Goal: Task Accomplishment & Management: Use online tool/utility

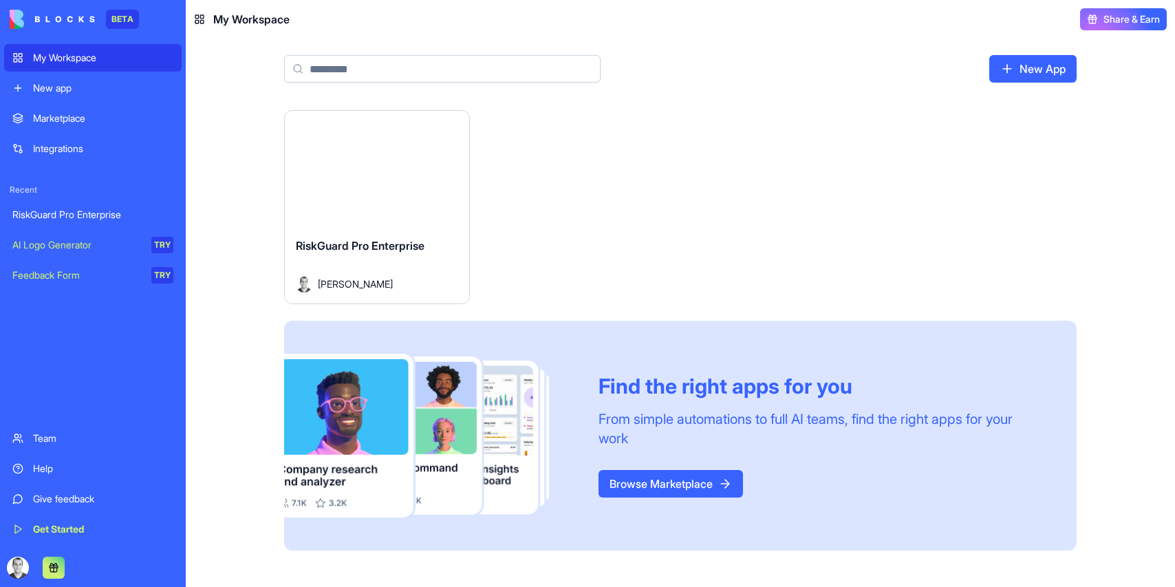
click at [394, 200] on div "Launch" at bounding box center [377, 169] width 184 height 116
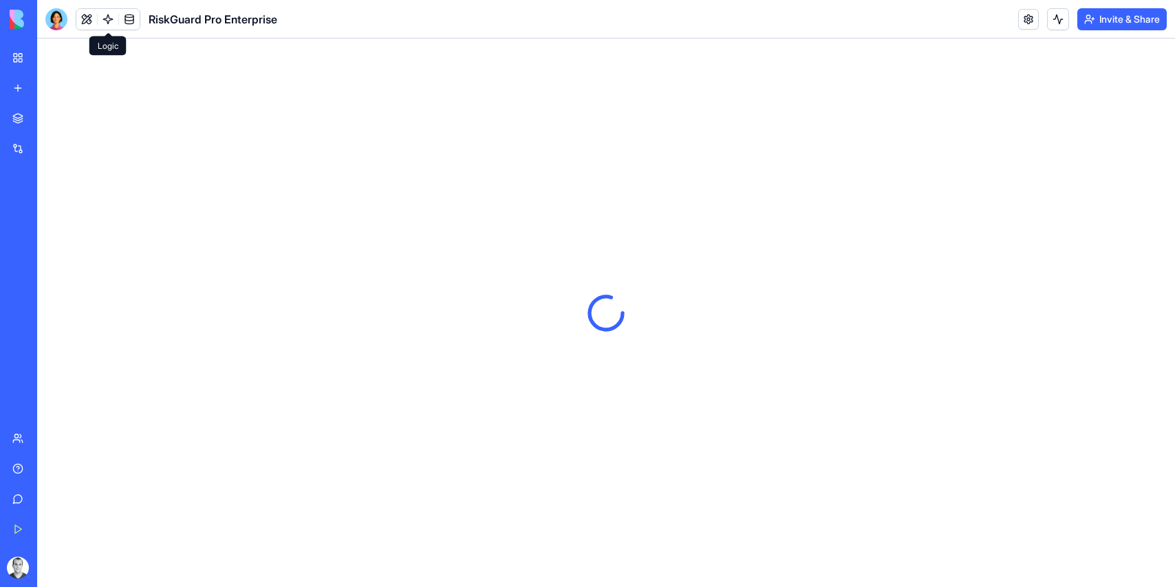
click at [102, 15] on link at bounding box center [108, 19] width 21 height 21
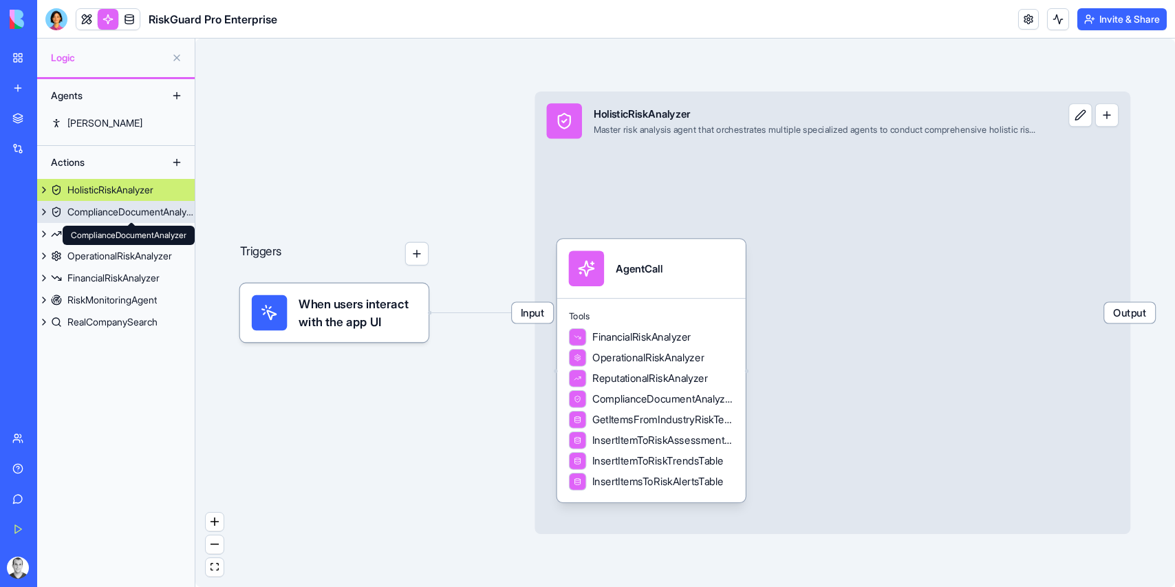
click at [144, 215] on div "ComplianceDocumentAnalyzer" at bounding box center [130, 212] width 127 height 14
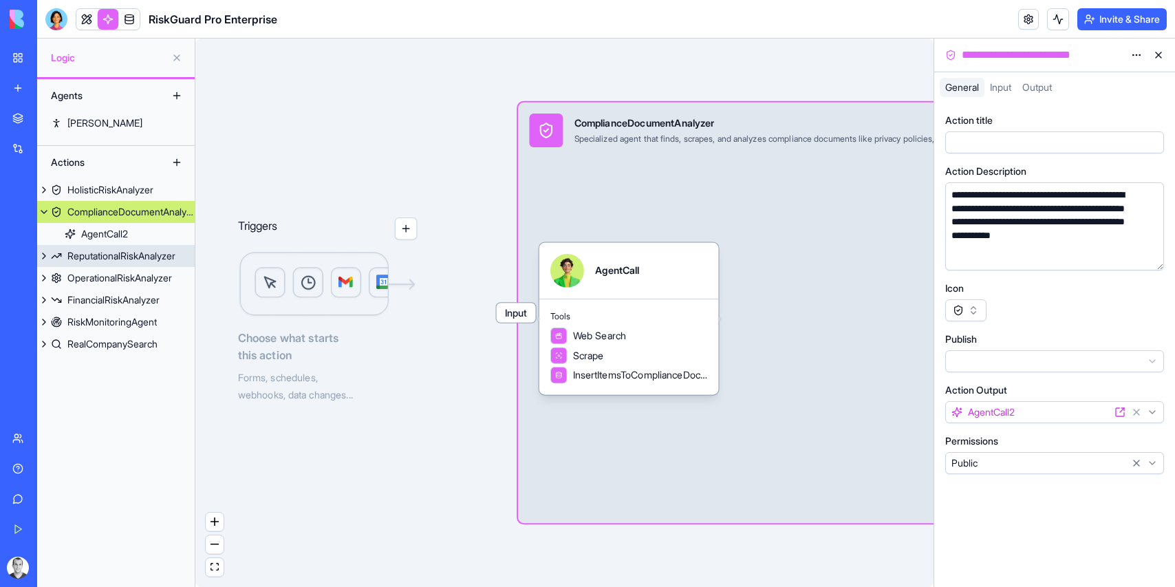
click at [133, 249] on div "ReputationalRiskAnalyzer" at bounding box center [121, 256] width 108 height 14
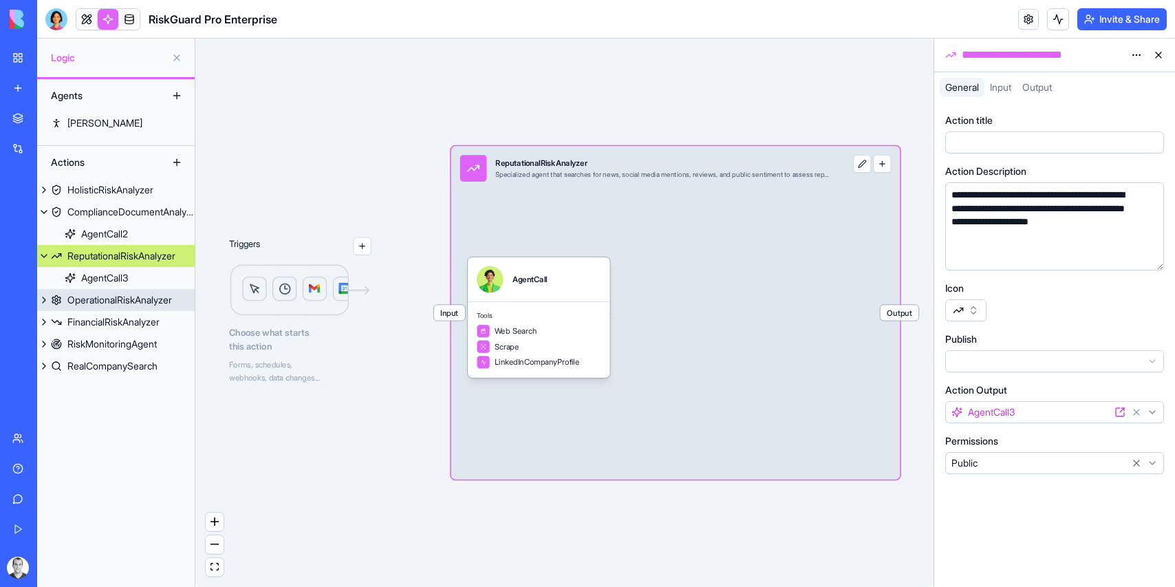
click at [126, 299] on div "OperationalRiskAnalyzer" at bounding box center [119, 300] width 105 height 14
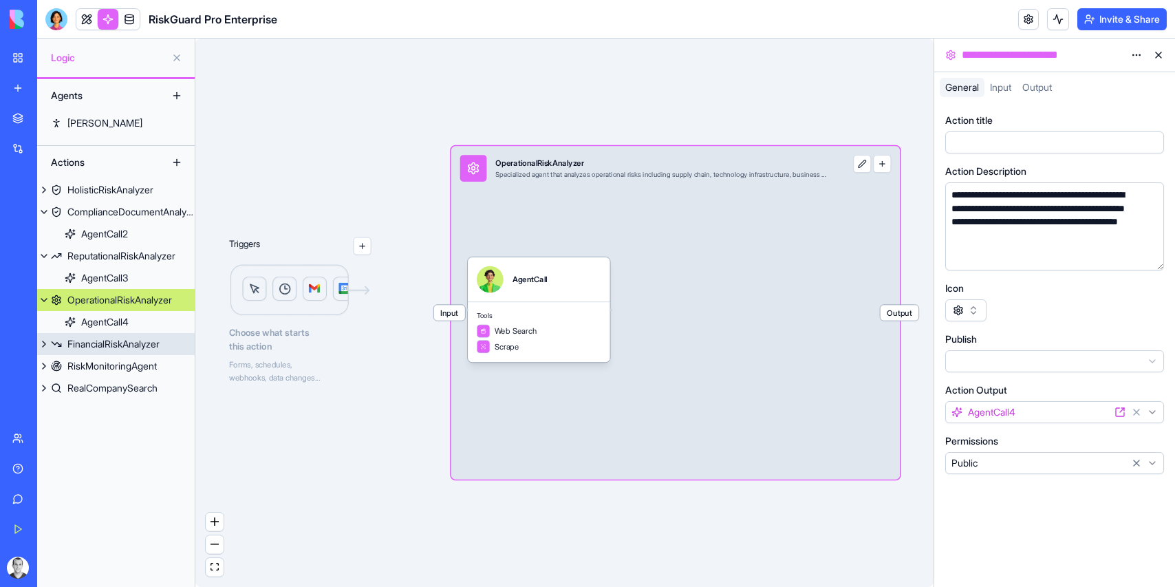
click at [122, 339] on div "FinancialRiskAnalyzer" at bounding box center [113, 344] width 92 height 14
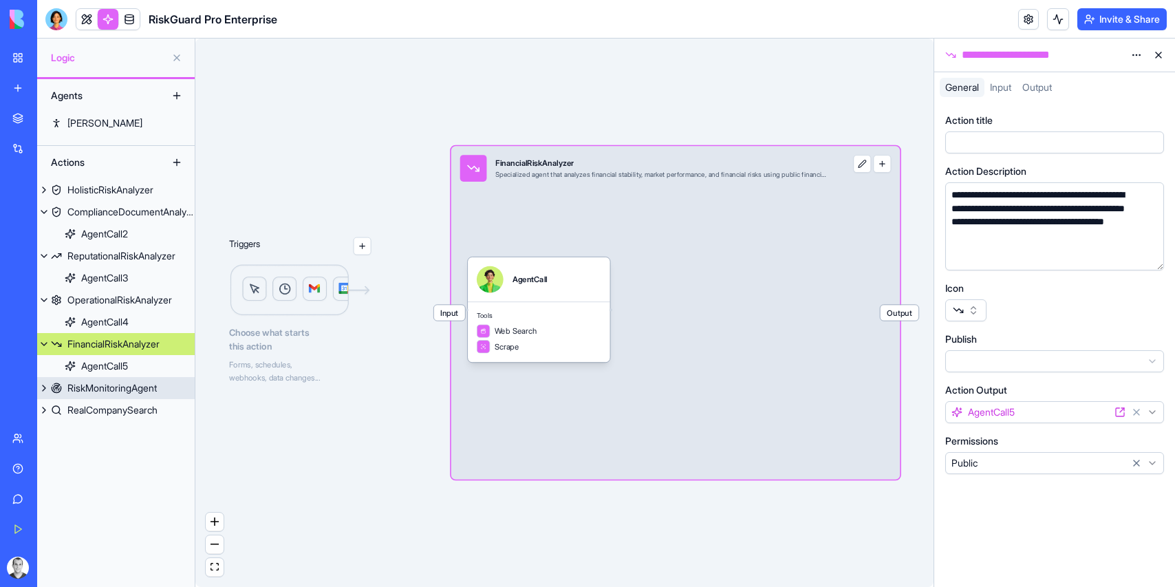
click at [114, 383] on div "RiskMonitoringAgent" at bounding box center [111, 388] width 89 height 14
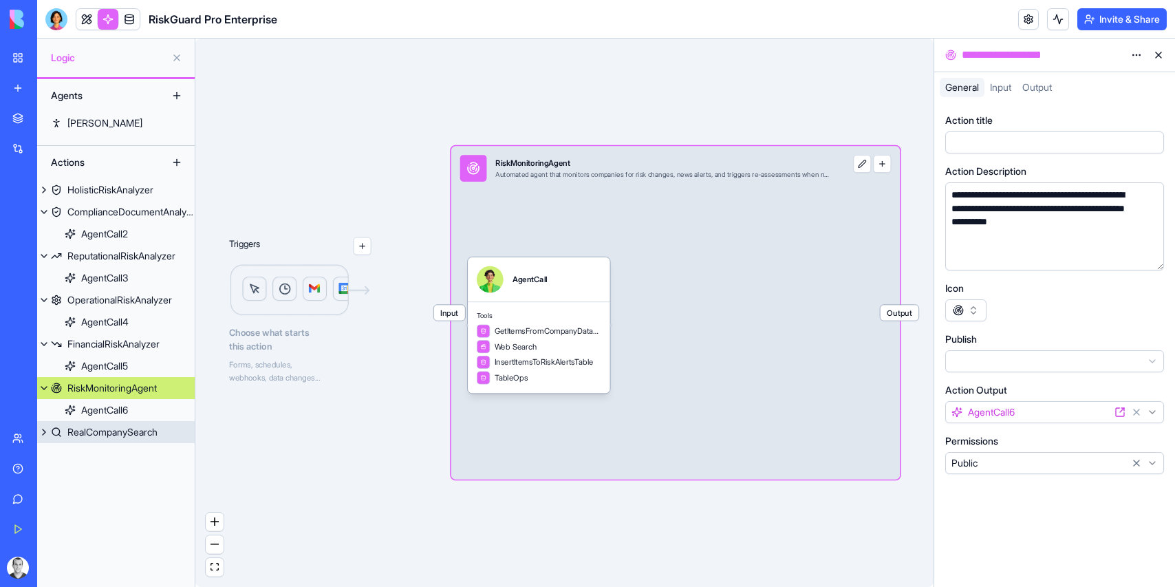
click at [109, 424] on link "RealCompanySearch" at bounding box center [116, 432] width 158 height 22
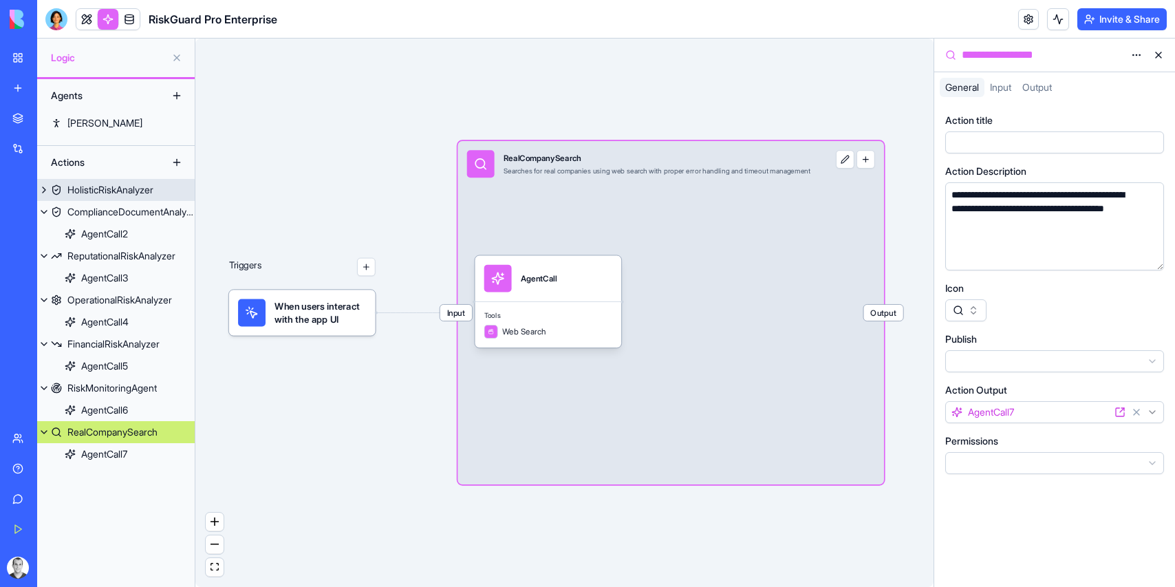
click at [123, 195] on div "HolisticRiskAnalyzer" at bounding box center [110, 190] width 86 height 14
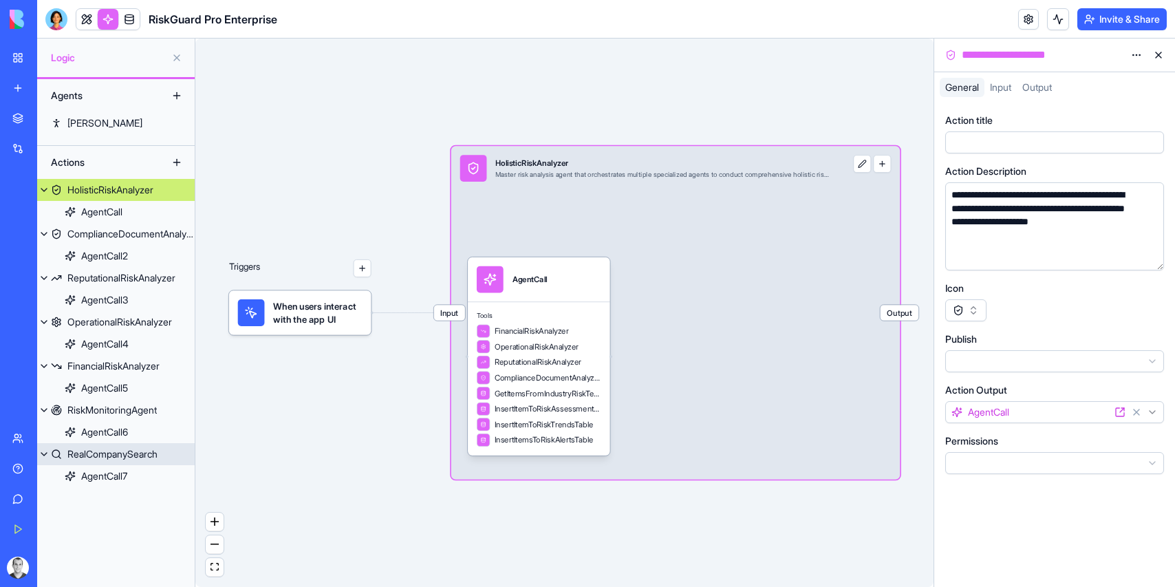
click at [103, 453] on div "RealCompanySearch" at bounding box center [112, 454] width 90 height 14
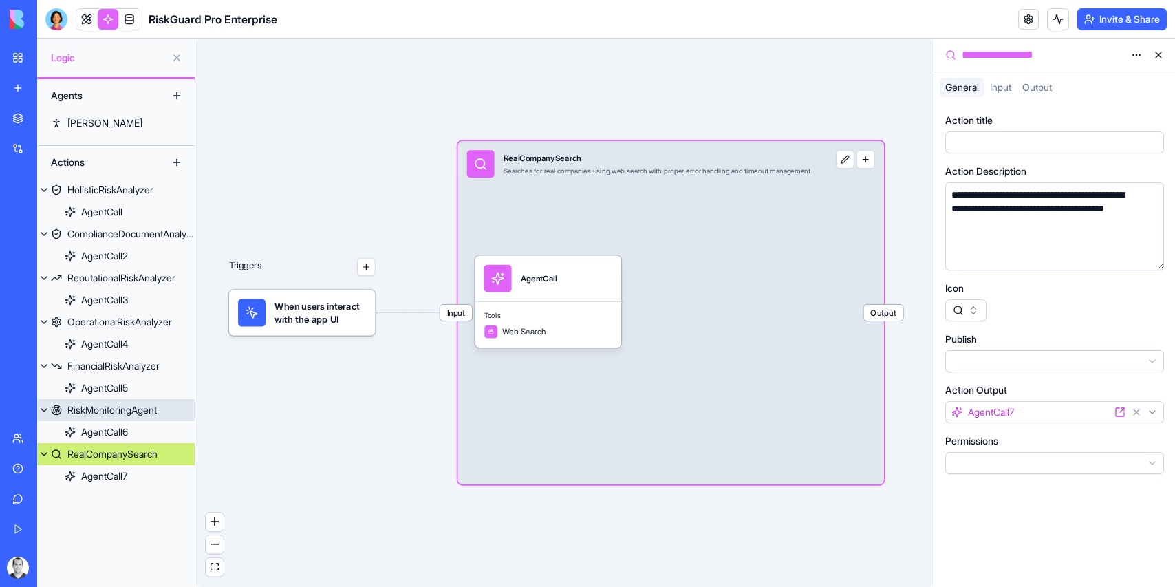
click at [131, 411] on div "RiskMonitoringAgent" at bounding box center [111, 410] width 89 height 14
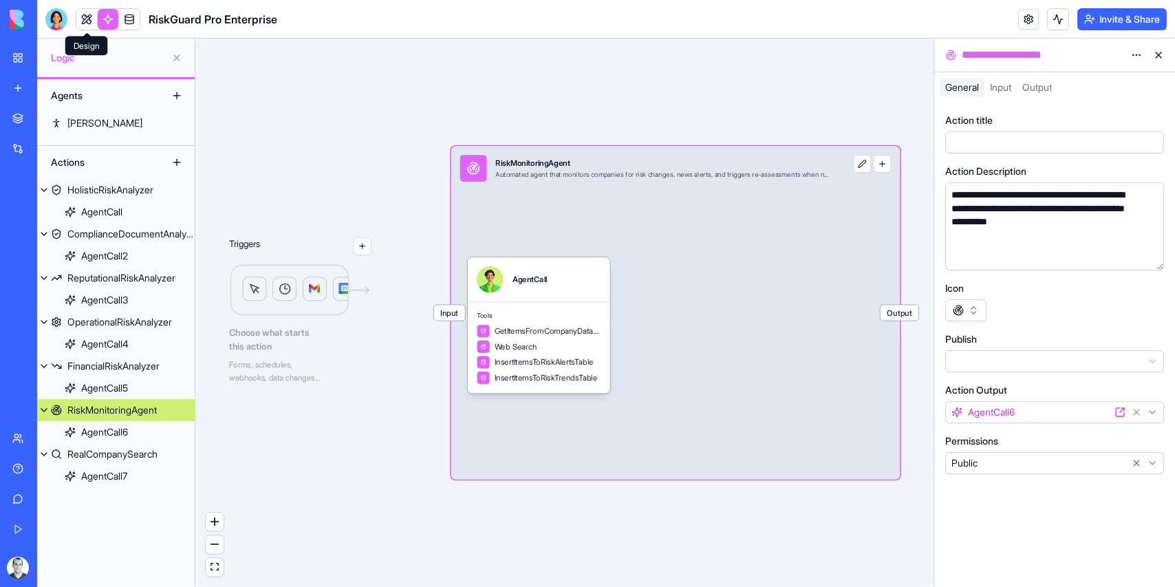
click at [89, 12] on link at bounding box center [86, 19] width 21 height 21
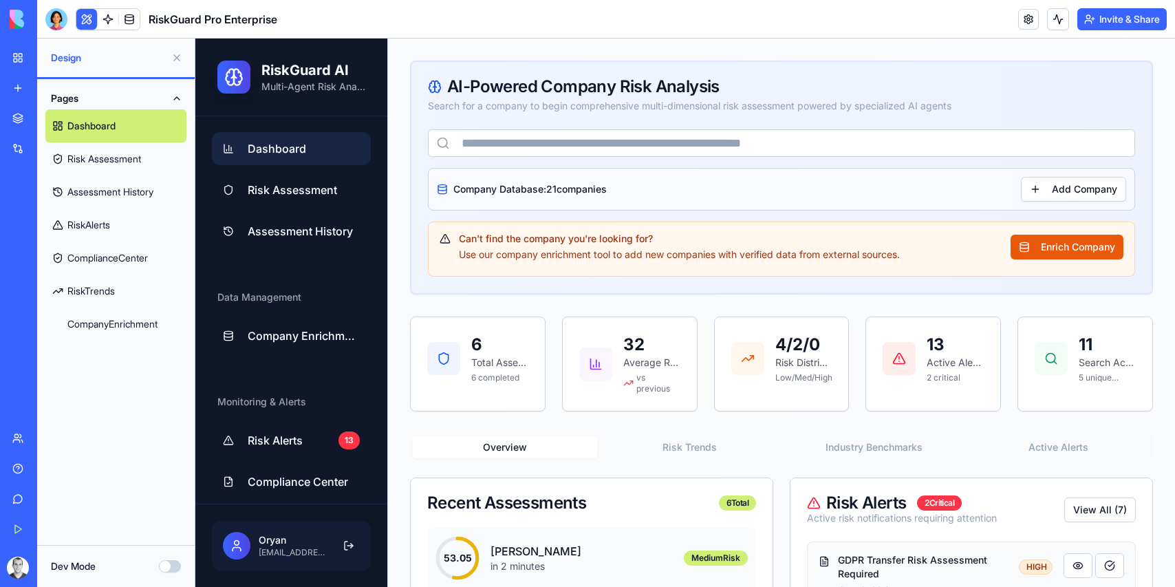
scroll to position [92, 0]
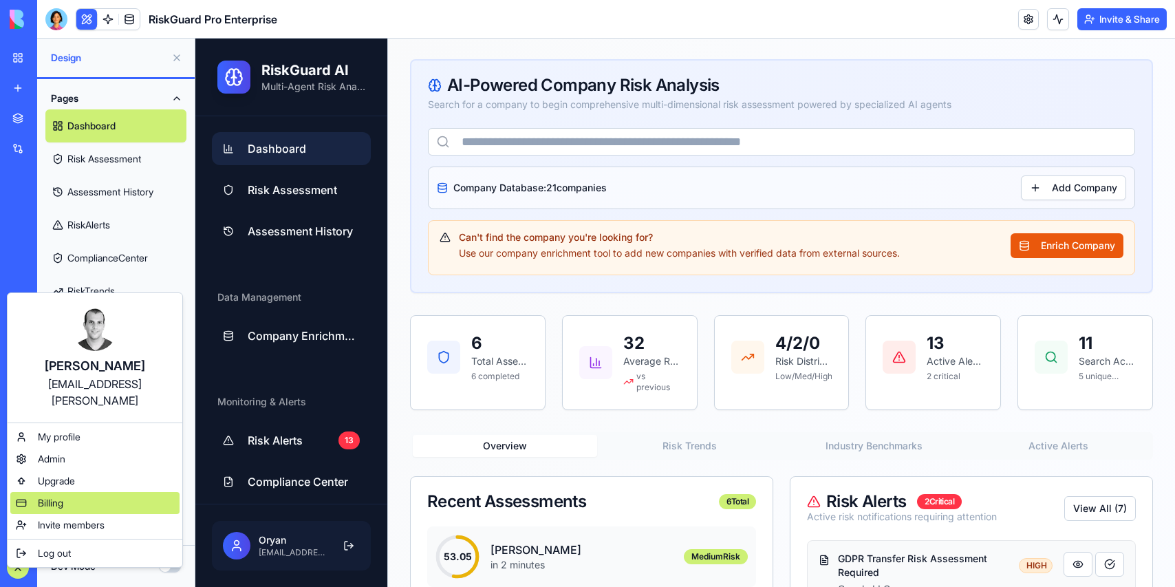
click at [63, 496] on span "Billing" at bounding box center [50, 503] width 25 height 14
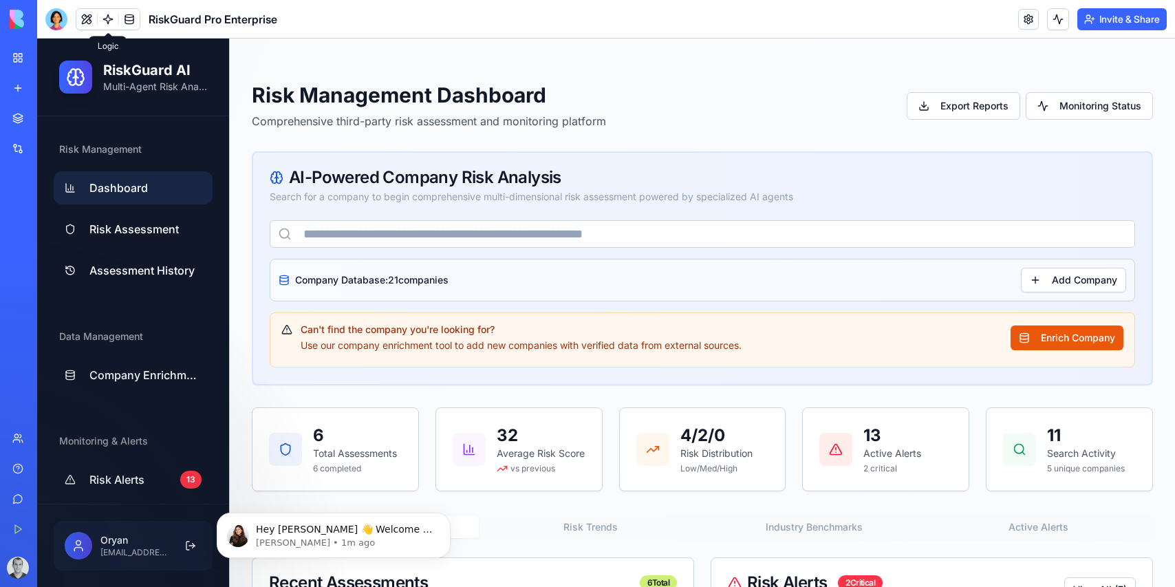
click at [103, 17] on link at bounding box center [108, 19] width 21 height 21
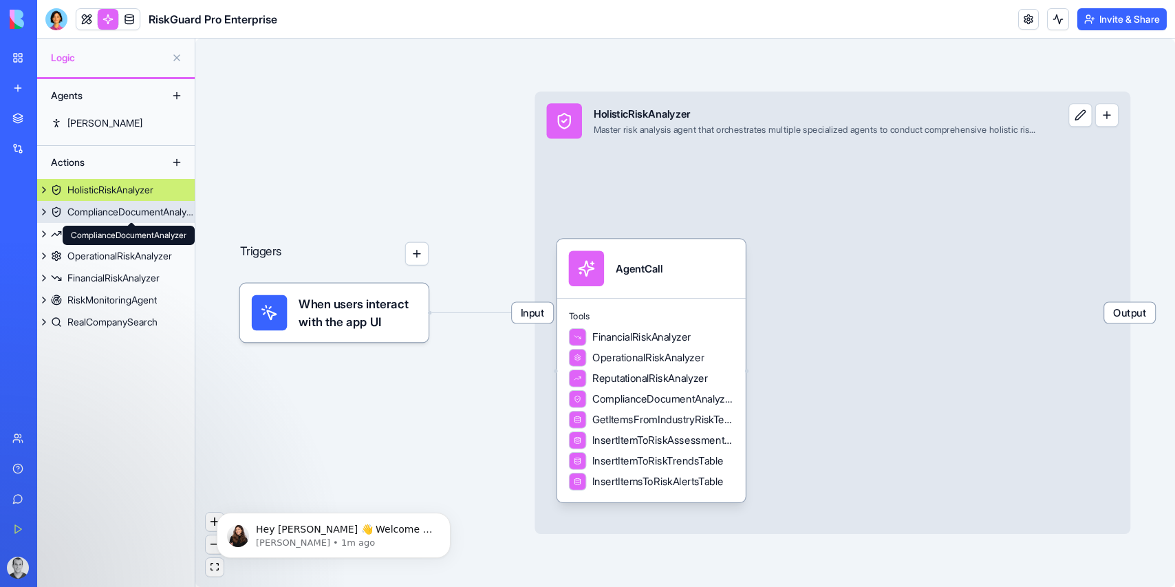
click at [114, 212] on div "ComplianceDocumentAnalyzer" at bounding box center [130, 212] width 127 height 14
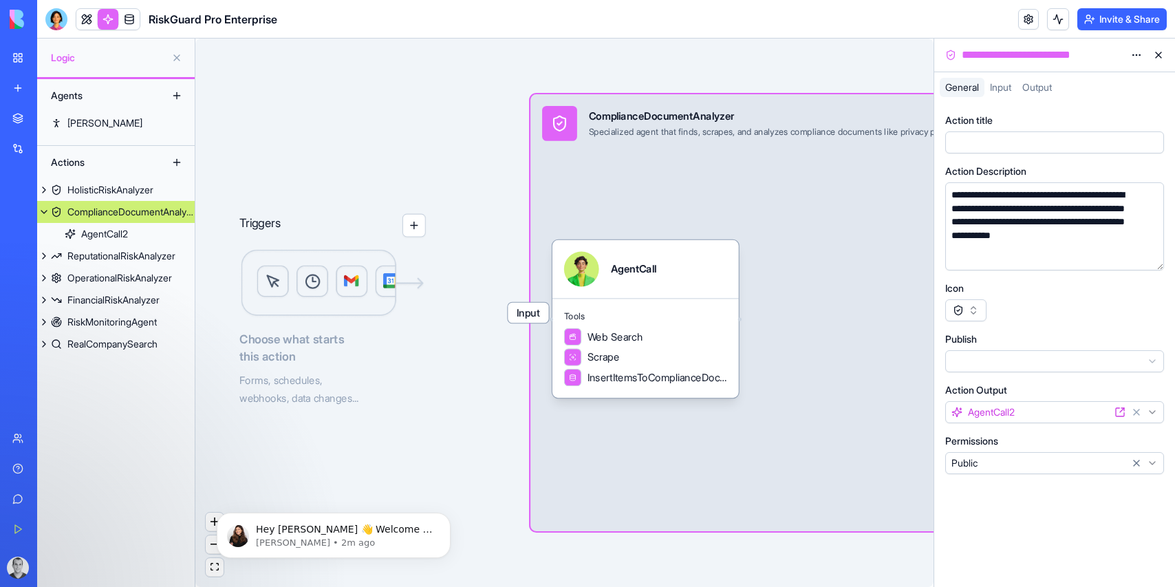
click at [1136, 52] on html "BETA My Workspace New app Marketplace Integrations Recent RiskGuard Pro Enterpr…" at bounding box center [587, 293] width 1175 height 587
click at [848, 53] on html "BETA My Workspace New app Marketplace Integrations Recent RiskGuard Pro Enterpr…" at bounding box center [587, 293] width 1175 height 587
click at [136, 251] on div "ReputationalRiskAnalyzer" at bounding box center [121, 256] width 108 height 14
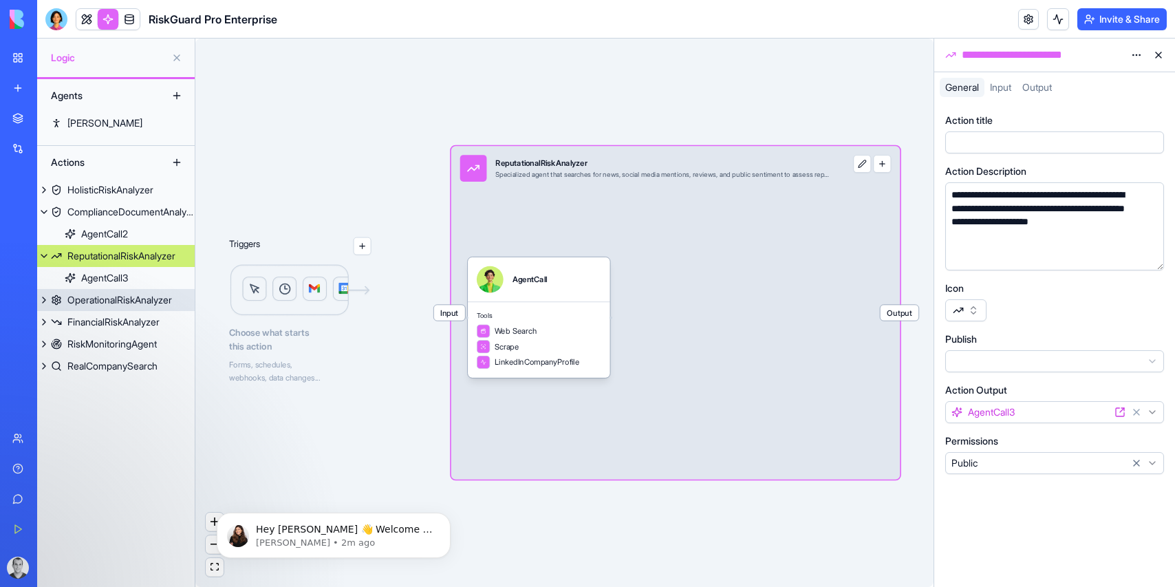
click at [159, 294] on div "OperationalRiskAnalyzer" at bounding box center [119, 300] width 105 height 14
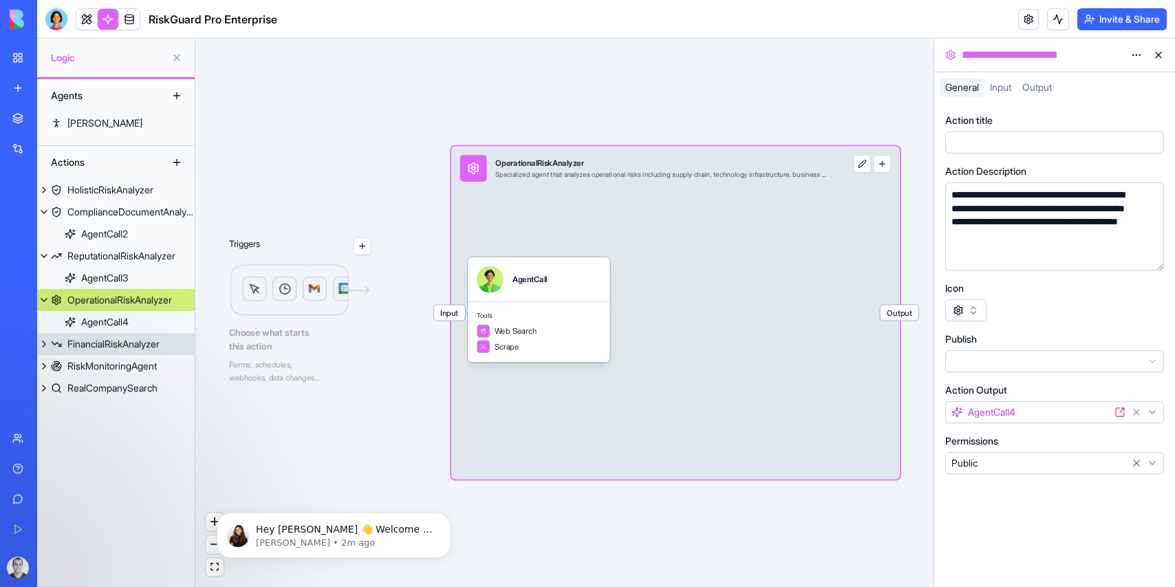
click at [127, 347] on div "FinancialRiskAnalyzer" at bounding box center [113, 344] width 92 height 14
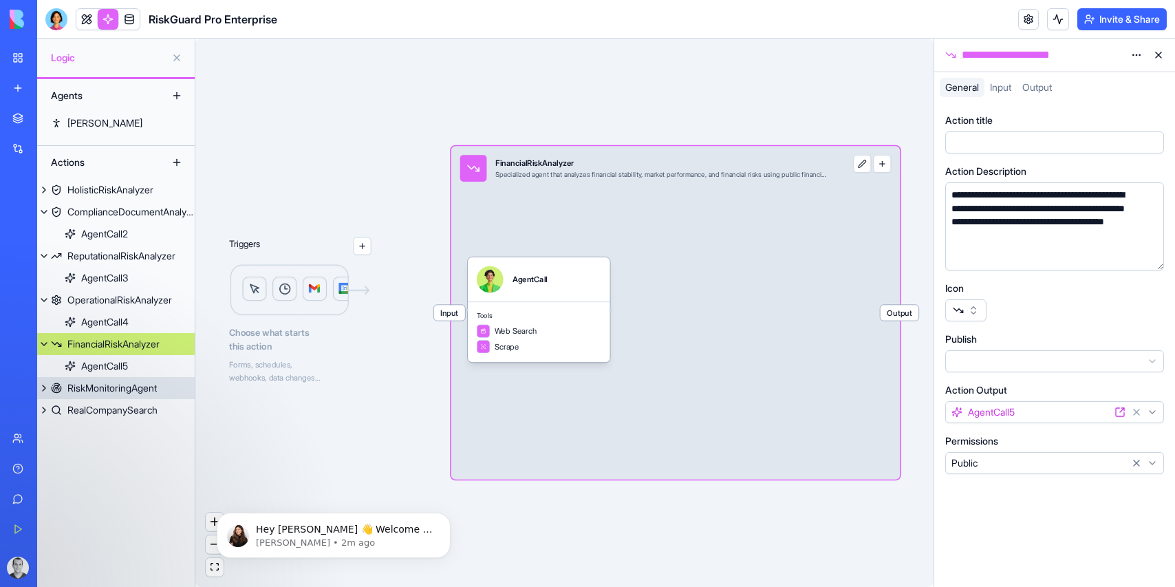
click at [118, 389] on div "RiskMonitoringAgent" at bounding box center [111, 388] width 89 height 14
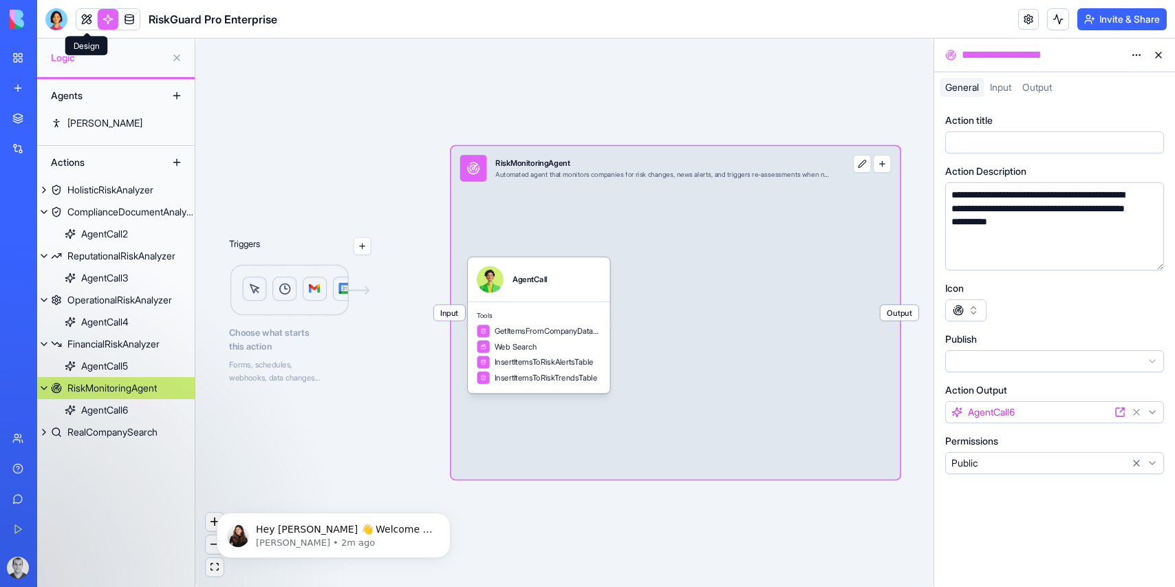
click at [87, 18] on link at bounding box center [86, 19] width 21 height 21
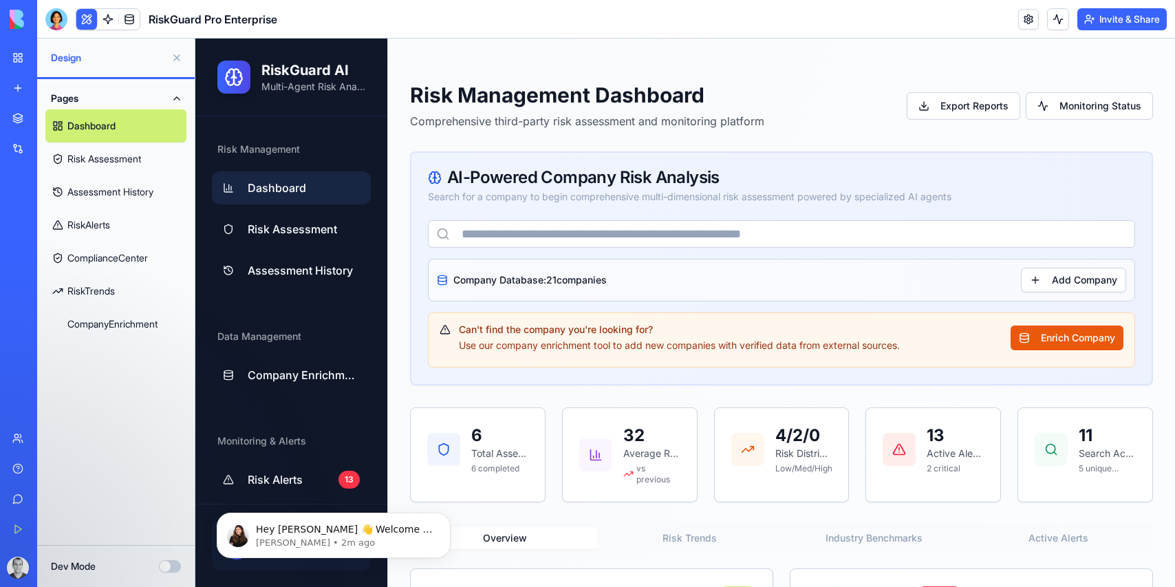
click at [87, 157] on link "Risk Assessment" at bounding box center [115, 158] width 141 height 33
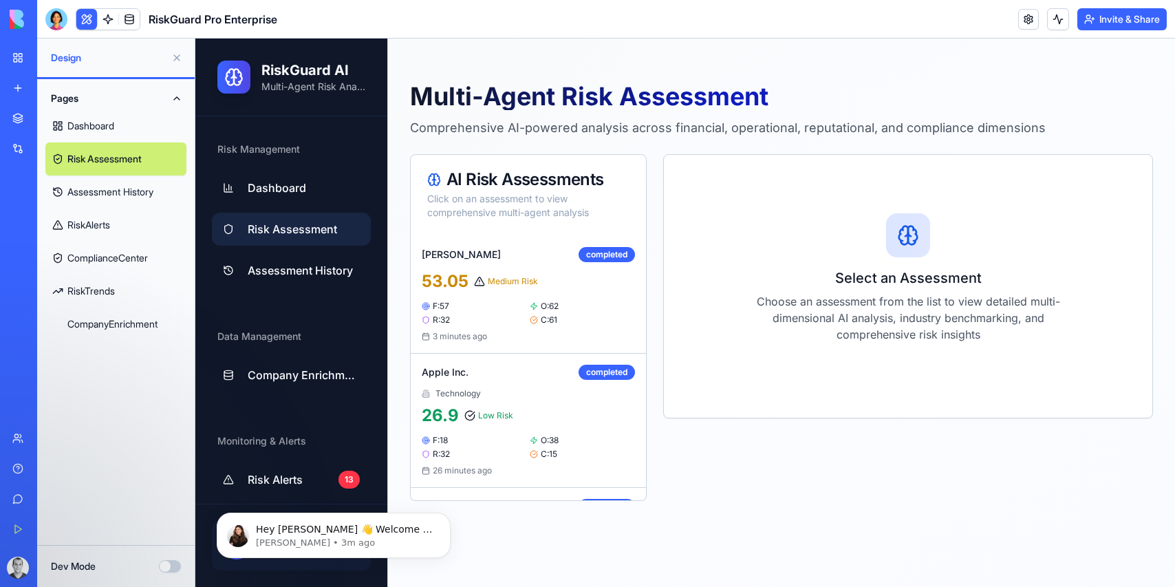
click at [173, 565] on button "Dev Mode" at bounding box center [170, 566] width 22 height 12
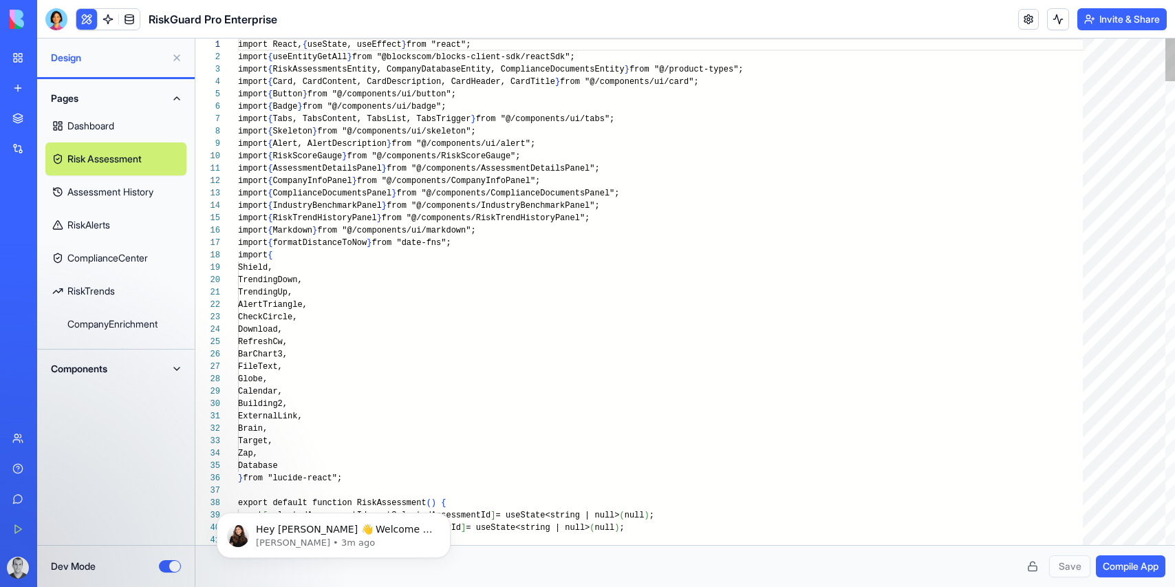
scroll to position [74, 0]
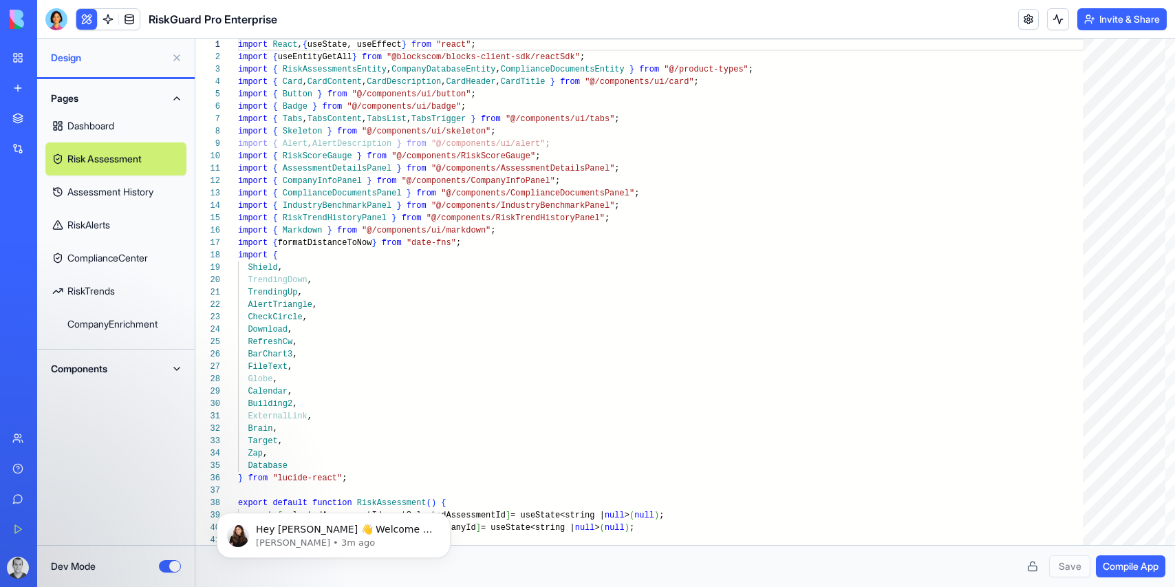
click at [155, 370] on button "Components" at bounding box center [115, 369] width 141 height 22
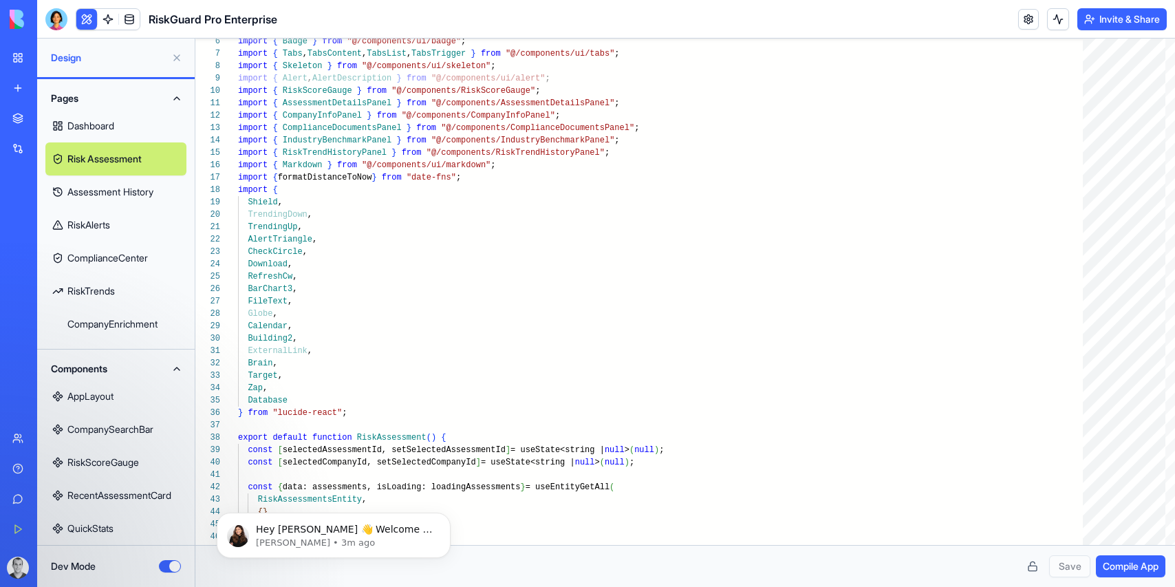
scroll to position [28, 0]
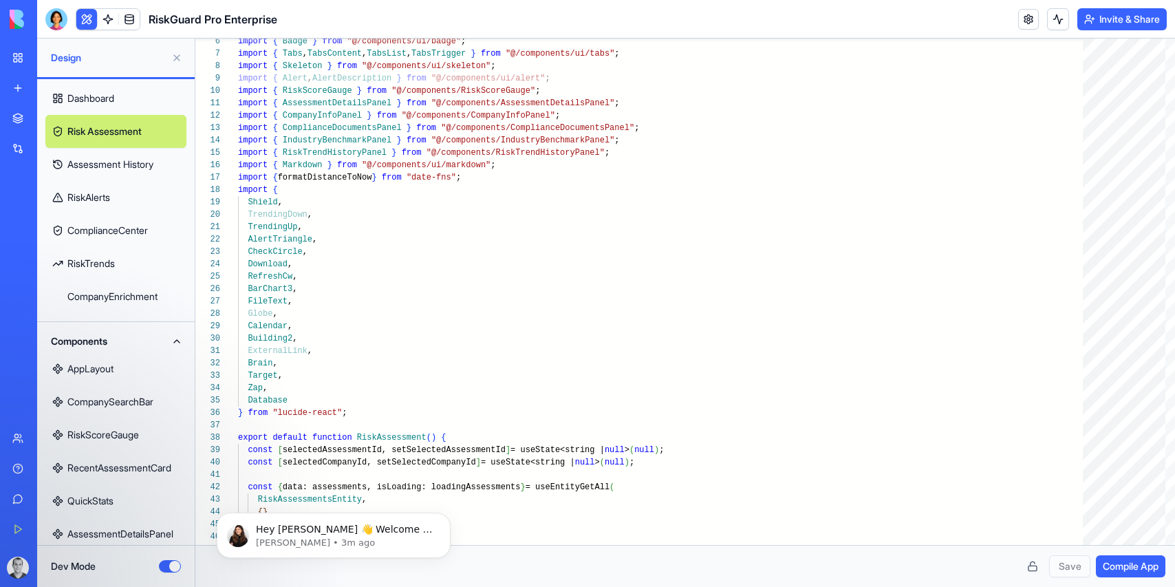
click at [169, 339] on button "Components" at bounding box center [115, 341] width 141 height 22
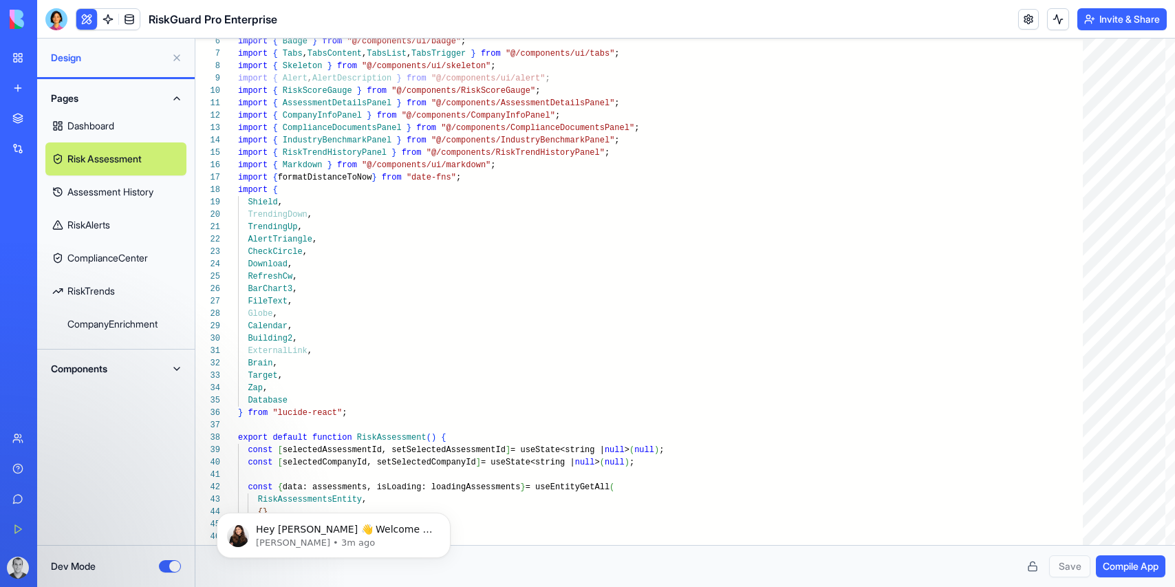
click at [178, 369] on button "Components" at bounding box center [115, 369] width 141 height 22
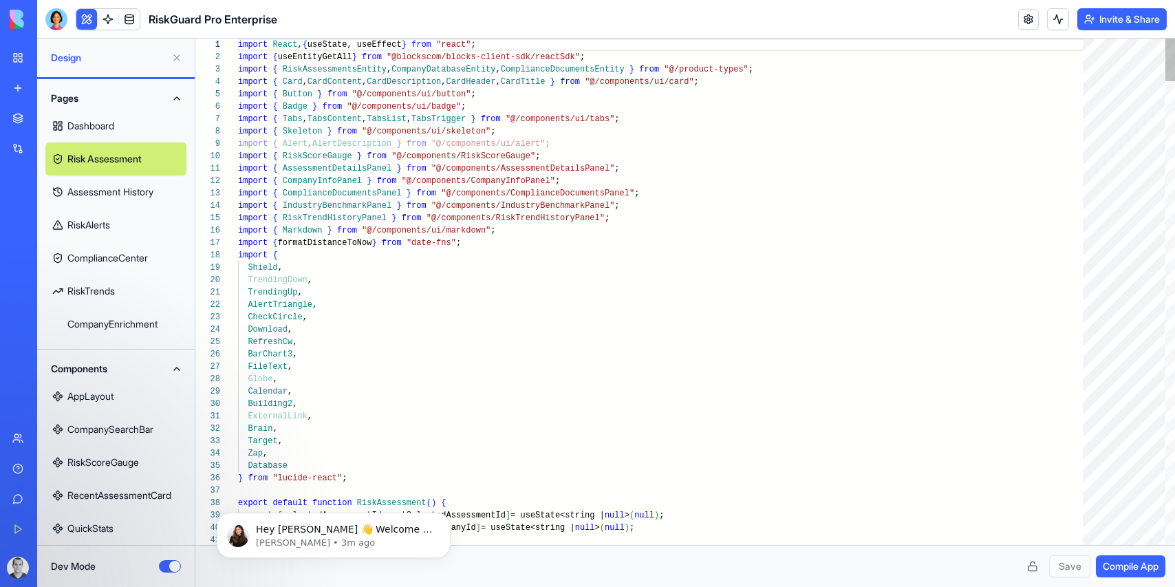
type textarea "**********"
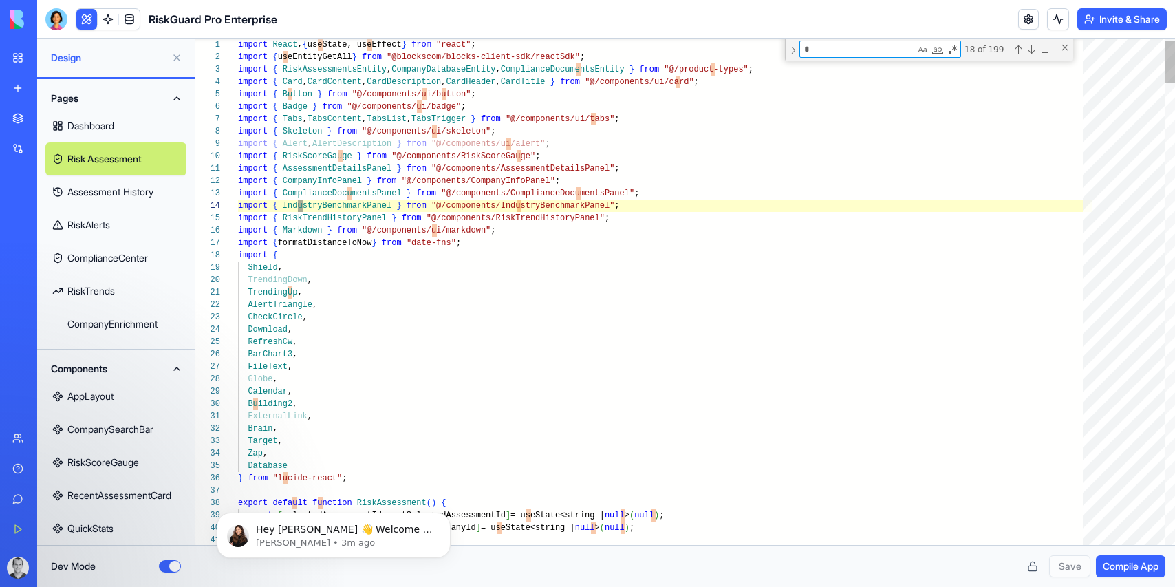
type textarea "**"
type textarea "**********"
type textarea "***"
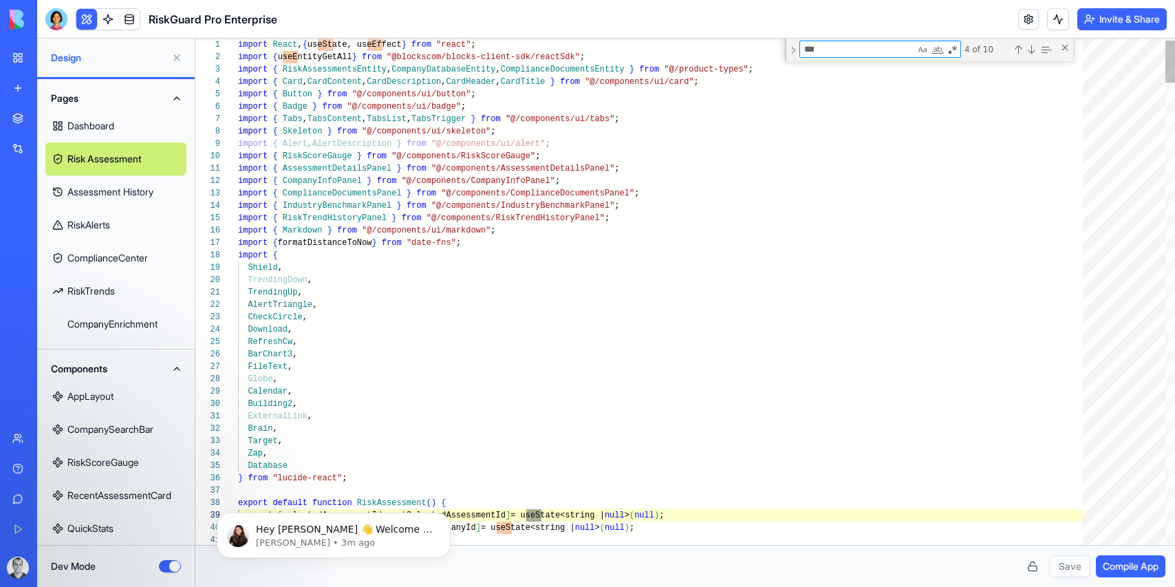
type textarea "**********"
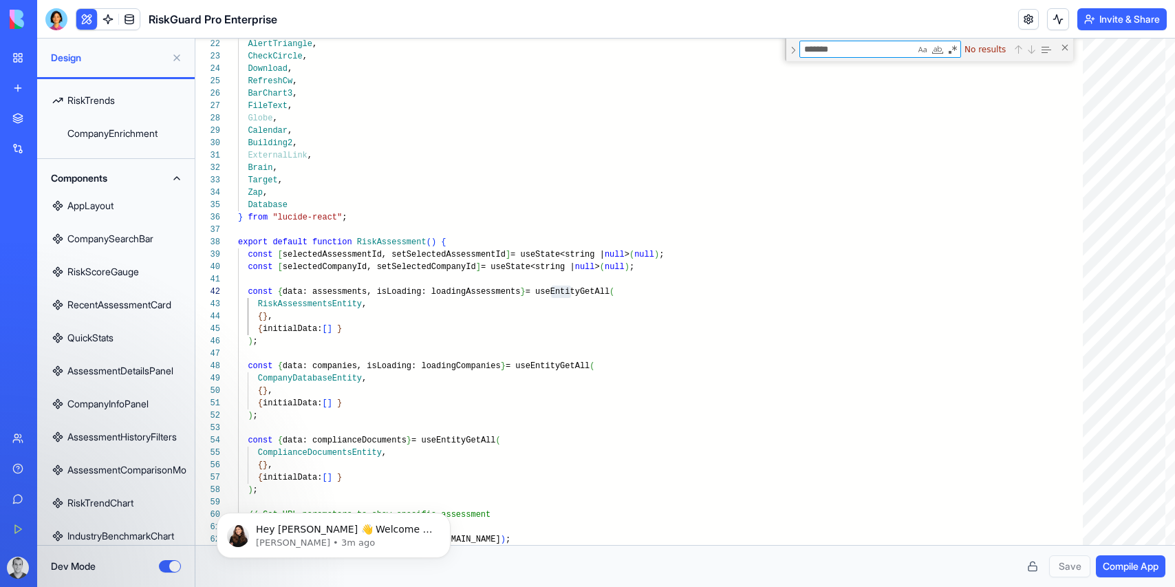
scroll to position [195, 0]
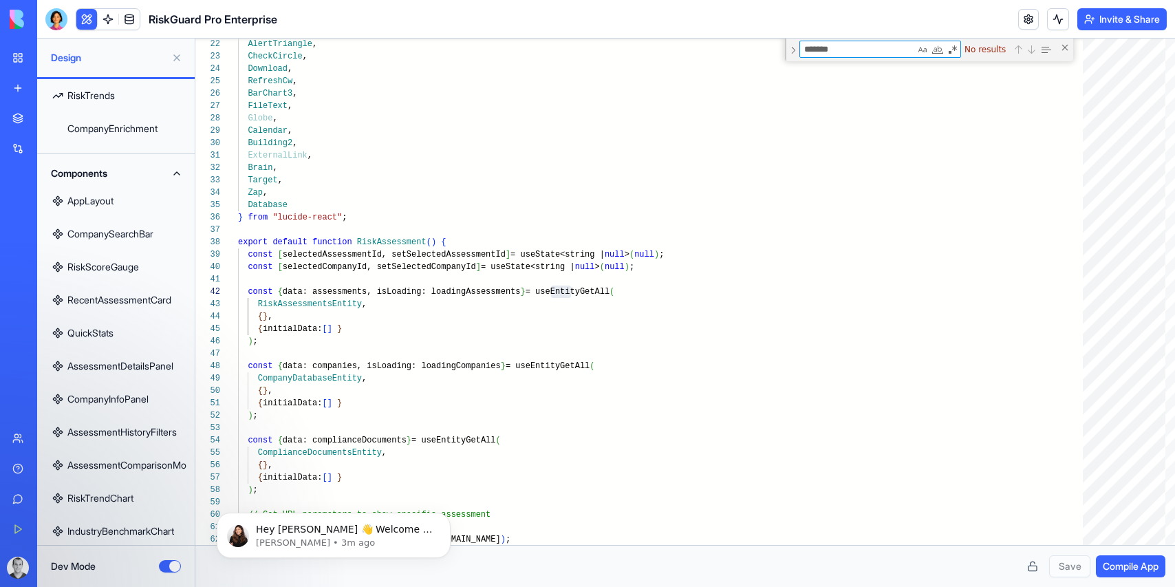
type textarea "*******"
click at [111, 365] on link "AssessmentDetailsPanel" at bounding box center [115, 366] width 141 height 33
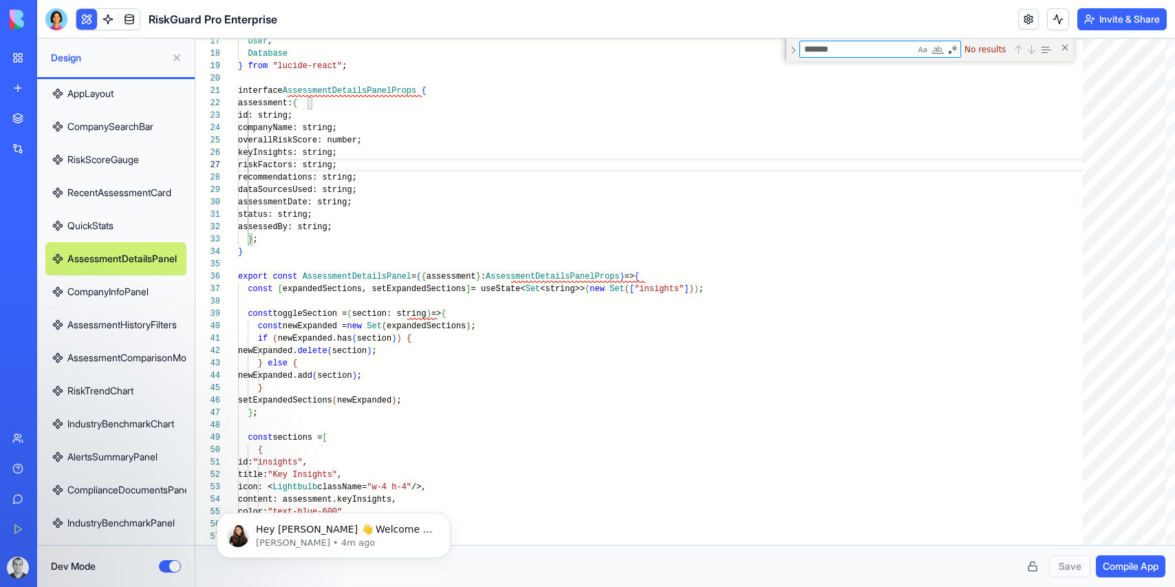
scroll to position [308, 0]
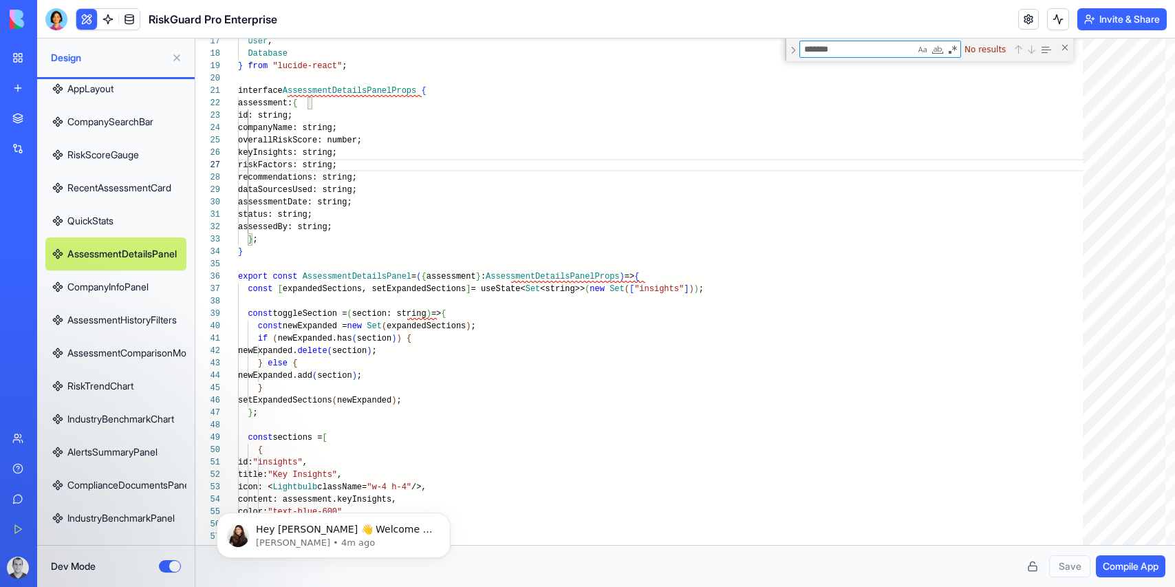
click at [120, 355] on link "AssessmentComparisonModal" at bounding box center [115, 352] width 141 height 33
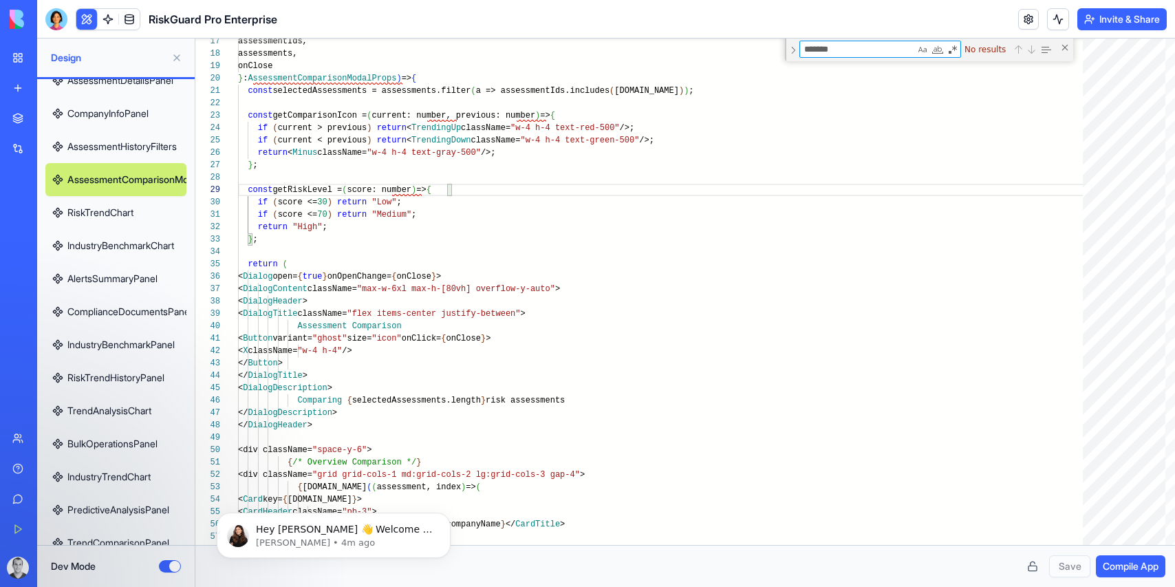
scroll to position [504, 0]
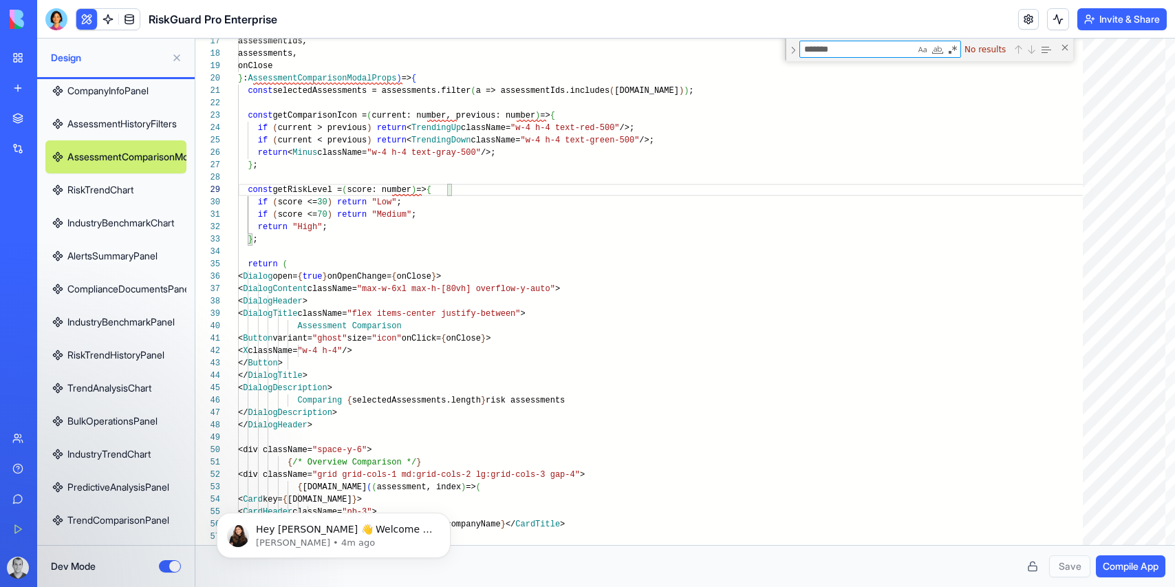
click at [111, 480] on link "PredictiveAnalysisPanel" at bounding box center [115, 487] width 141 height 33
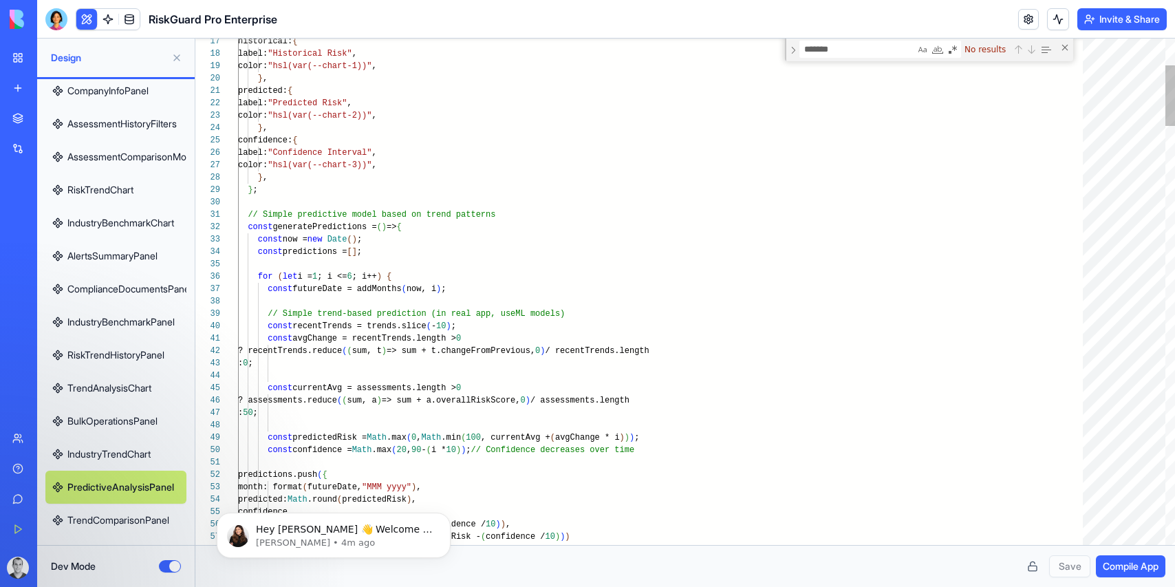
click at [122, 517] on link "TrendComparisonPanel" at bounding box center [115, 520] width 141 height 33
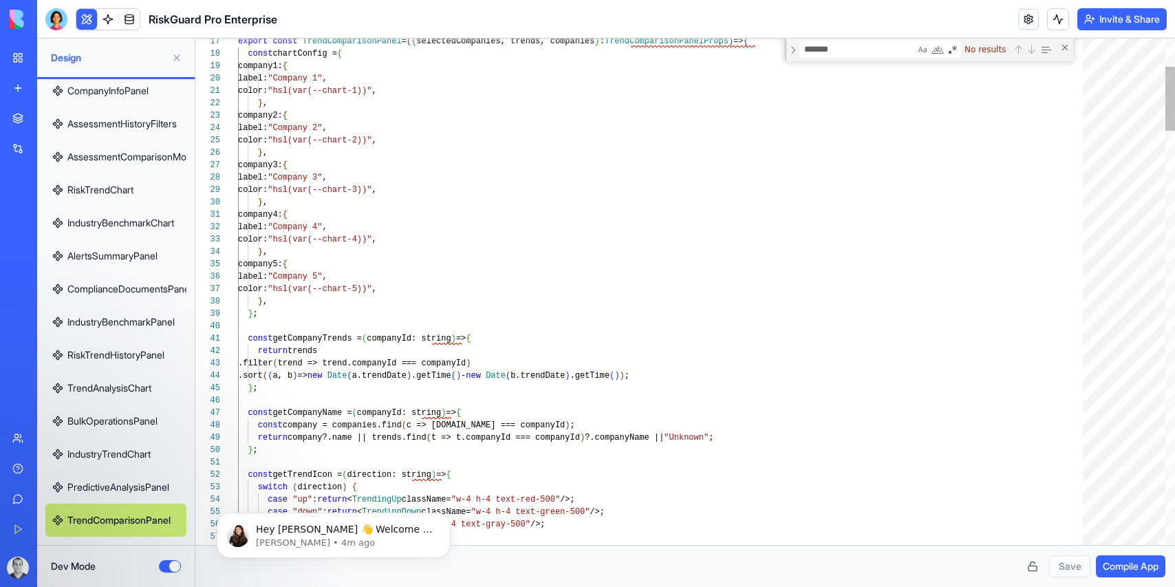
click at [98, 445] on link "IndustryTrendChart" at bounding box center [115, 454] width 141 height 33
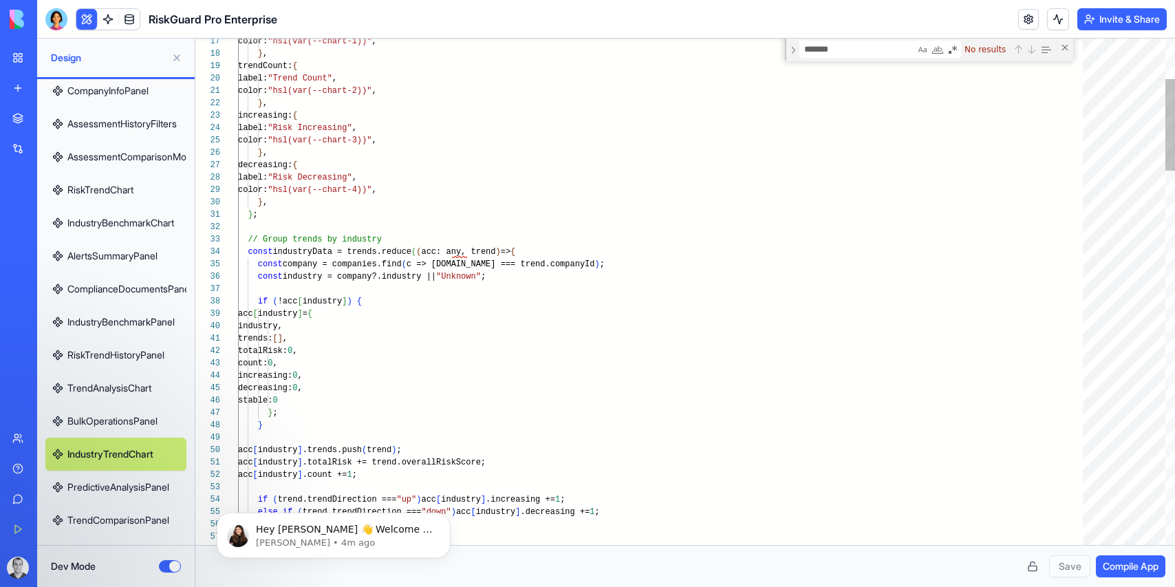
click at [114, 422] on link "BulkOperationsPanel" at bounding box center [115, 421] width 141 height 33
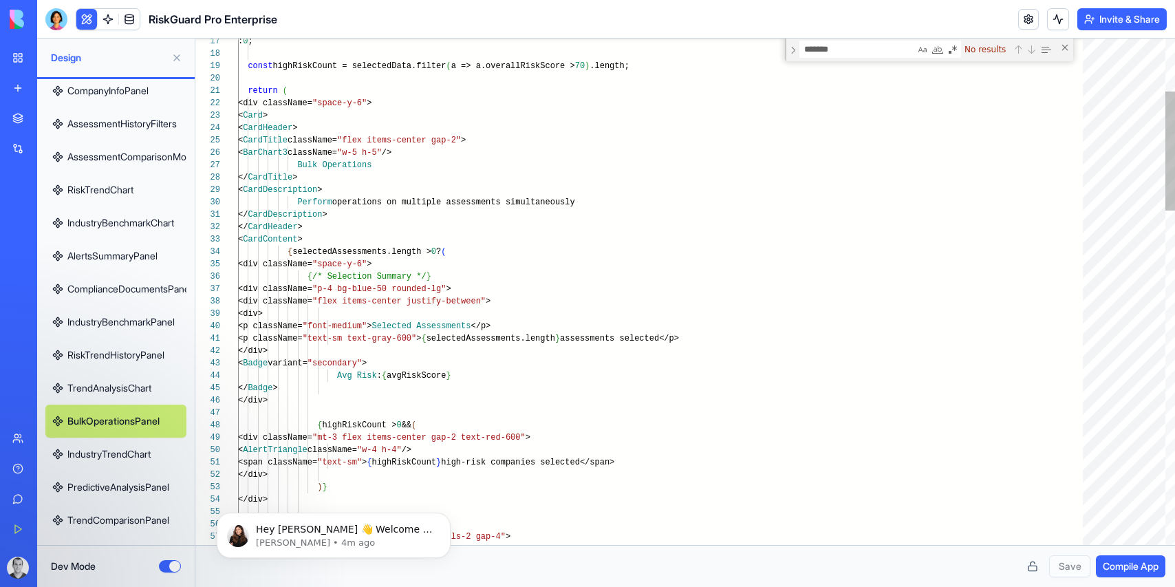
click at [111, 384] on link "TrendAnalysisChart" at bounding box center [115, 388] width 141 height 33
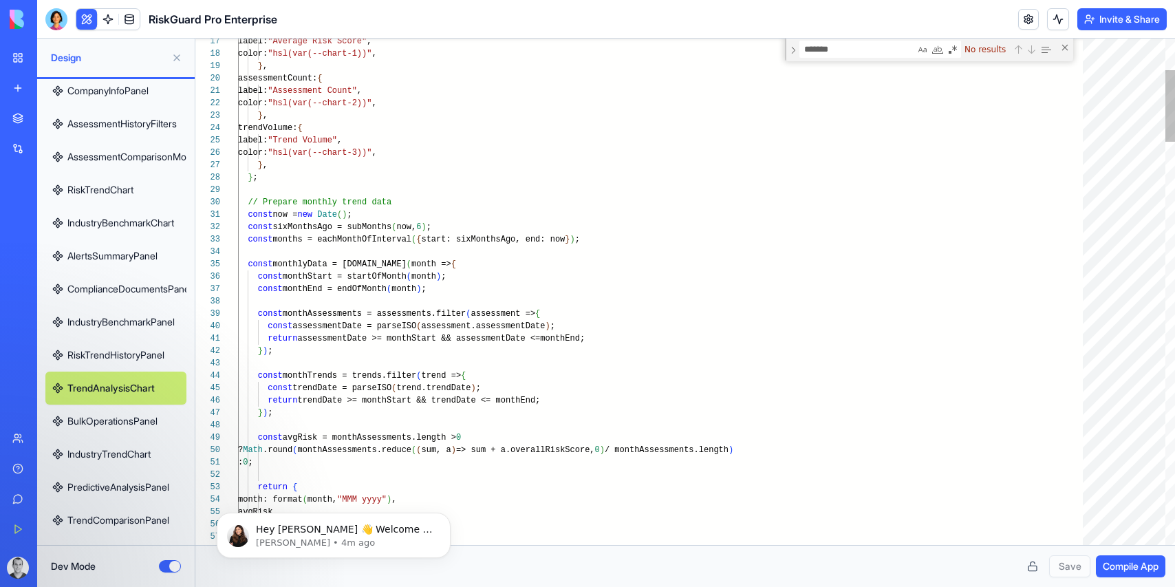
click at [103, 354] on link "RiskTrendHistoryPanel" at bounding box center [115, 355] width 141 height 33
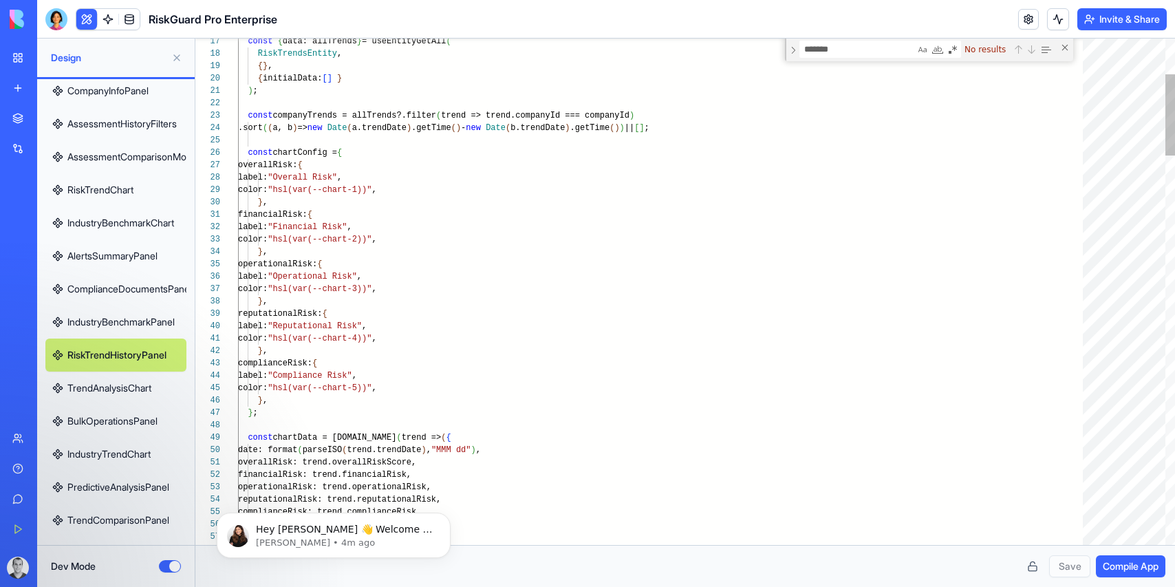
click at [131, 321] on link "IndustryBenchmarkPanel" at bounding box center [115, 321] width 141 height 33
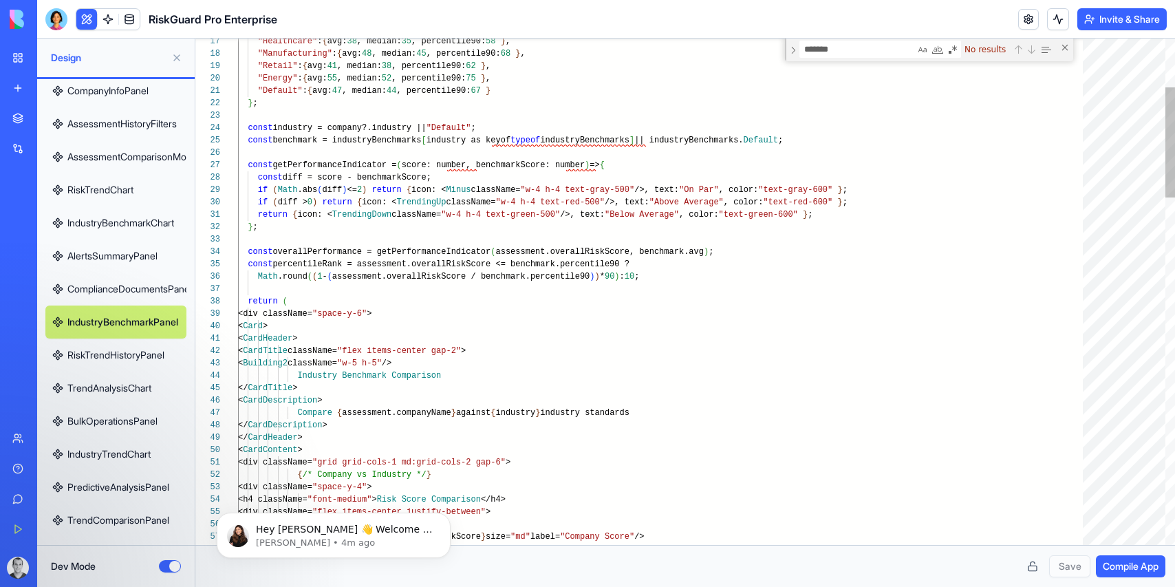
click at [109, 281] on link "ComplianceDocumentsPanel" at bounding box center [115, 288] width 141 height 33
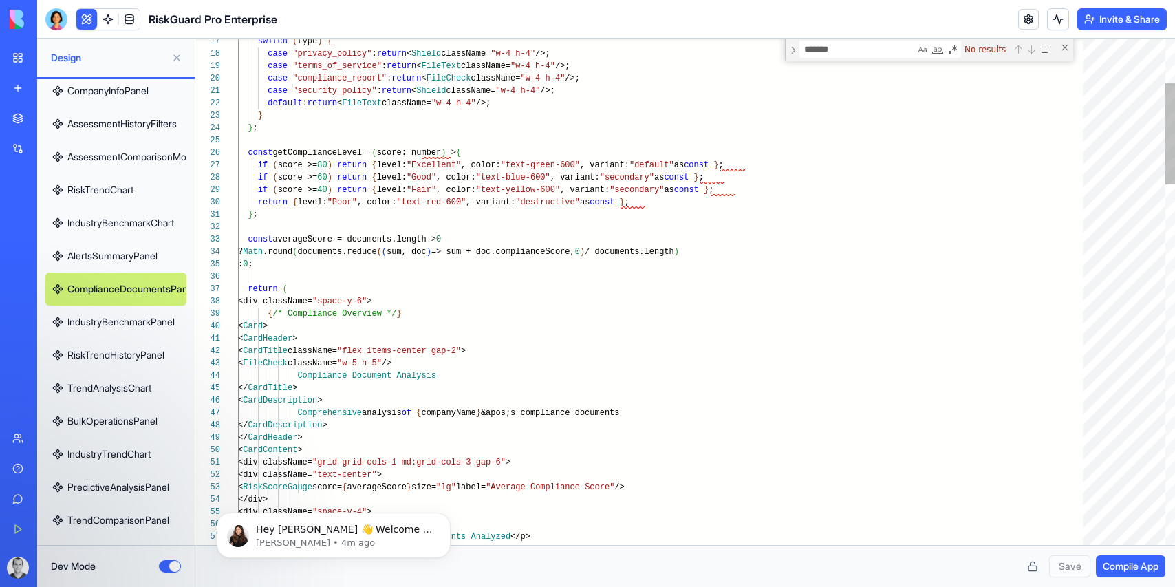
click at [110, 250] on link "AlertsSummaryPanel" at bounding box center [115, 255] width 141 height 33
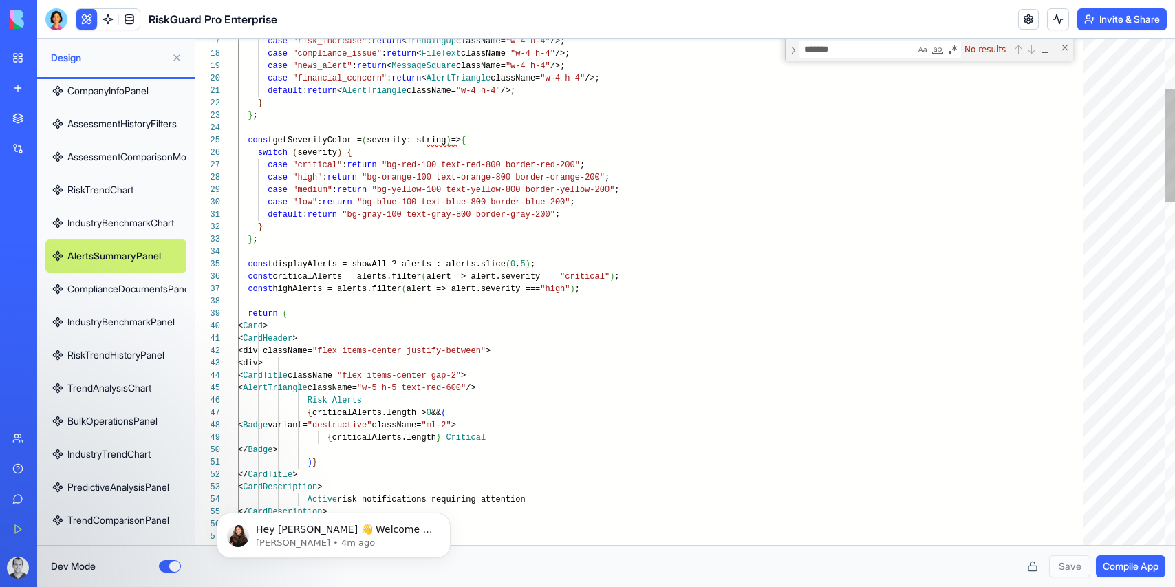
click at [105, 225] on link "IndustryBenchmarkChart" at bounding box center [115, 222] width 141 height 33
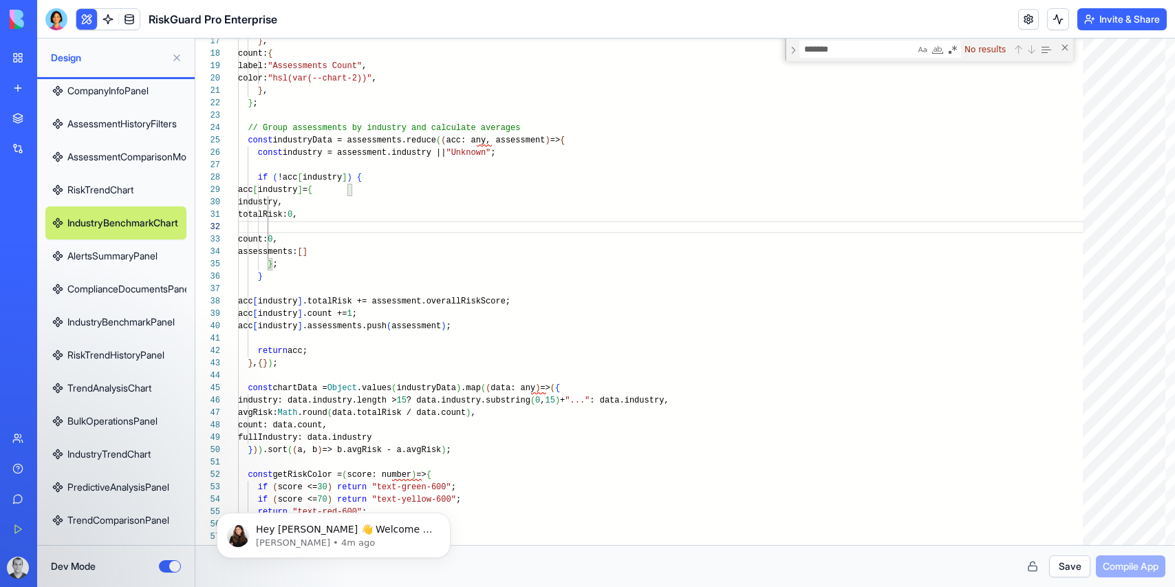
click at [122, 176] on link "RiskTrendChart" at bounding box center [115, 189] width 141 height 33
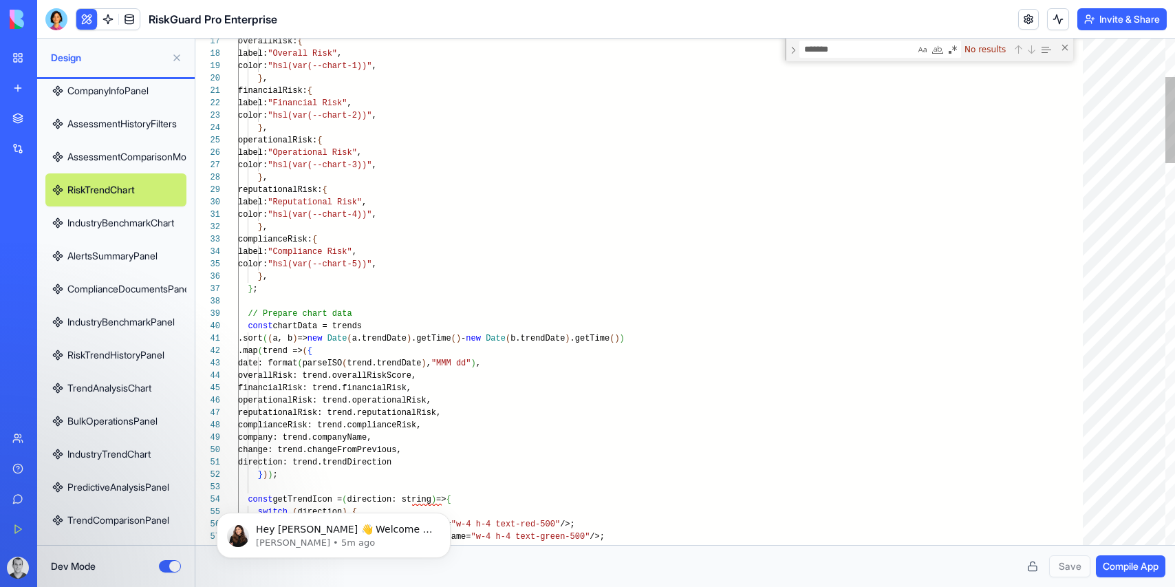
click at [125, 149] on link "AssessmentComparisonModal" at bounding box center [115, 156] width 141 height 33
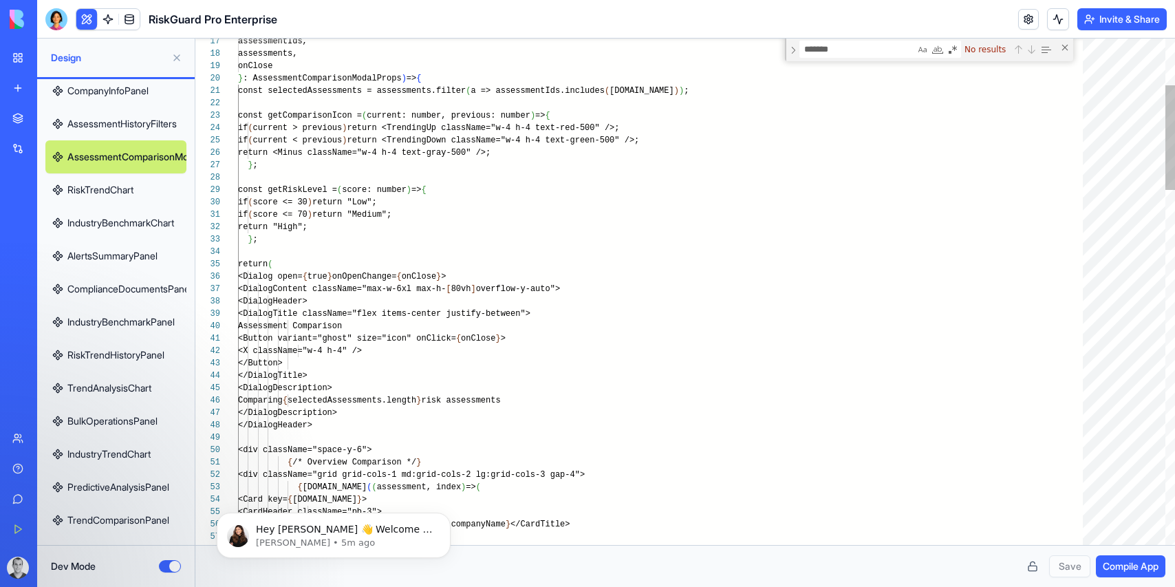
scroll to position [50, 30]
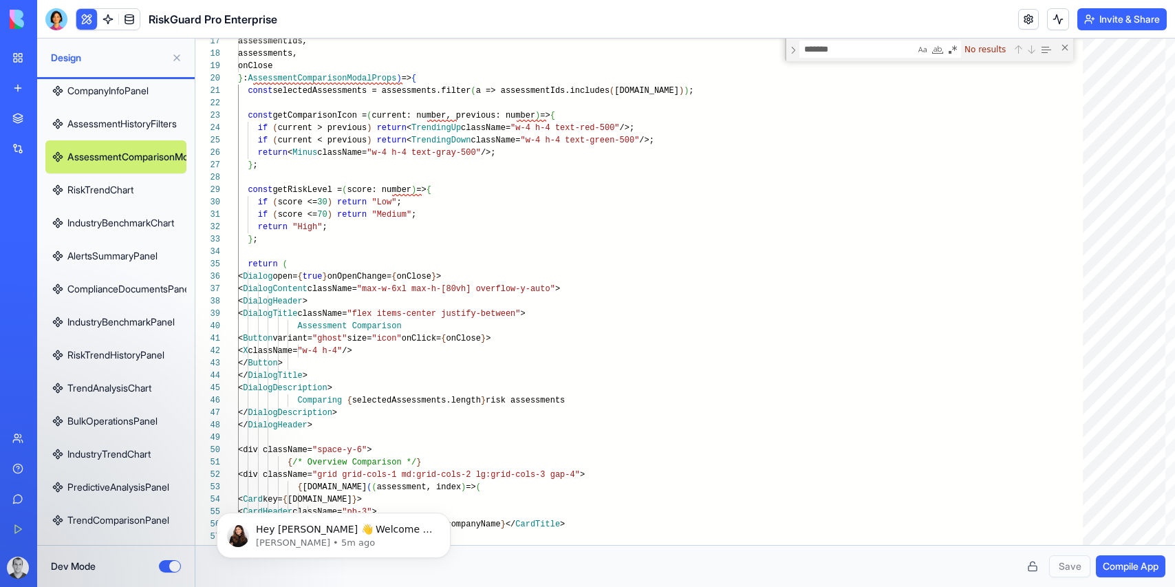
click at [128, 116] on link "AssessmentHistoryFilters" at bounding box center [115, 123] width 141 height 33
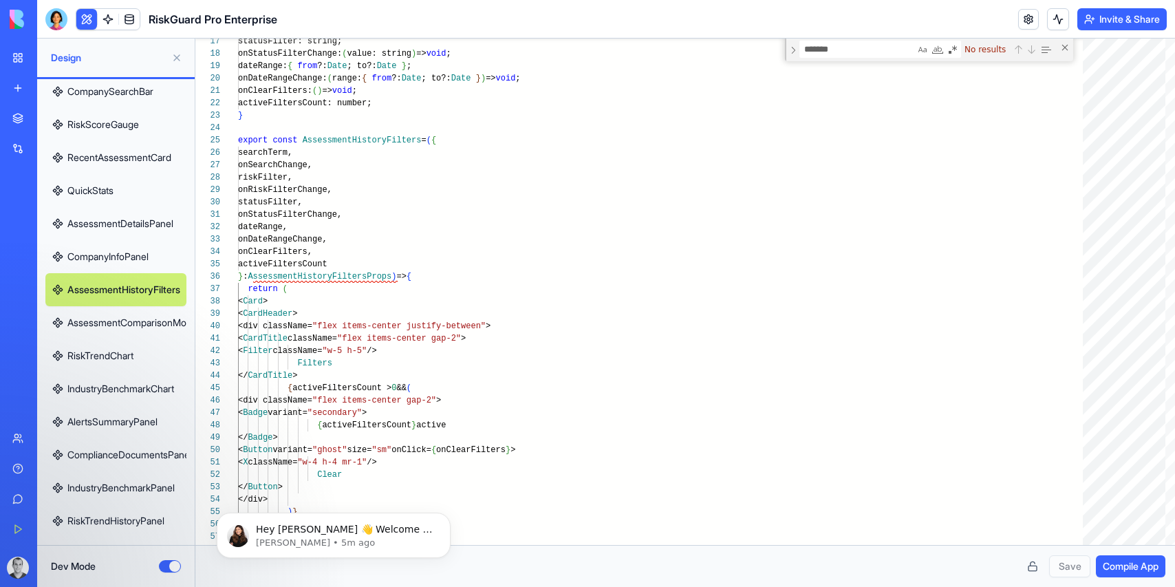
scroll to position [336, 0]
click at [116, 259] on link "CompanyInfoPanel" at bounding box center [115, 258] width 141 height 33
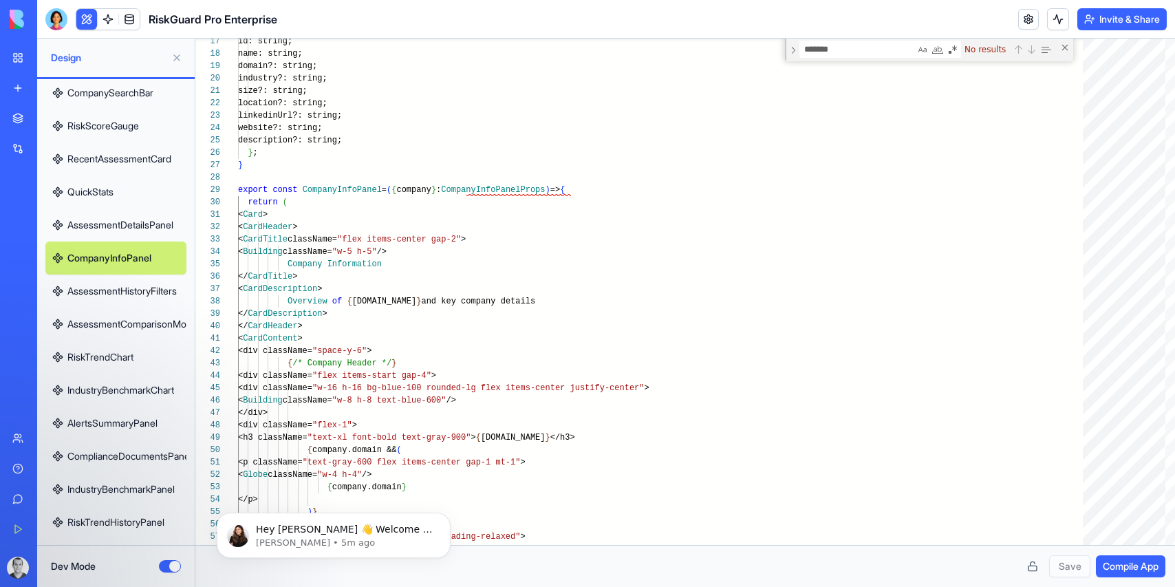
click at [92, 222] on link "AssessmentDetailsPanel" at bounding box center [115, 224] width 141 height 33
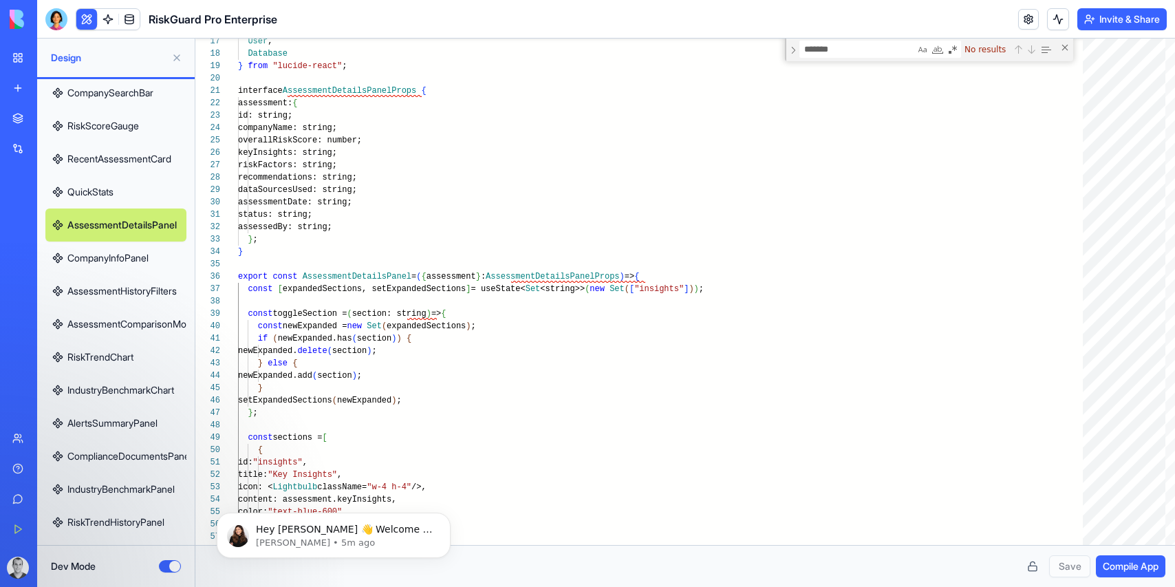
click at [103, 181] on link "QuickStats" at bounding box center [115, 191] width 141 height 33
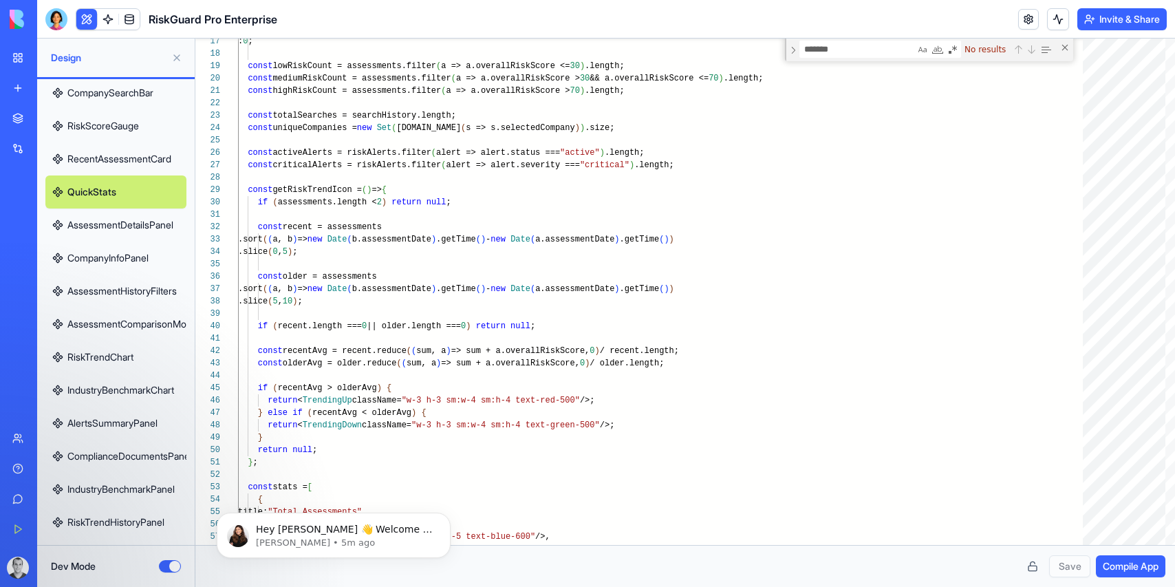
click at [116, 151] on link "RecentAssessmentCard" at bounding box center [115, 158] width 141 height 33
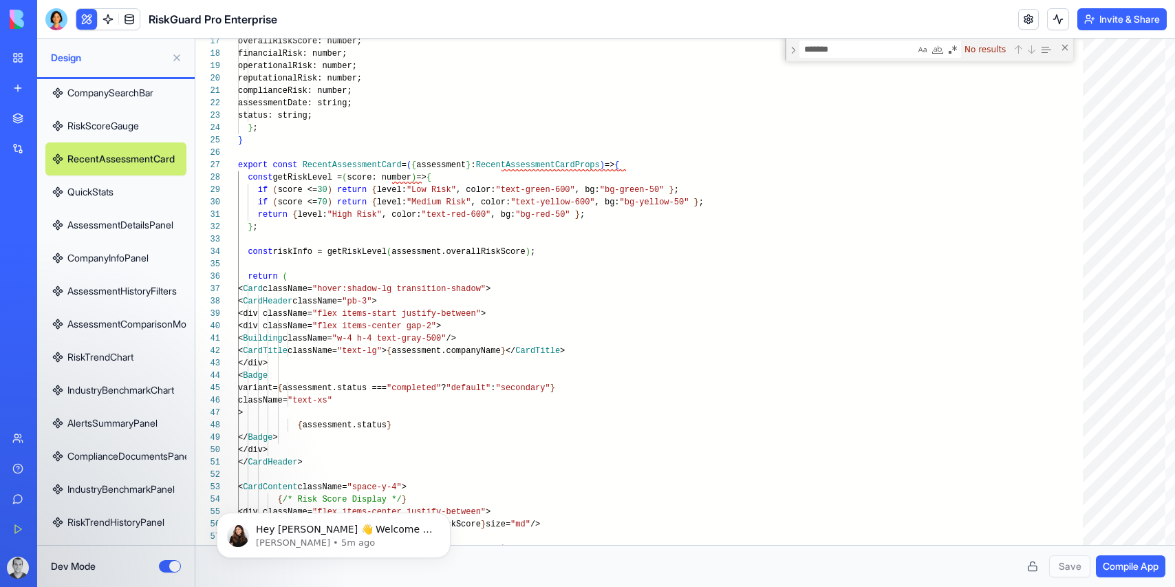
click at [112, 121] on link "RiskScoreGauge" at bounding box center [115, 125] width 141 height 33
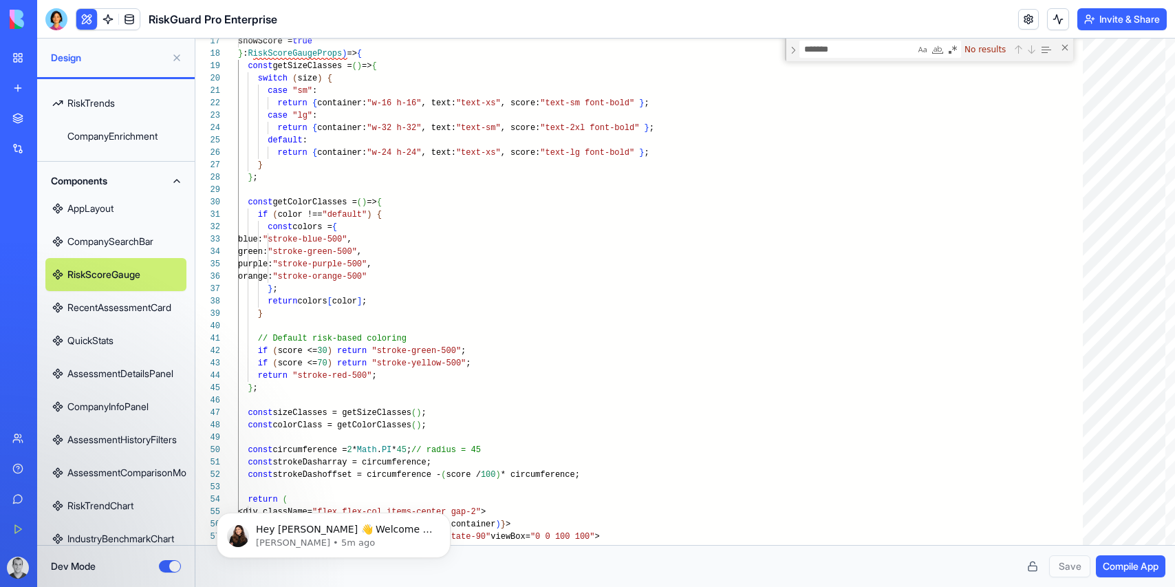
scroll to position [178, 0]
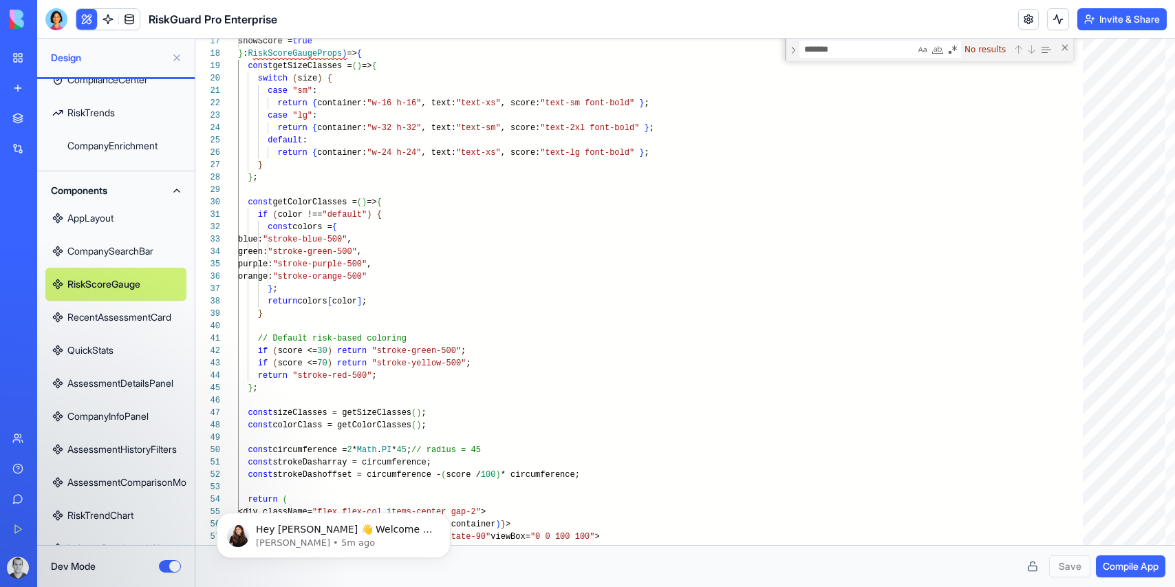
click at [99, 247] on link "CompanySearchBar" at bounding box center [115, 251] width 141 height 33
type textarea "****** **"
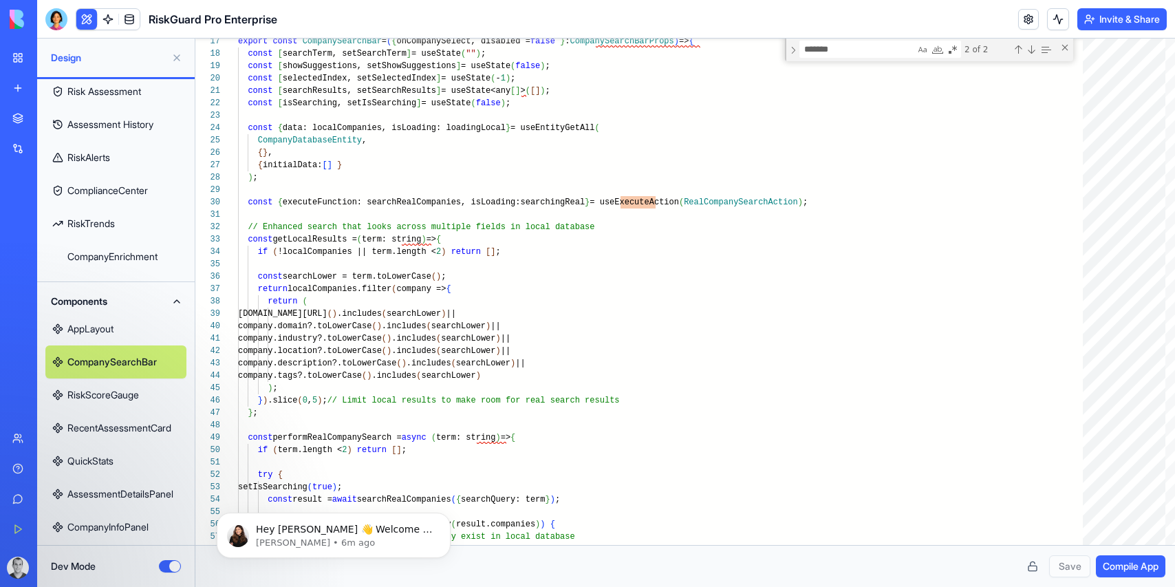
scroll to position [45, 0]
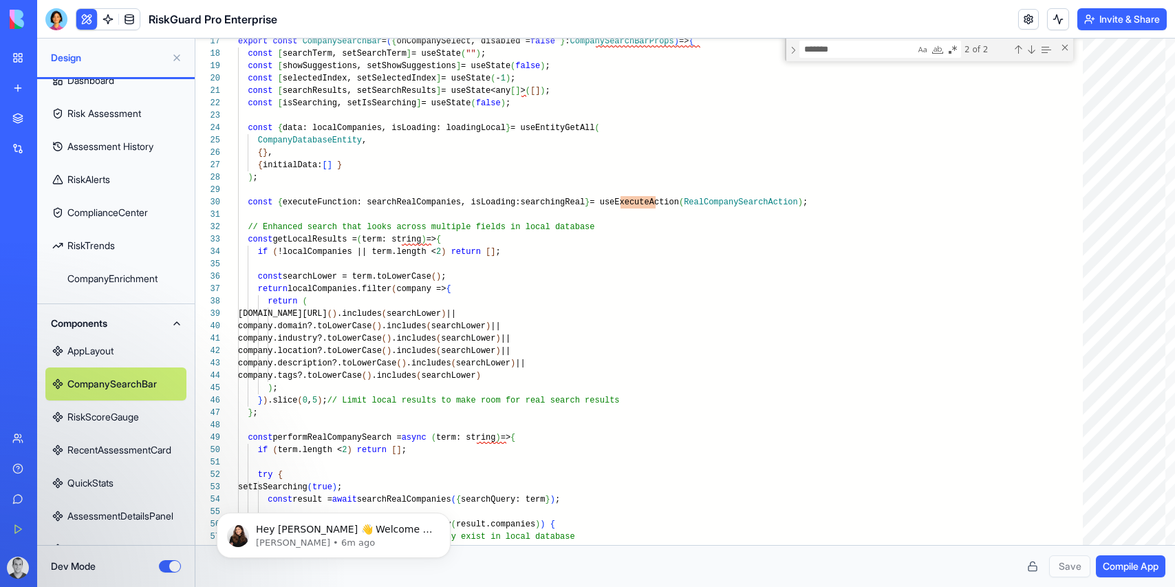
click at [164, 563] on button "Dev Mode" at bounding box center [170, 566] width 22 height 12
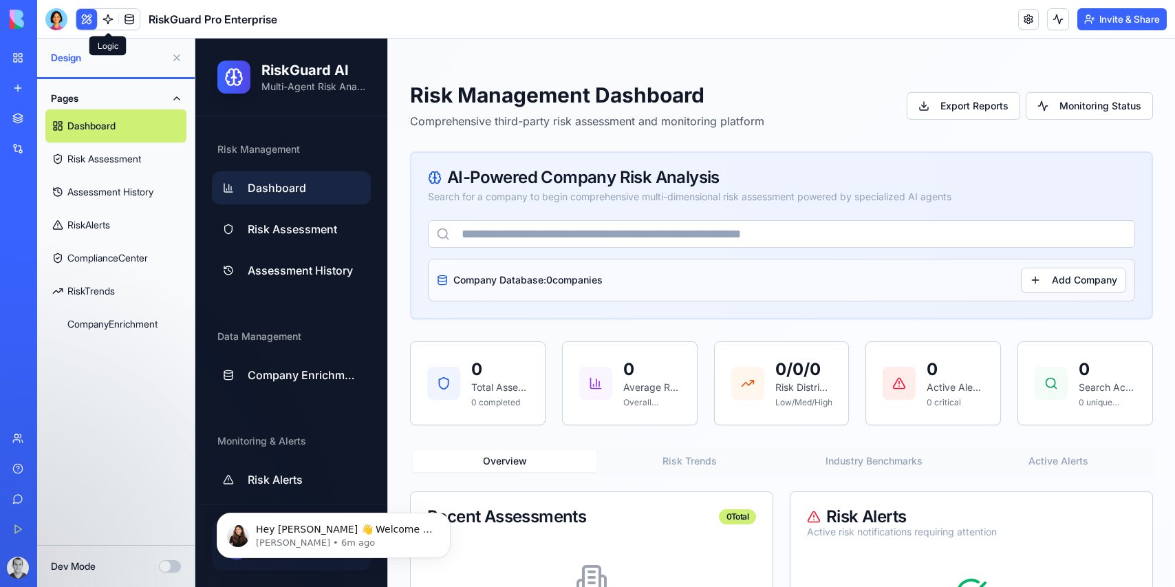
click at [106, 17] on link at bounding box center [108, 19] width 21 height 21
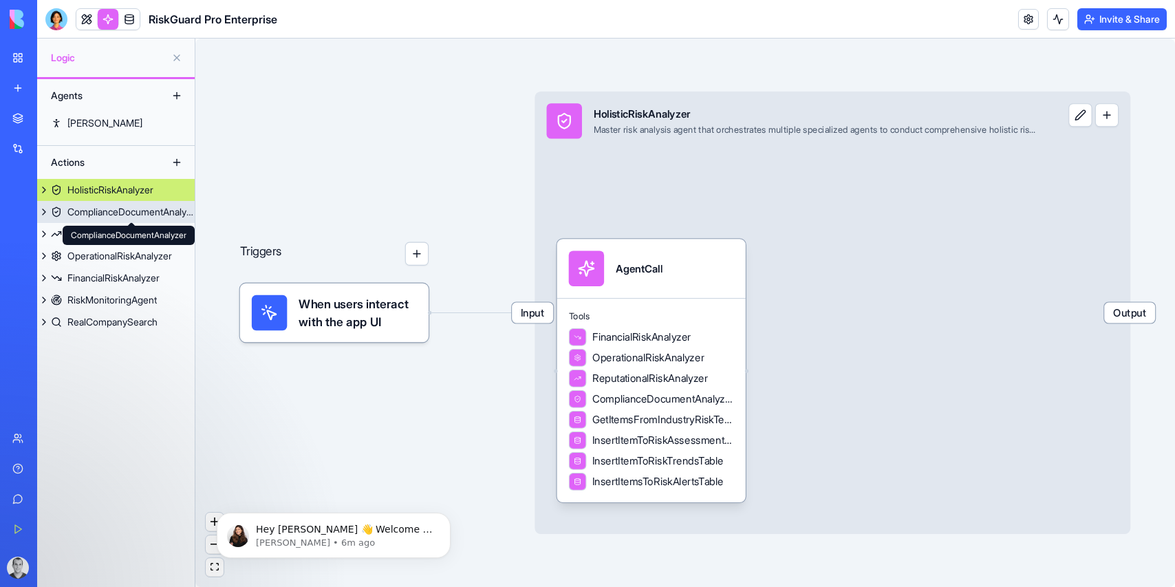
click at [162, 207] on div "ComplianceDocumentAnalyzer" at bounding box center [130, 212] width 127 height 14
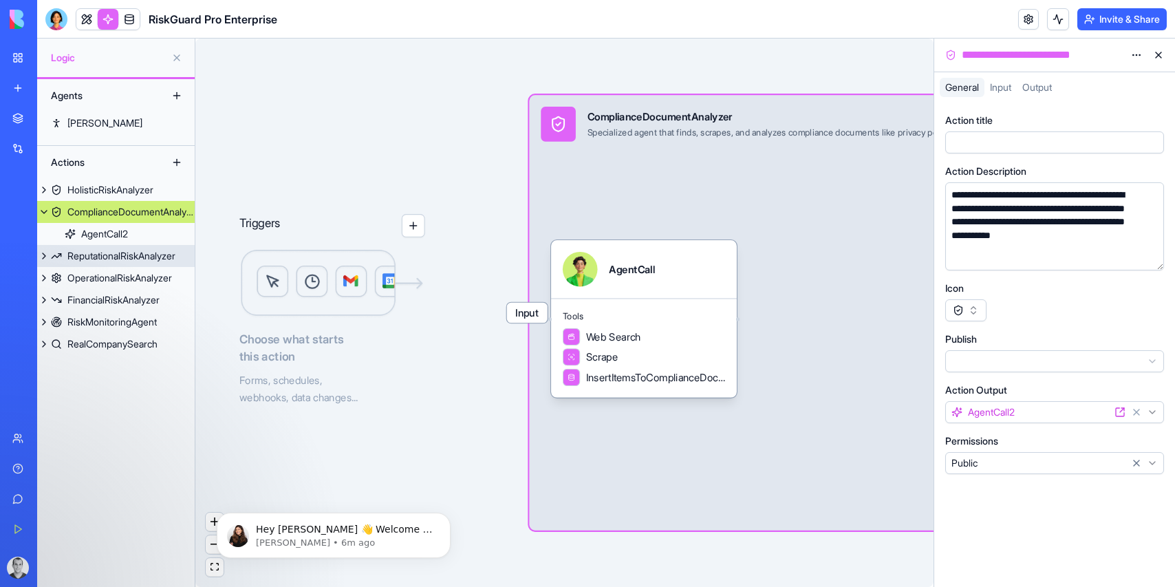
click at [140, 254] on div "ReputationalRiskAnalyzer" at bounding box center [121, 256] width 108 height 14
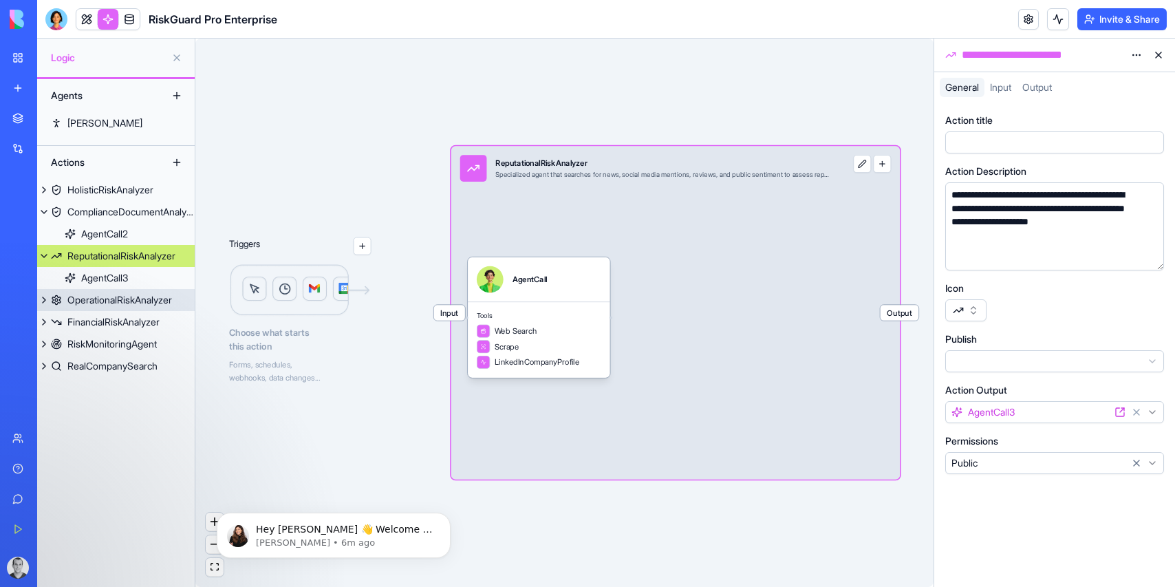
click at [127, 299] on div "OperationalRiskAnalyzer" at bounding box center [119, 300] width 105 height 14
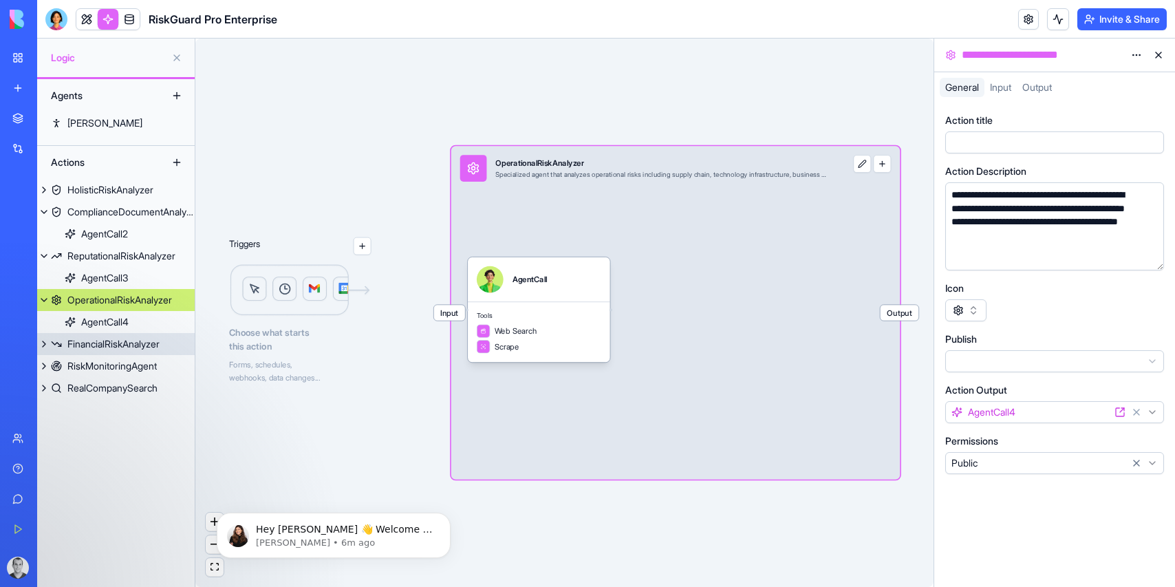
click at [133, 349] on div "FinancialRiskAnalyzer" at bounding box center [113, 344] width 92 height 14
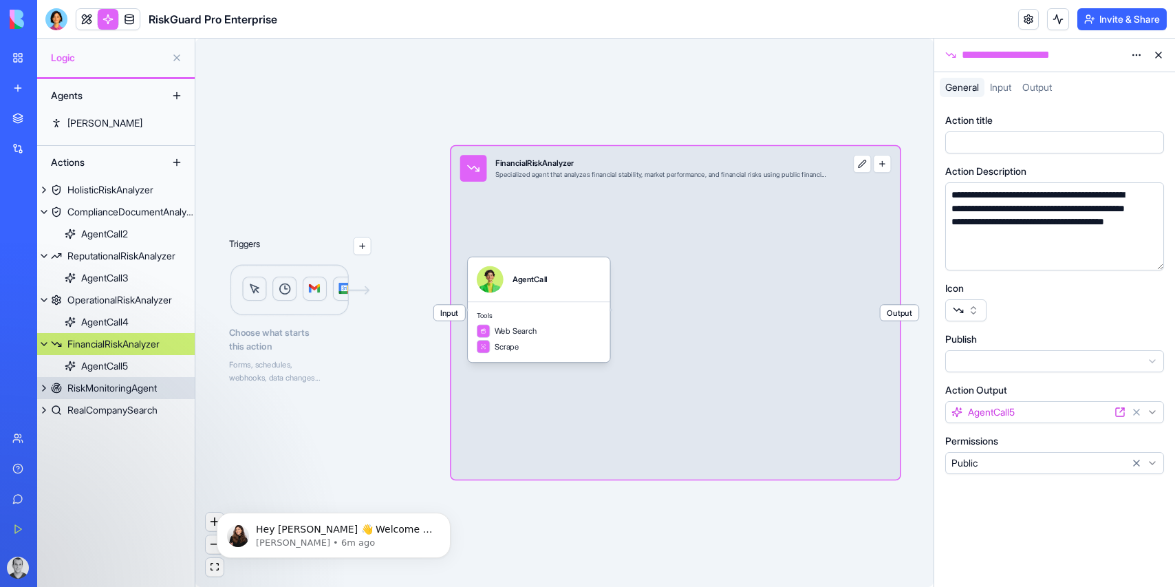
click at [124, 388] on div "RiskMonitoringAgent" at bounding box center [111, 388] width 89 height 14
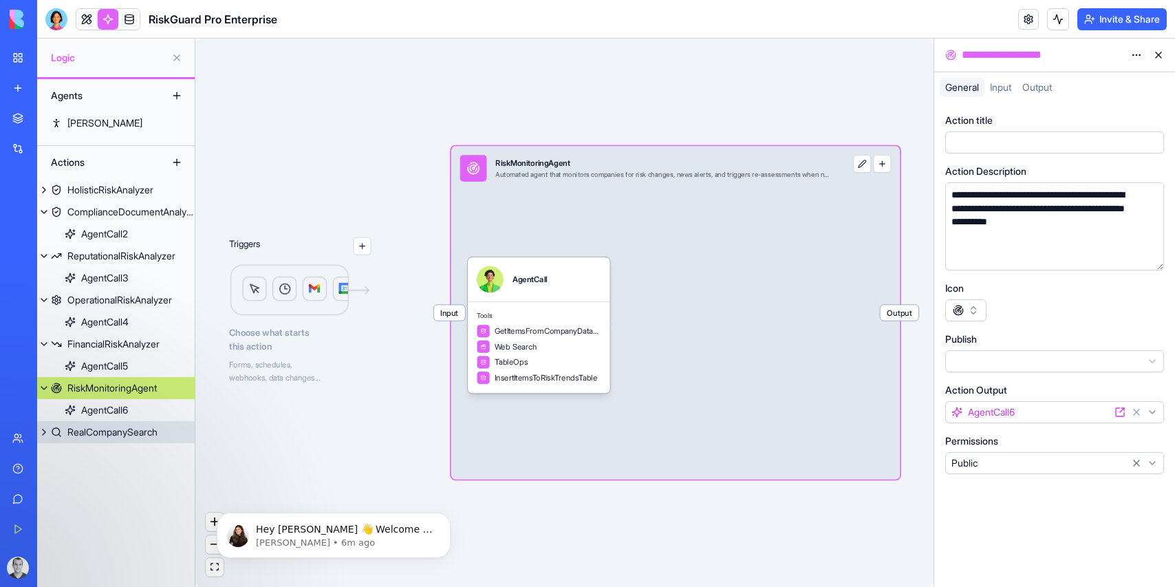
click at [111, 438] on div "RealCompanySearch" at bounding box center [112, 432] width 90 height 14
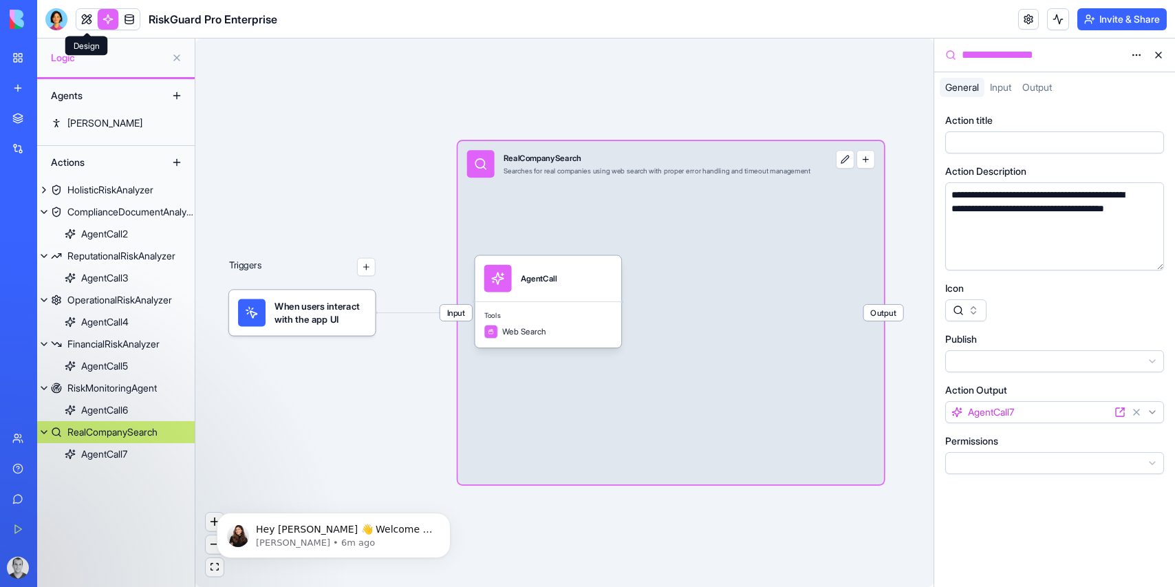
click at [85, 17] on link at bounding box center [86, 19] width 21 height 21
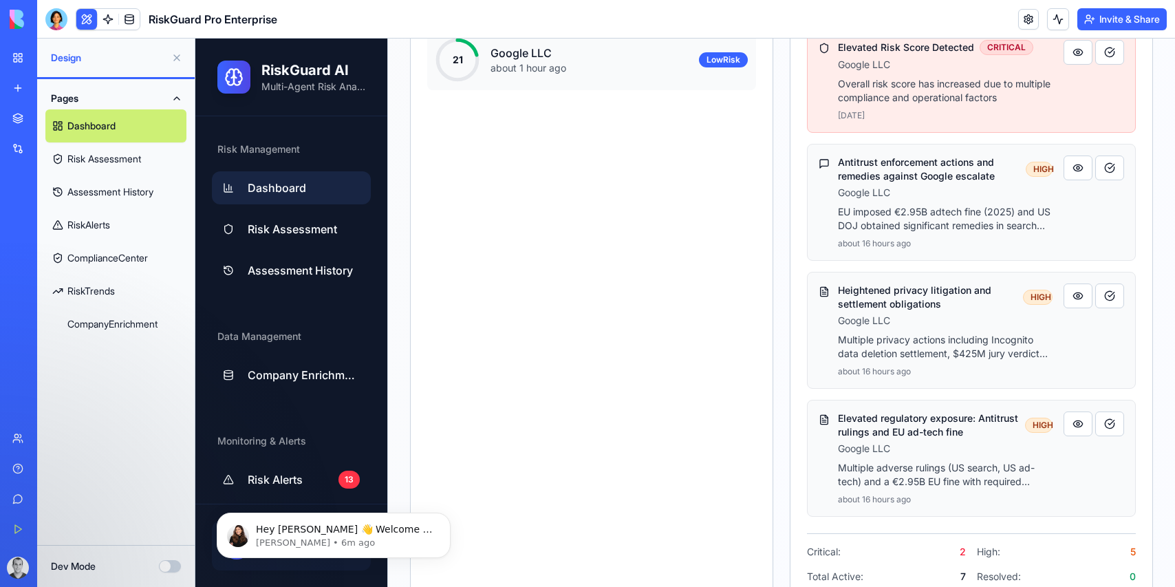
scroll to position [555, 0]
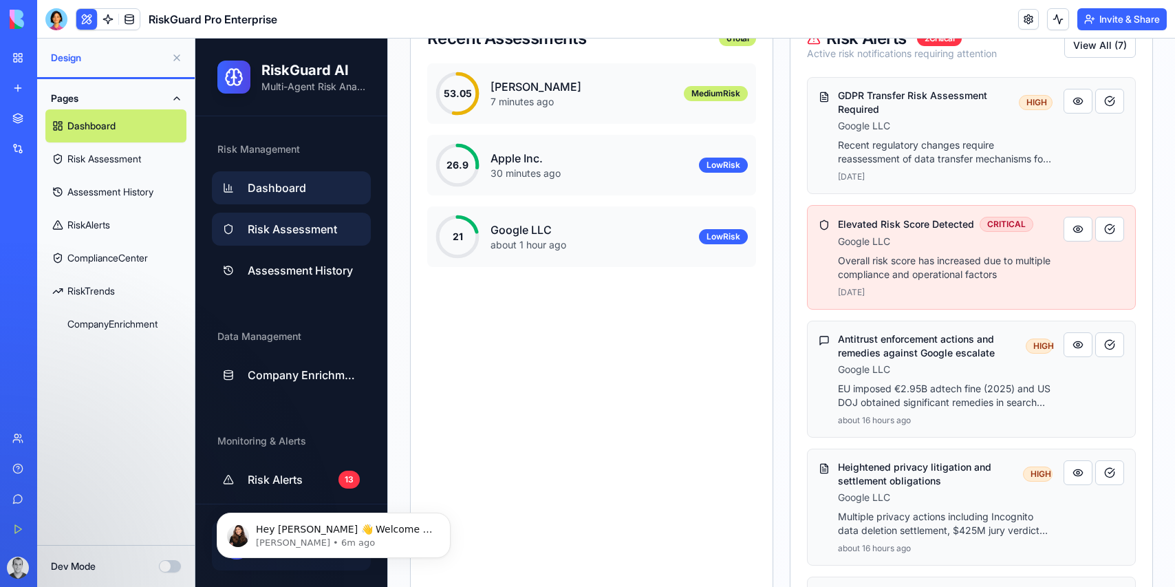
click at [298, 225] on span "Risk Assessment" at bounding box center [292, 229] width 89 height 17
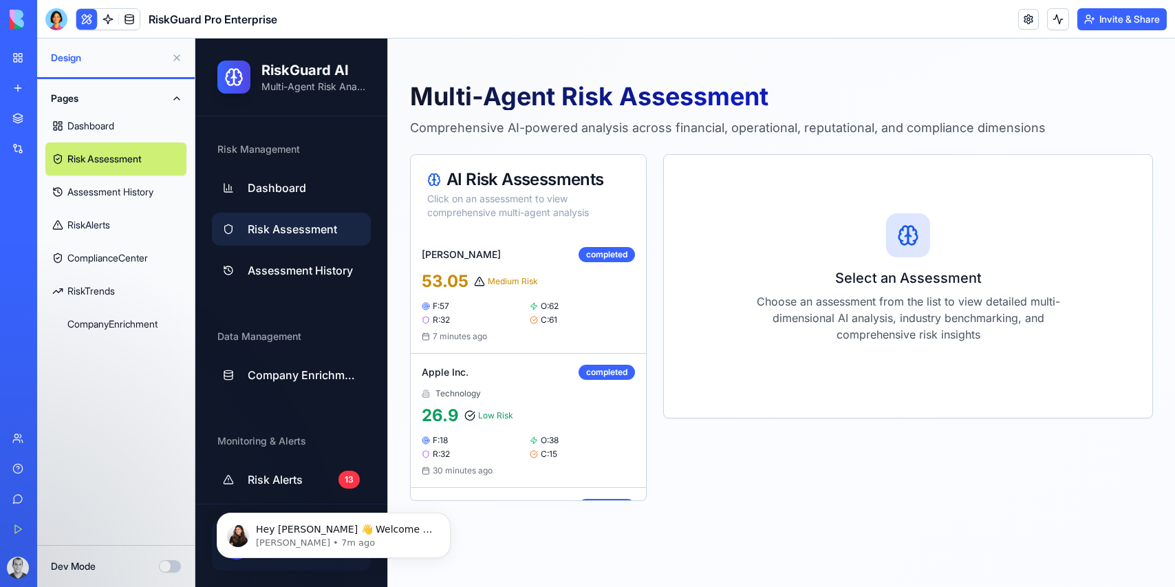
click at [81, 120] on link "Dashboard" at bounding box center [115, 125] width 141 height 33
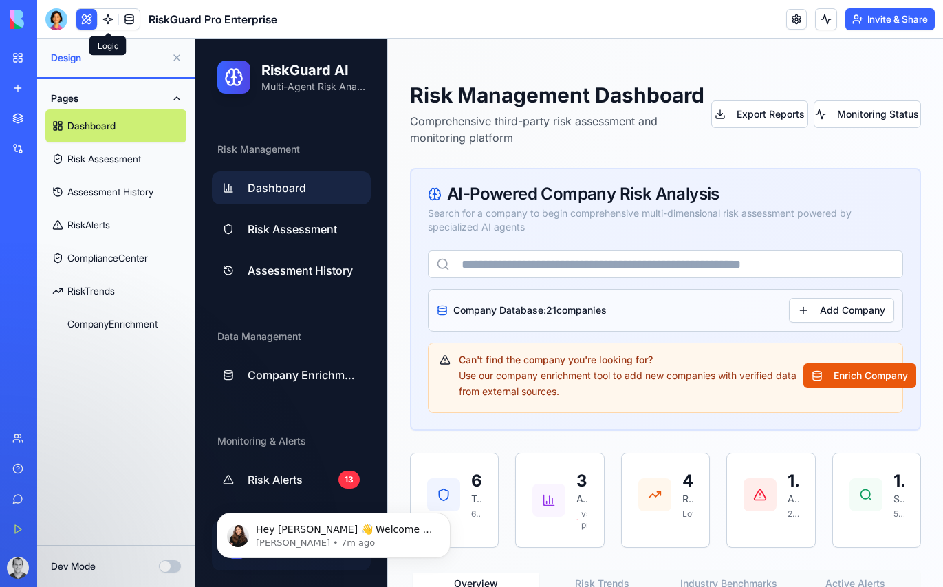
click at [110, 14] on link at bounding box center [108, 19] width 21 height 21
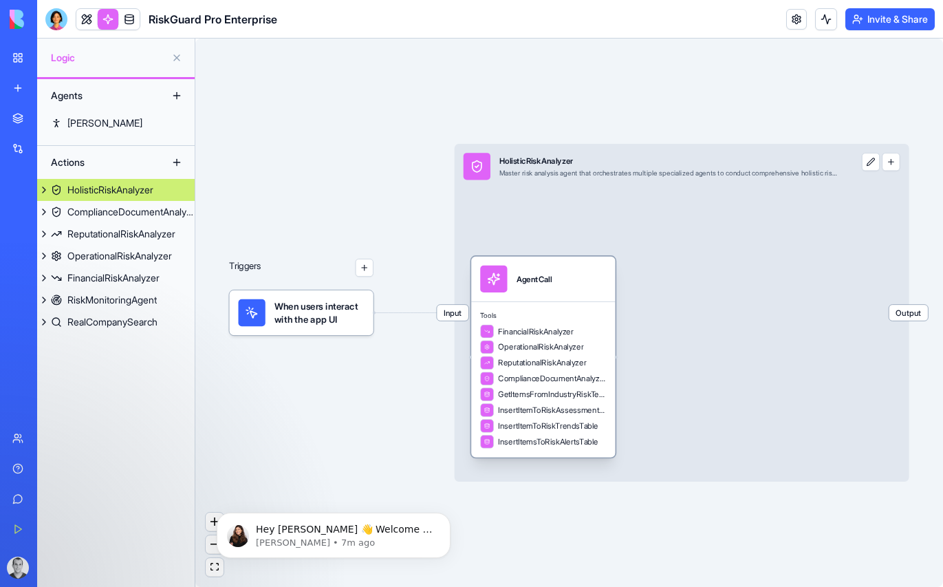
click at [564, 280] on div "AgentCall" at bounding box center [543, 279] width 126 height 27
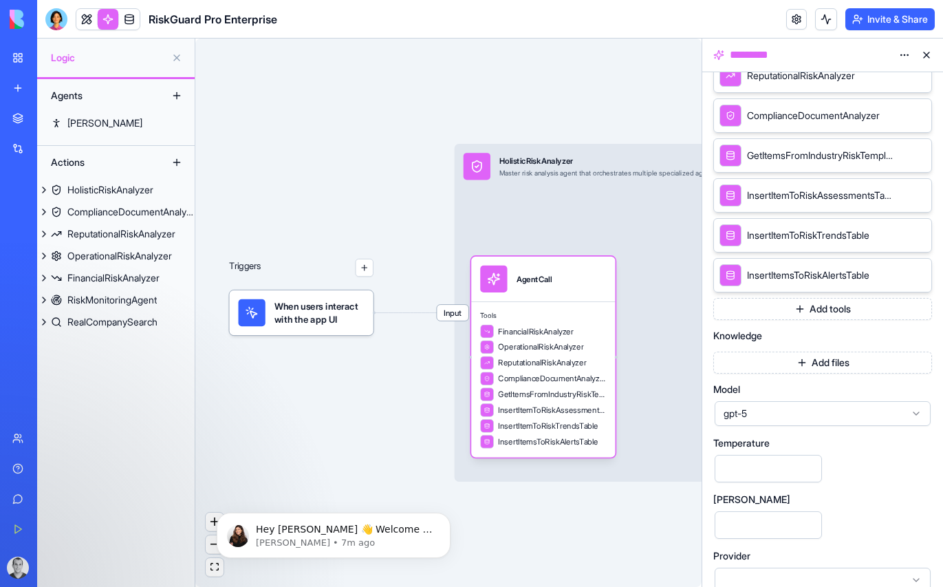
click at [832, 411] on span "gpt-5" at bounding box center [815, 414] width 182 height 14
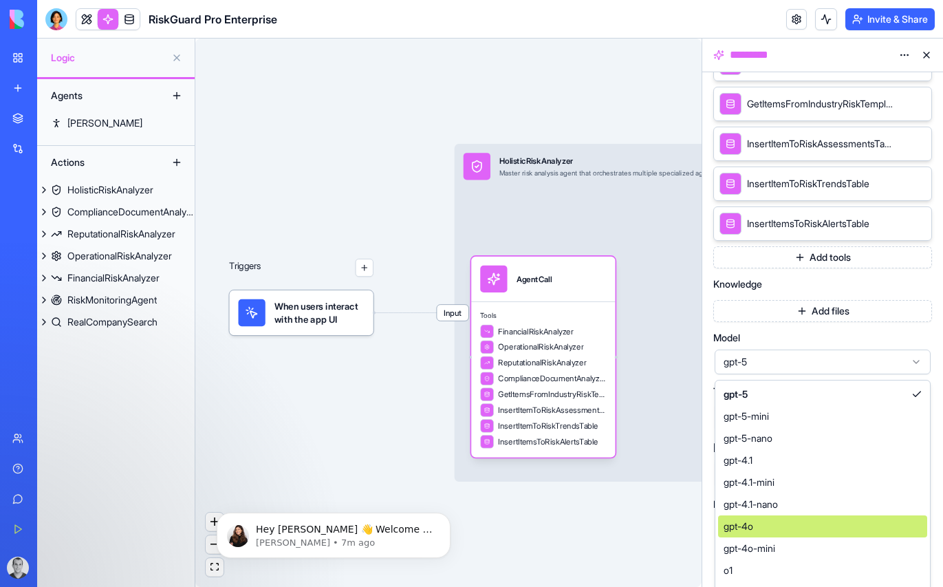
click at [788, 522] on div "gpt-4o" at bounding box center [822, 526] width 209 height 22
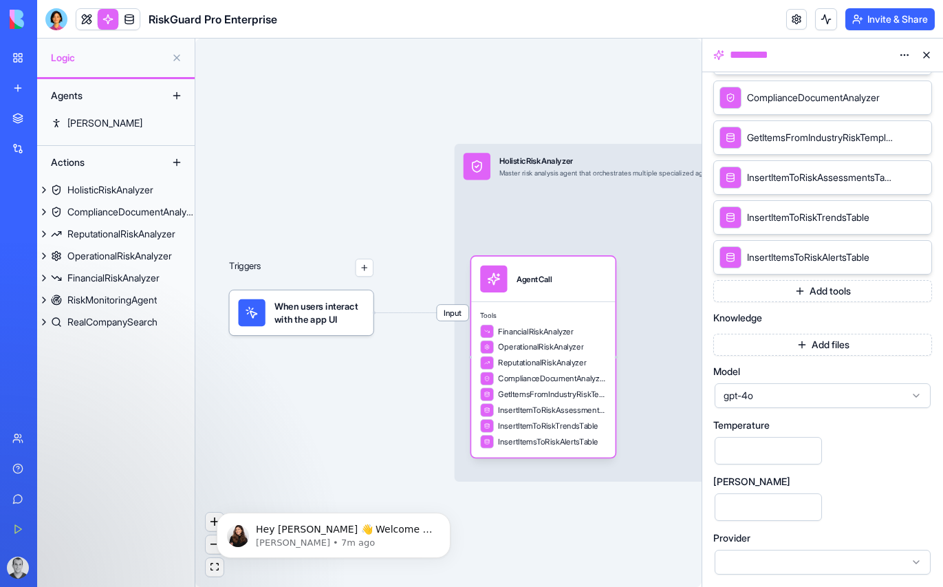
scroll to position [428, 0]
click at [286, 400] on div "Triggers When users interact with the app UI Input HolisticRiskAnalyzer Master …" at bounding box center [448, 313] width 506 height 548
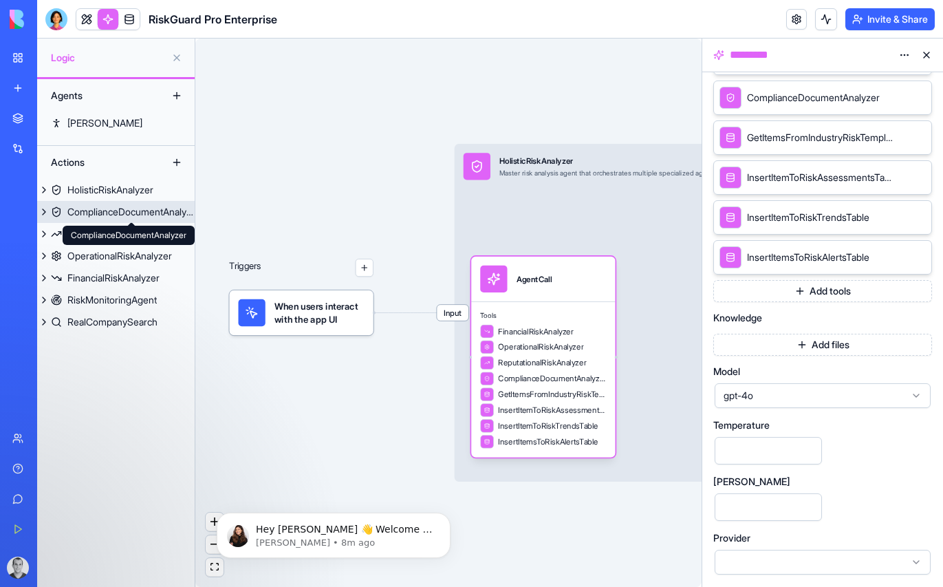
click at [119, 207] on div "ComplianceDocumentAnalyzer" at bounding box center [130, 212] width 127 height 14
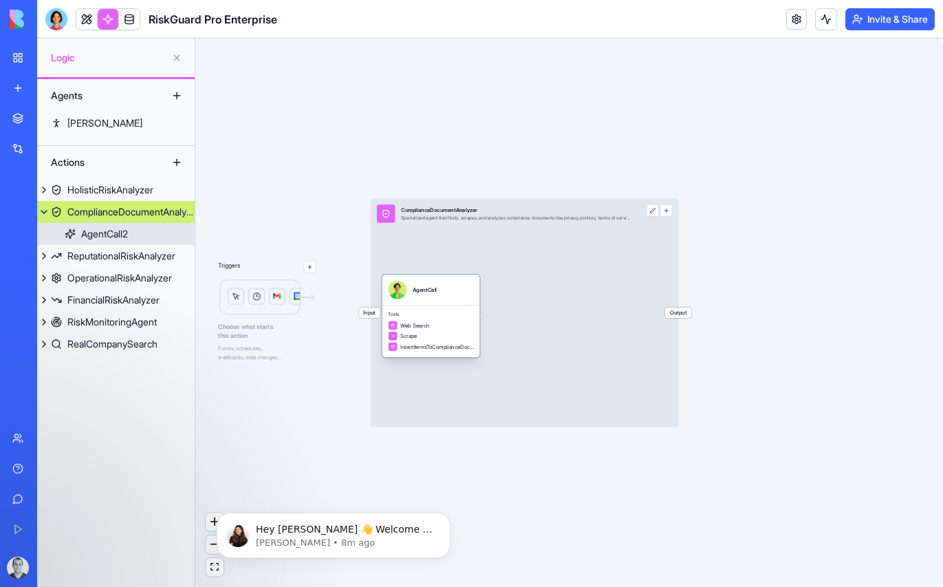
click at [455, 300] on div "AgentCall" at bounding box center [432, 290] width 98 height 30
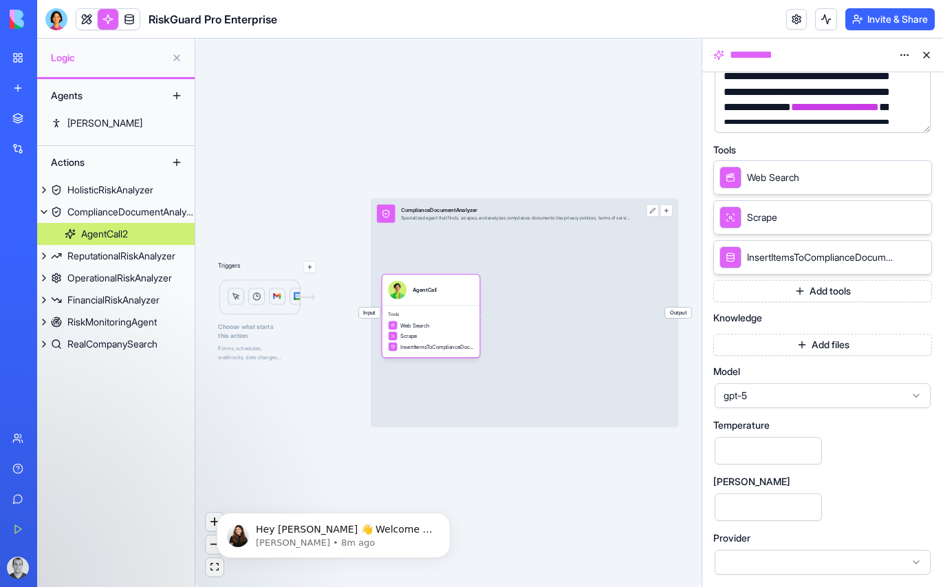
click at [752, 390] on span "gpt-5" at bounding box center [815, 396] width 182 height 14
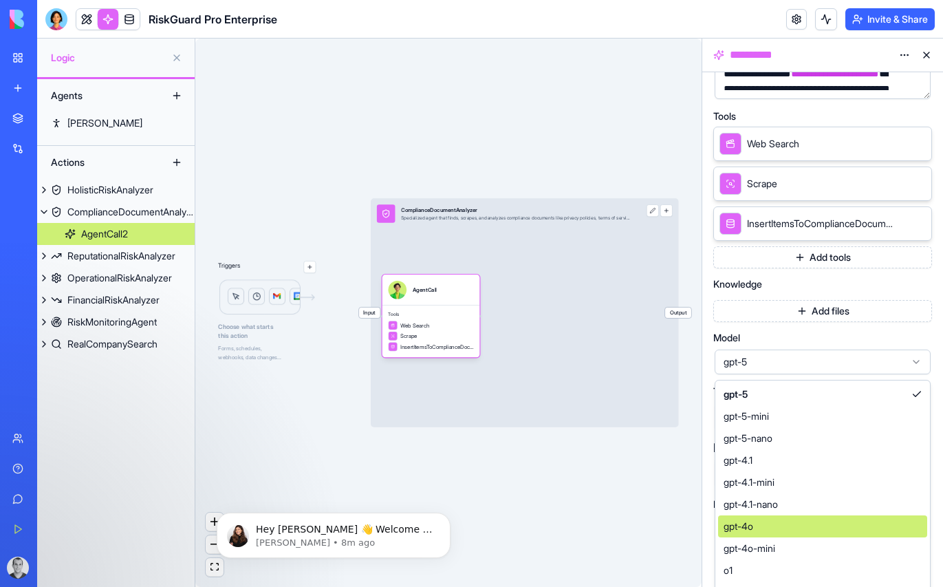
click at [761, 526] on div "gpt-4o" at bounding box center [822, 526] width 209 height 22
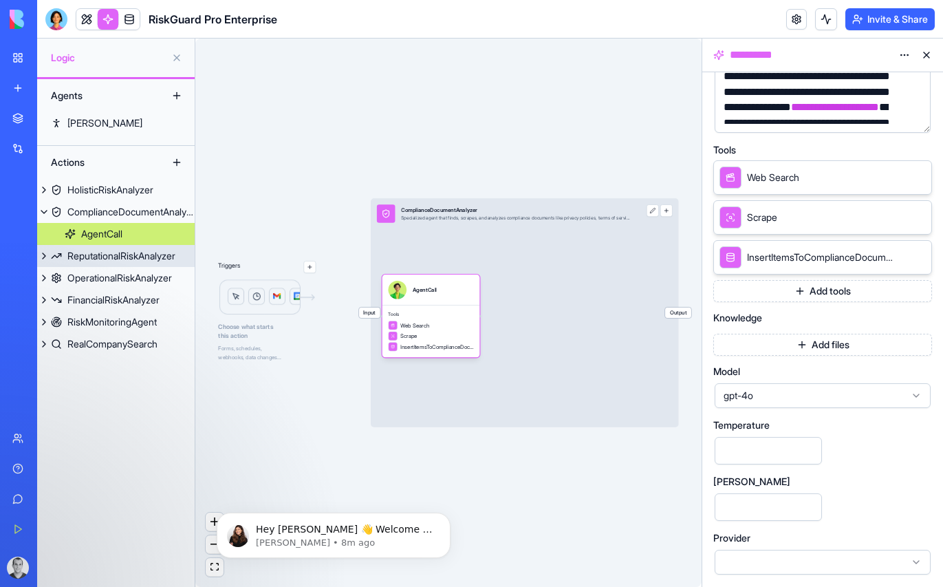
click at [128, 251] on div "ReputationalRiskAnalyzer" at bounding box center [121, 256] width 108 height 14
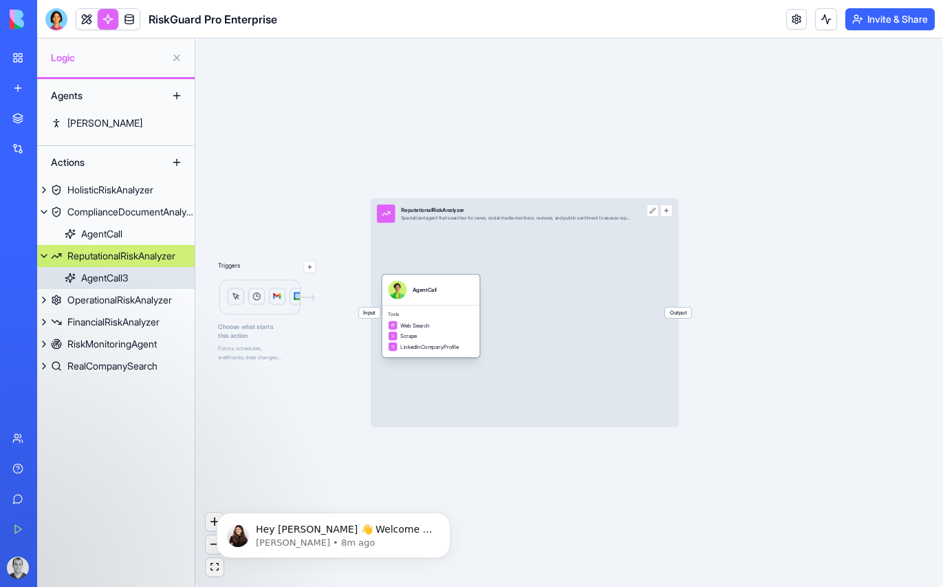
click at [442, 312] on span "Tools" at bounding box center [430, 315] width 85 height 6
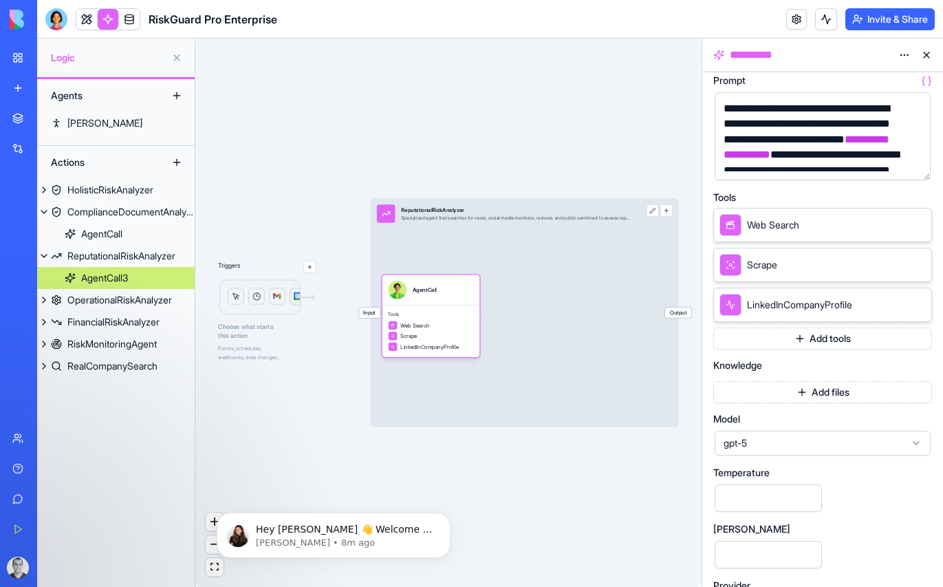
click at [762, 446] on span "gpt-5" at bounding box center [815, 443] width 182 height 14
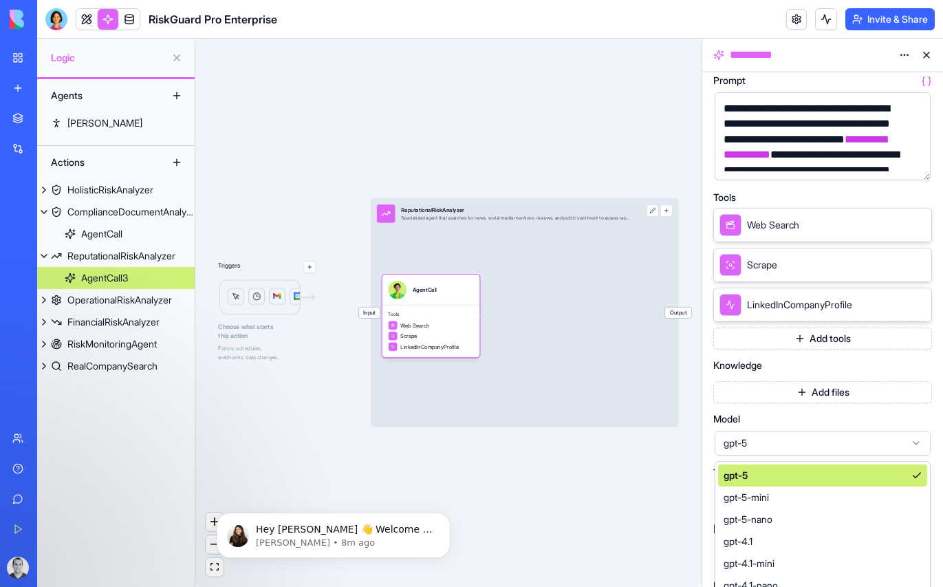
scroll to position [262, 0]
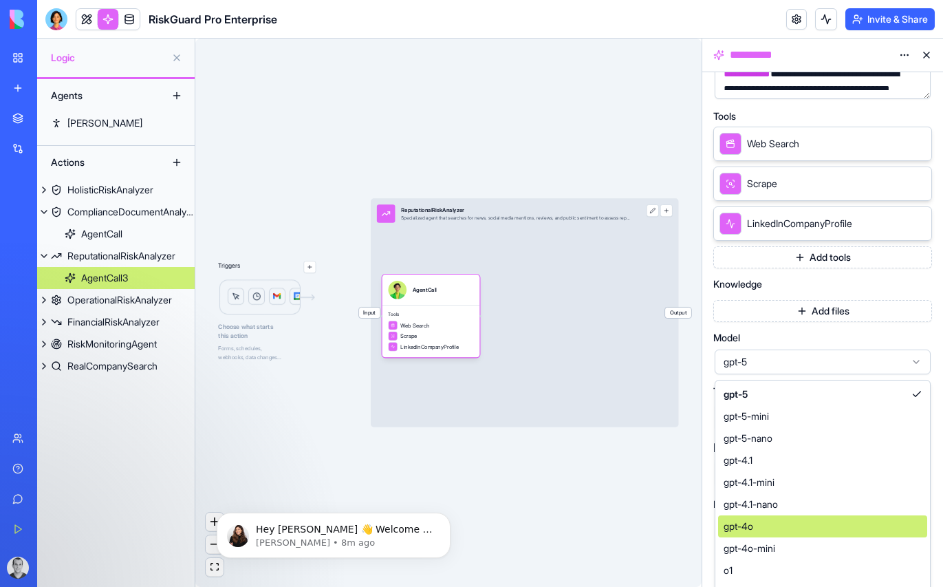
click at [759, 525] on div "gpt-4o" at bounding box center [822, 526] width 209 height 22
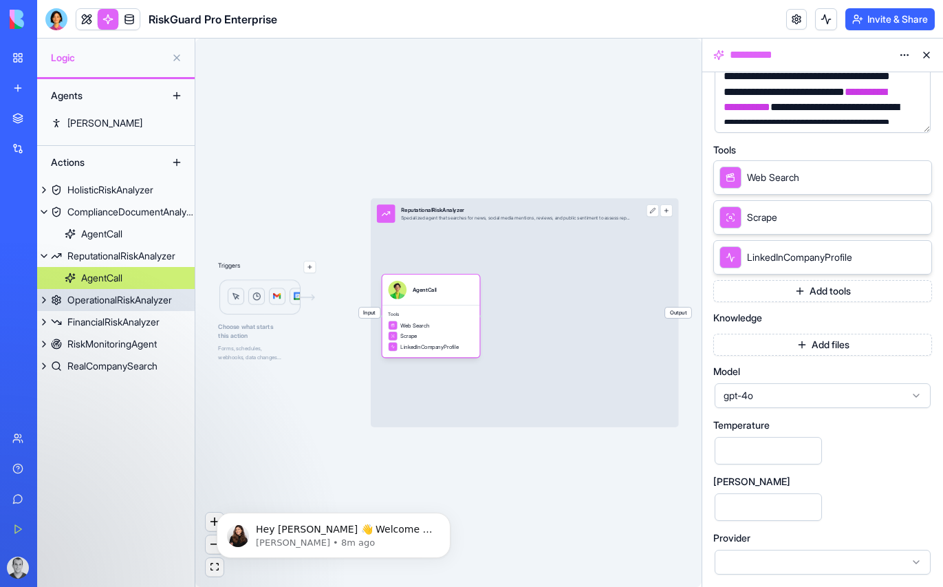
click at [121, 301] on div "OperationalRiskAnalyzer" at bounding box center [119, 300] width 105 height 14
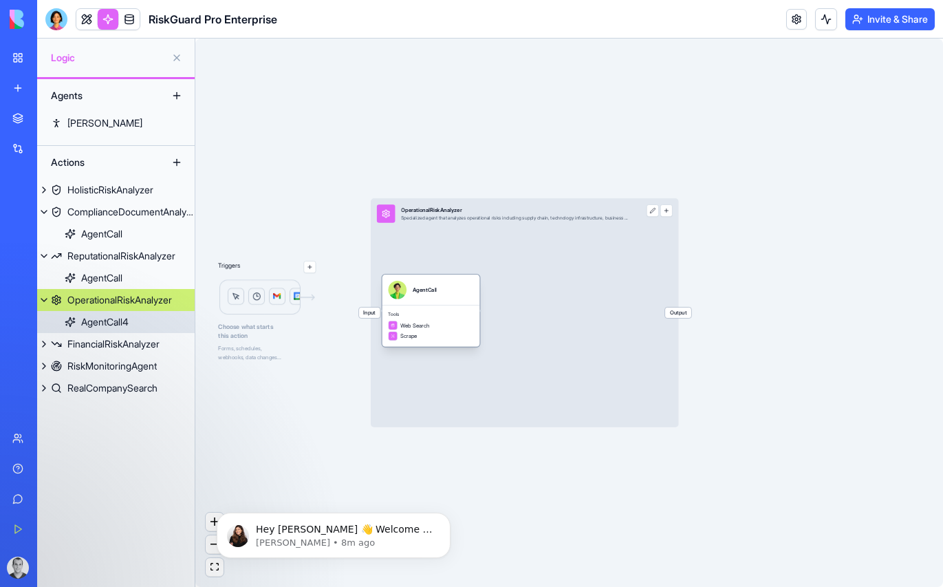
click at [422, 312] on span "Tools" at bounding box center [430, 315] width 85 height 6
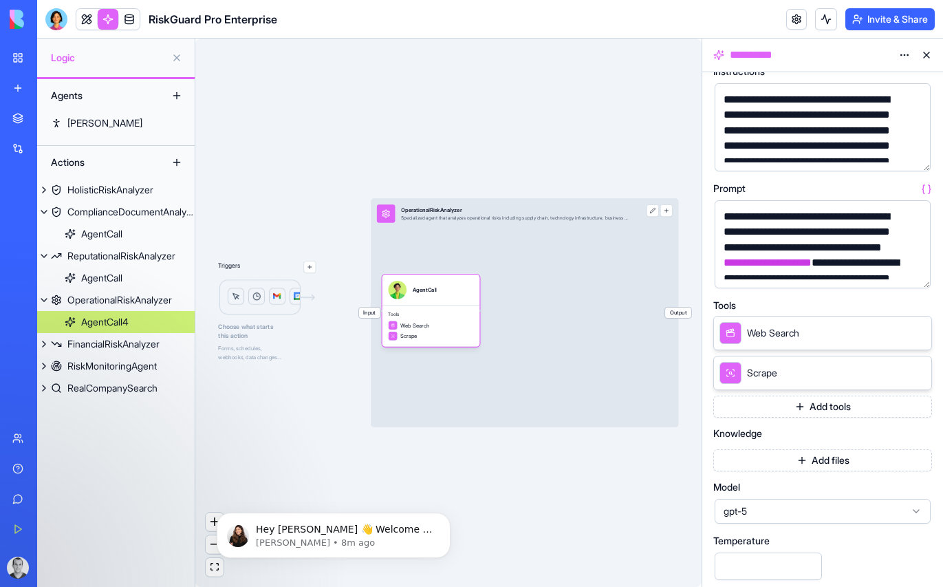
scroll to position [117, 0]
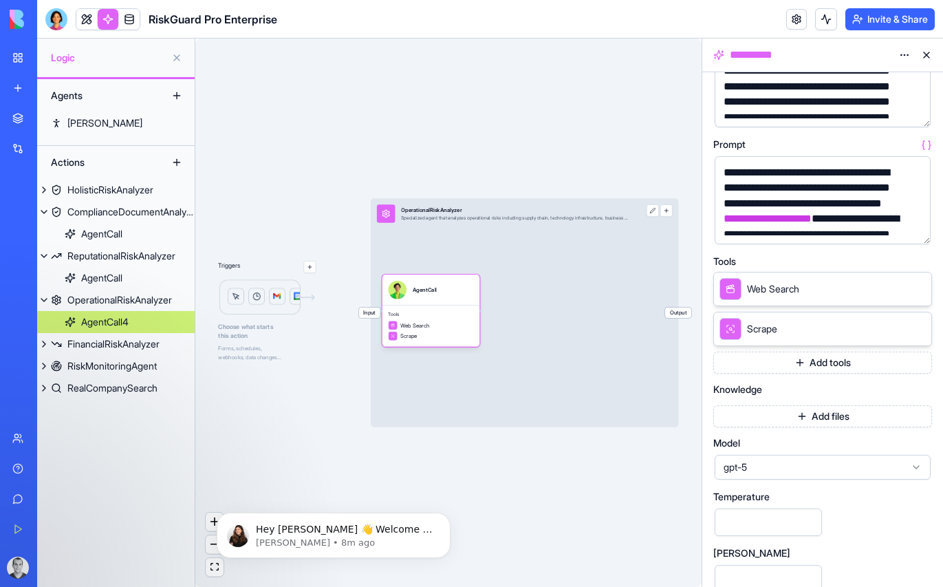
click at [785, 462] on span "gpt-5" at bounding box center [815, 467] width 182 height 14
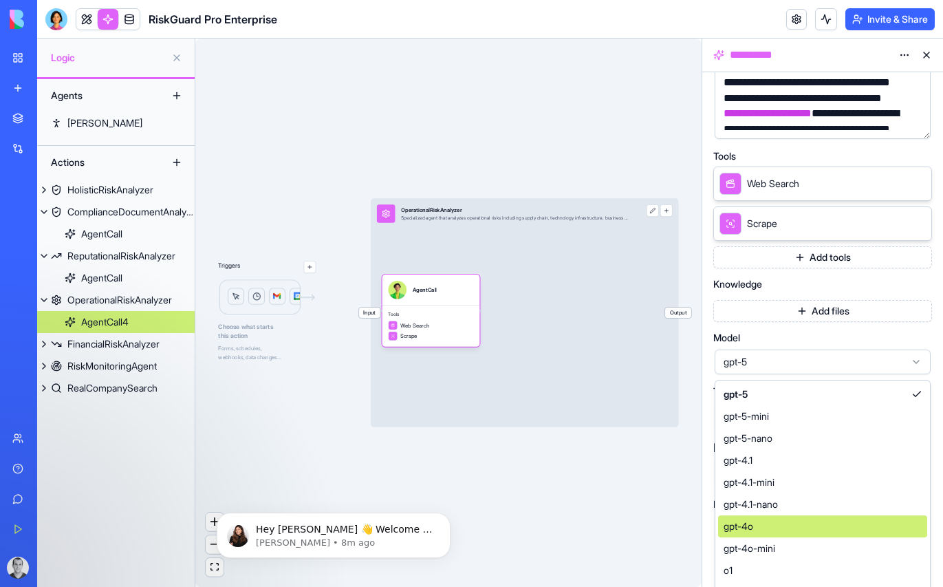
click at [764, 520] on div "gpt-4o" at bounding box center [822, 526] width 209 height 22
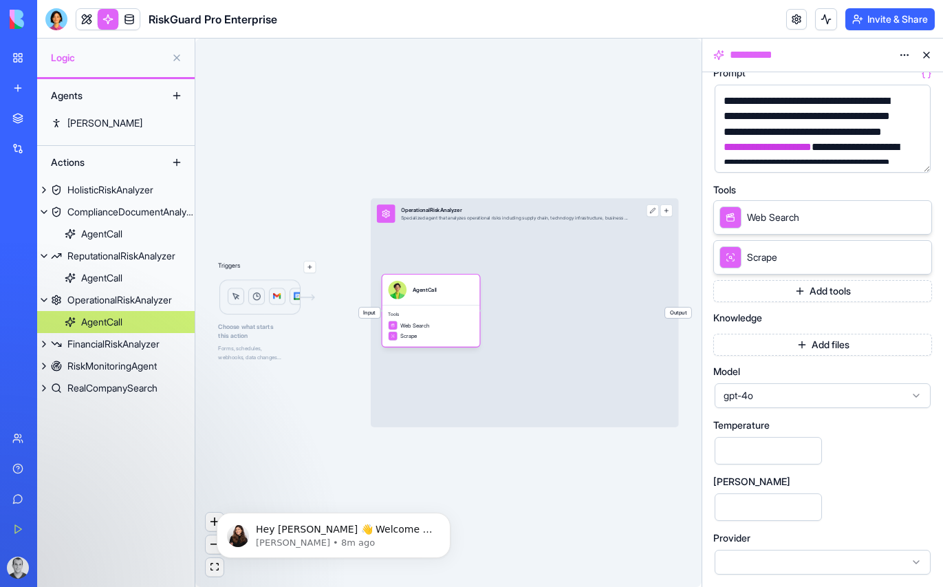
scroll to position [189, 0]
click at [88, 350] on div "FinancialRiskAnalyzer" at bounding box center [113, 344] width 92 height 14
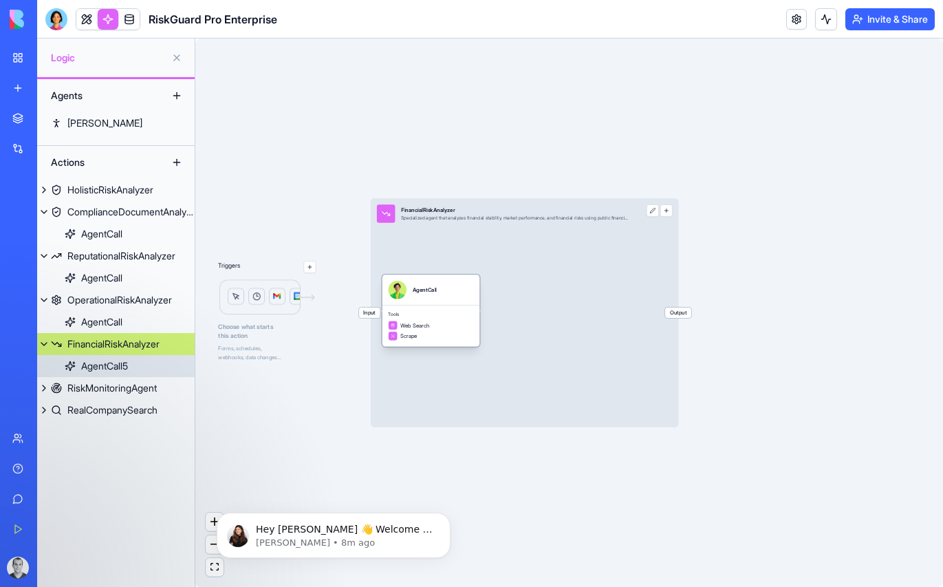
click at [444, 307] on div "Tools Web Search Scrape" at bounding box center [432, 325] width 98 height 41
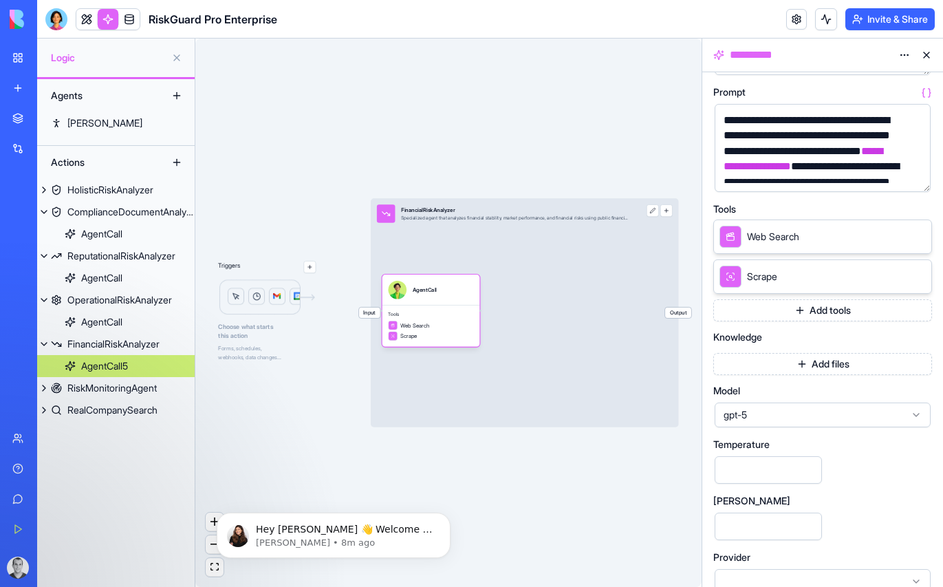
click at [764, 412] on span "gpt-5" at bounding box center [815, 415] width 182 height 14
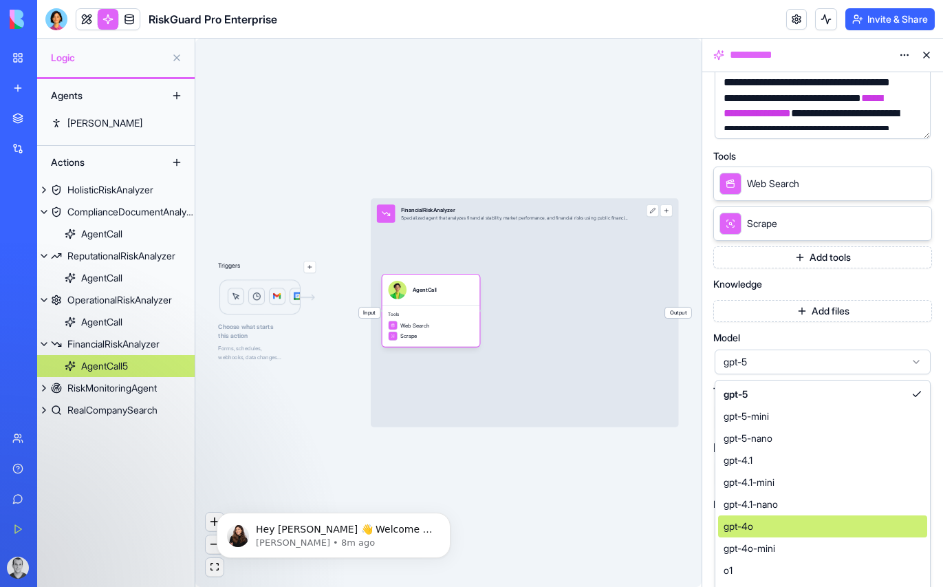
click at [752, 520] on span "gpt-4o" at bounding box center [739, 526] width 30 height 14
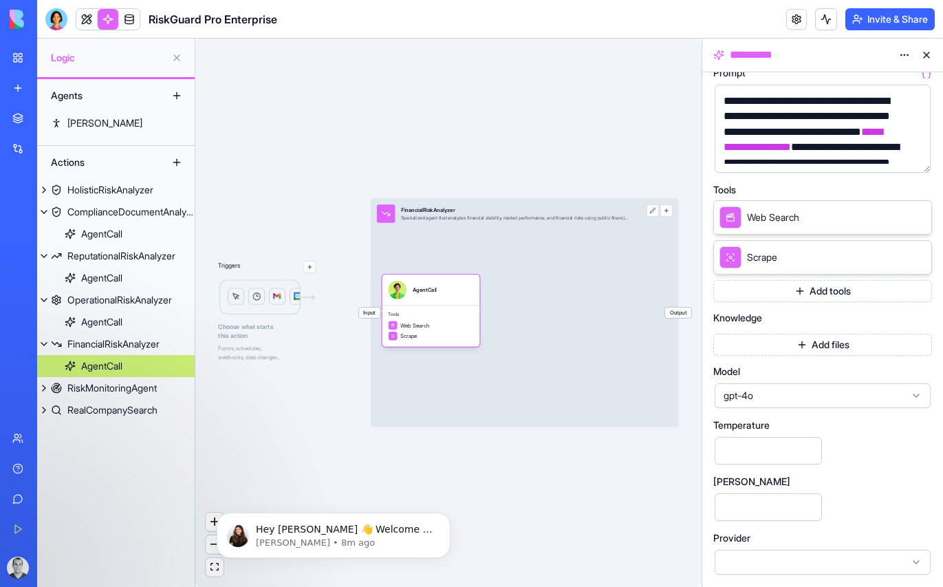
scroll to position [189, 0]
click at [115, 387] on div "RiskMonitoringAgent" at bounding box center [111, 388] width 89 height 14
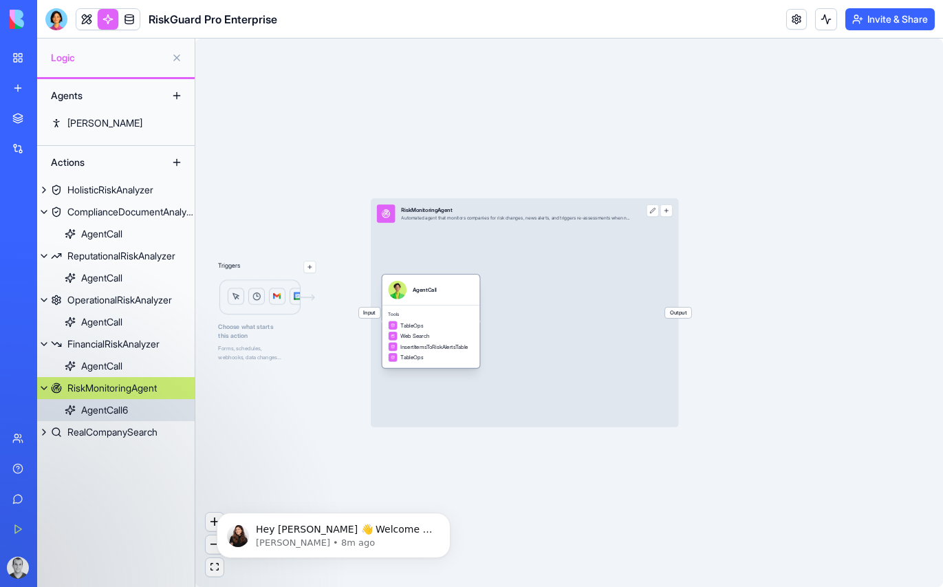
click at [423, 326] on span "TableOps" at bounding box center [411, 325] width 23 height 8
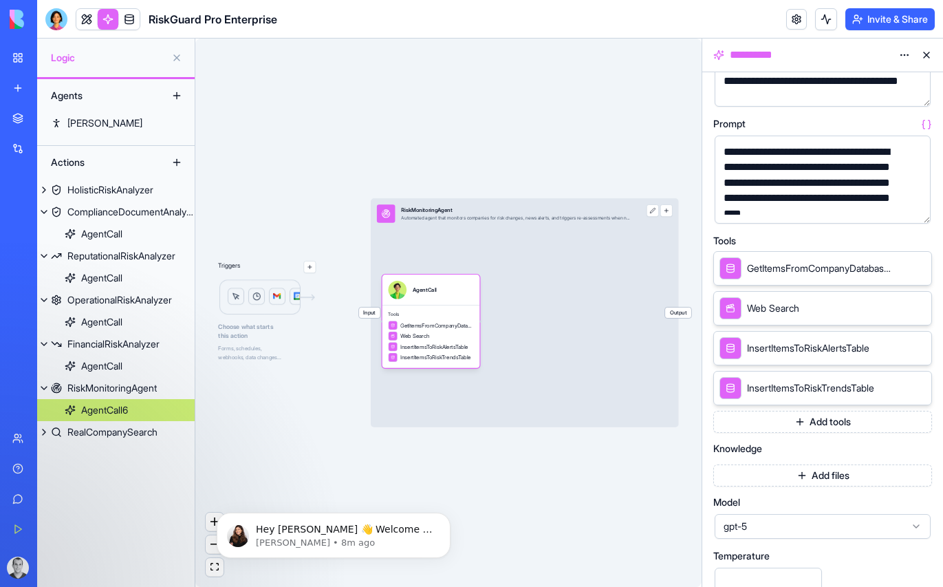
scroll to position [142, 0]
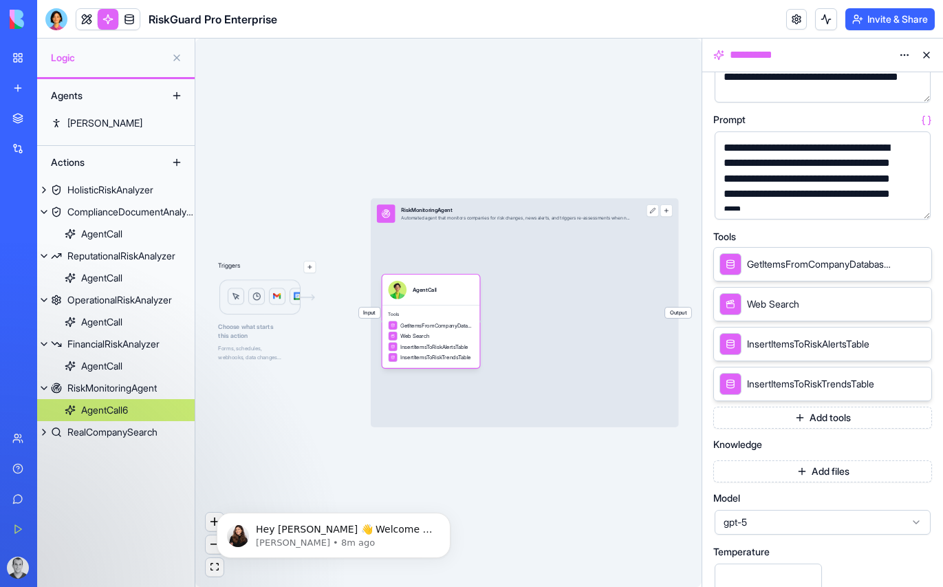
click at [753, 518] on span "gpt-5" at bounding box center [815, 522] width 182 height 14
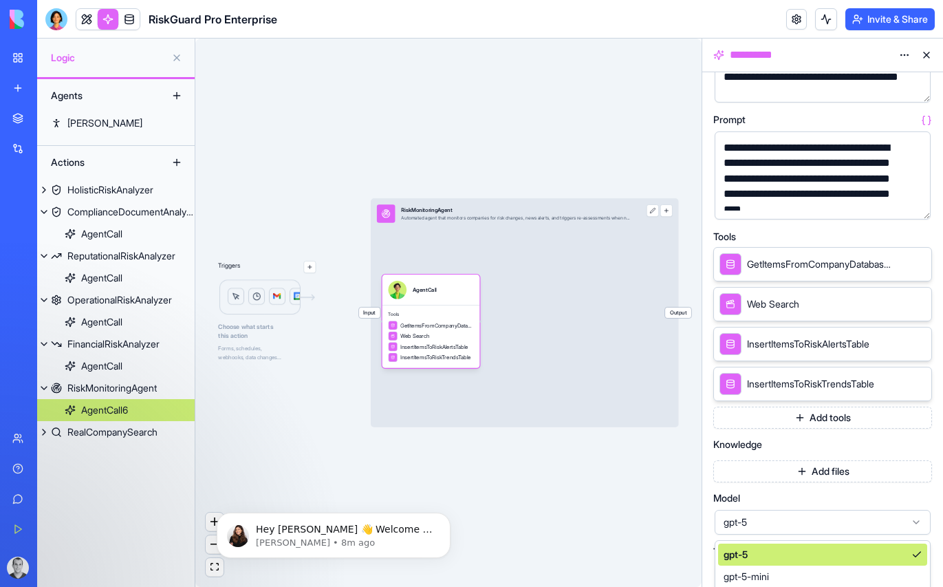
scroll to position [302, 0]
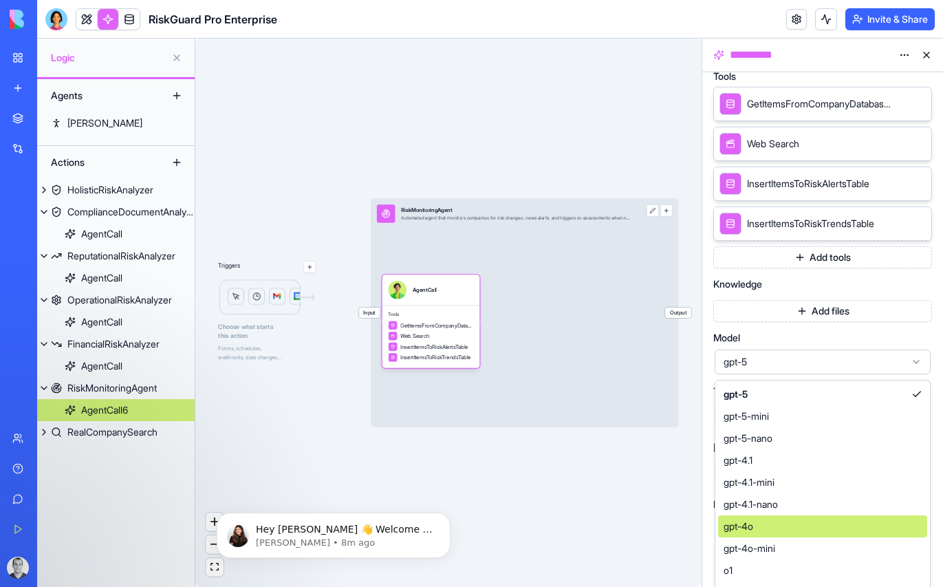
click at [760, 522] on div "gpt-4o" at bounding box center [822, 526] width 209 height 22
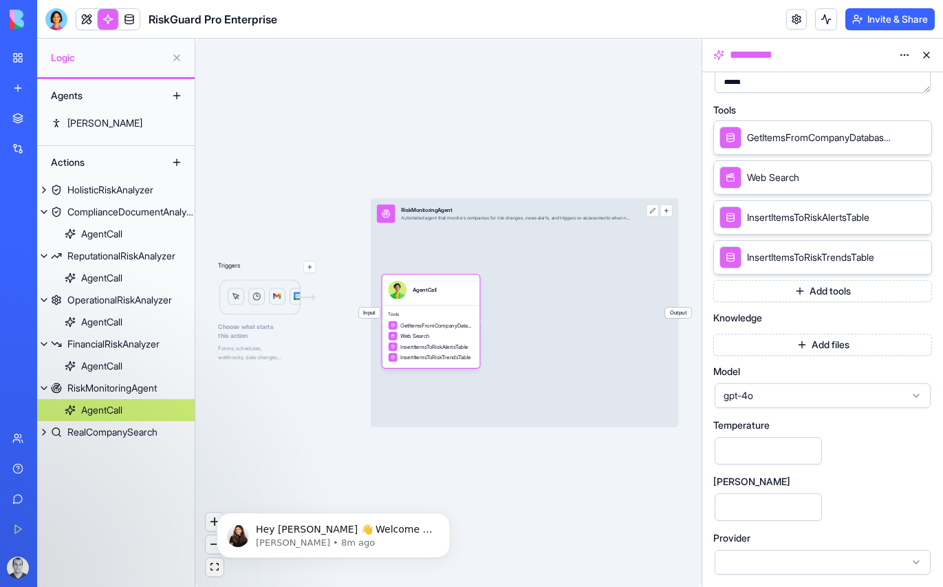
scroll to position [268, 0]
click at [125, 427] on div "RealCompanySearch" at bounding box center [112, 432] width 90 height 14
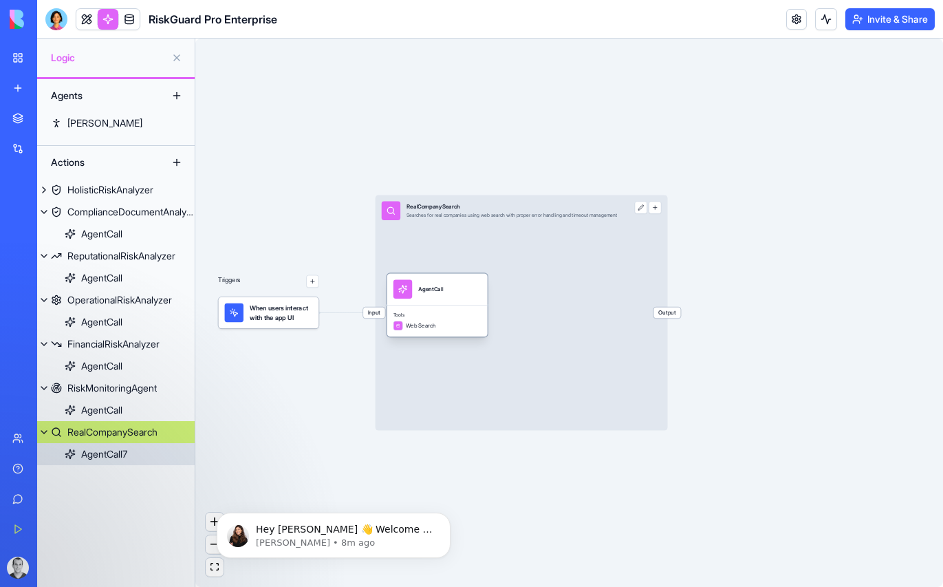
click at [449, 291] on div "AgentCall" at bounding box center [438, 289] width 88 height 19
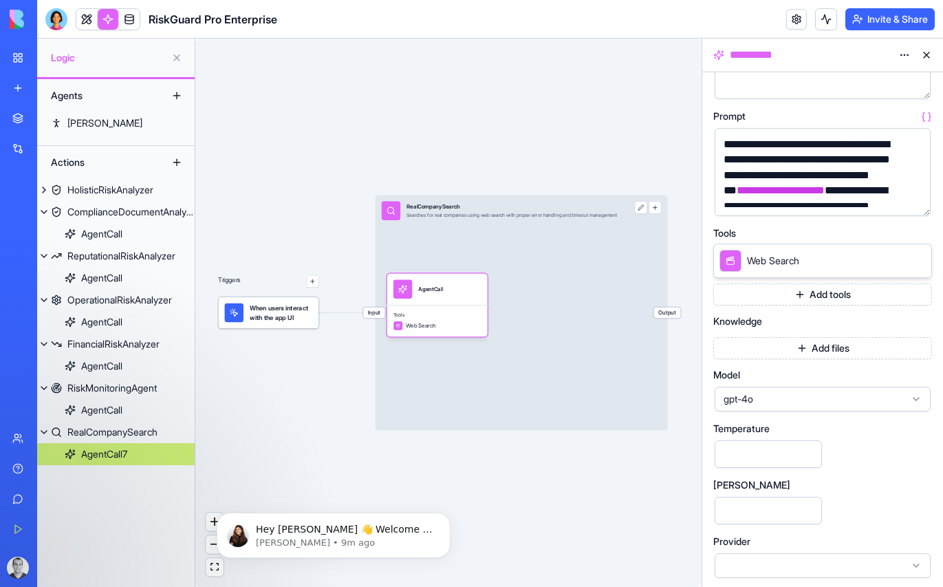
scroll to position [149, 0]
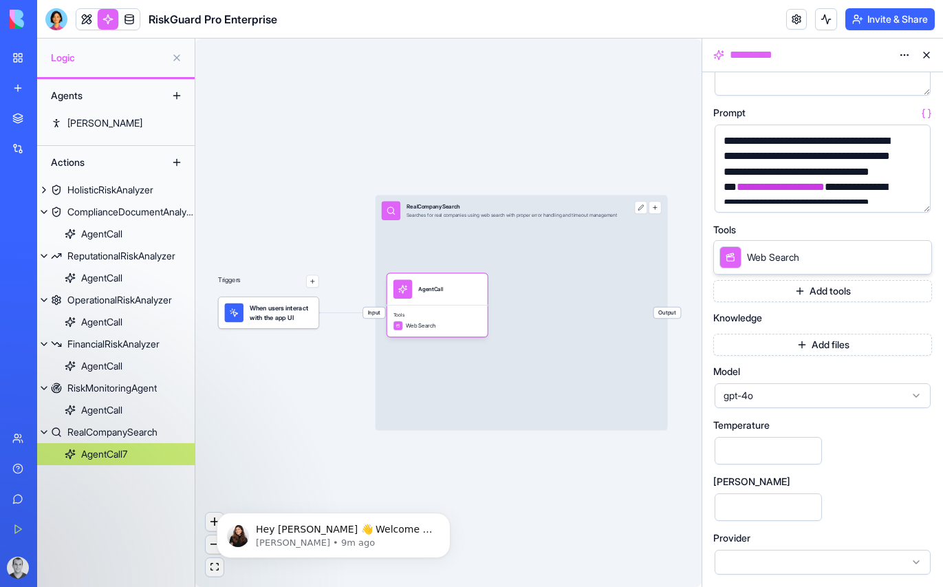
click at [500, 97] on div "Triggers When users interact with the app UI Input RealCompanySearch Searches f…" at bounding box center [448, 313] width 506 height 548
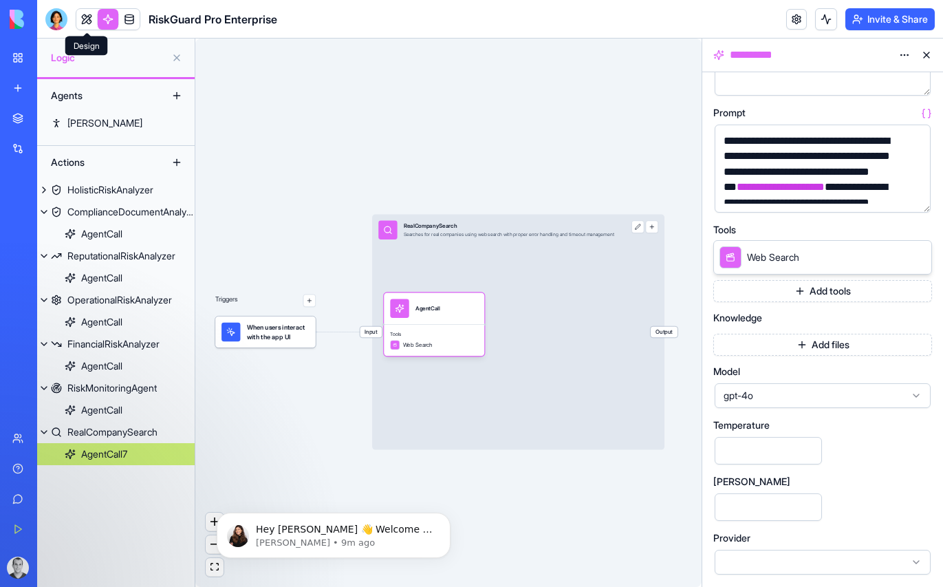
click at [88, 12] on link at bounding box center [86, 19] width 21 height 21
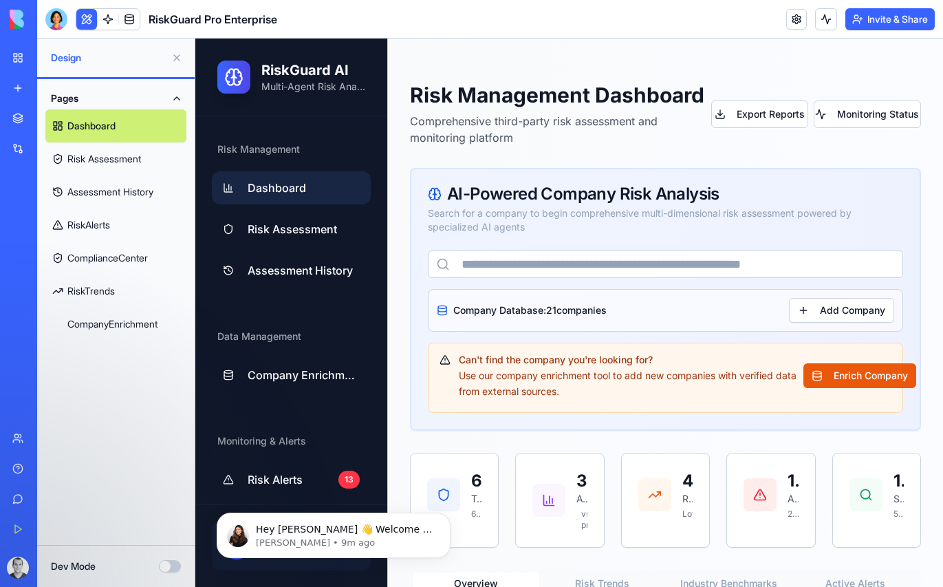
click at [118, 155] on link "Risk Assessment" at bounding box center [115, 158] width 141 height 33
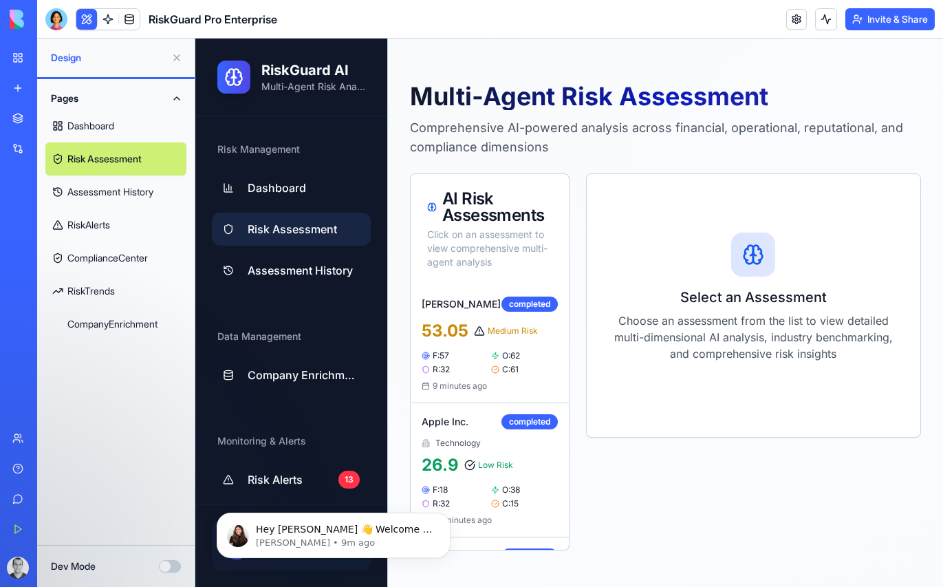
click at [176, 96] on button "Pages" at bounding box center [115, 98] width 141 height 22
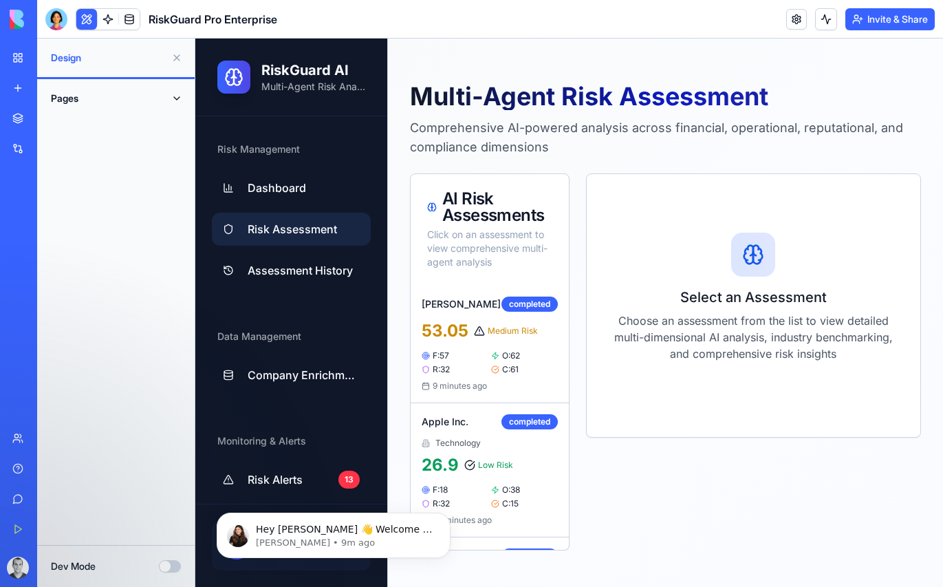
click at [176, 96] on button "Pages" at bounding box center [115, 98] width 141 height 22
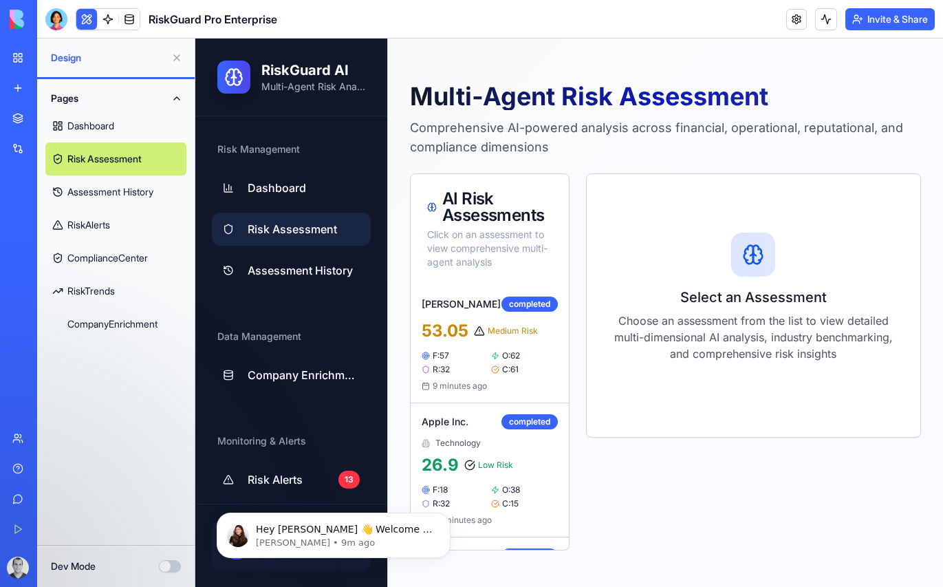
click at [81, 220] on link "RiskAlerts" at bounding box center [115, 224] width 141 height 33
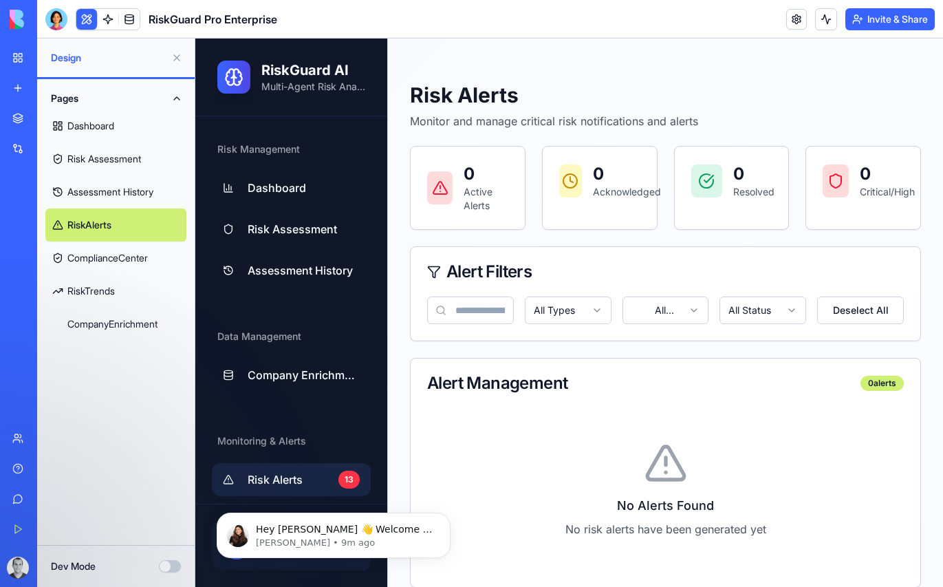
click at [103, 190] on link "Assessment History" at bounding box center [115, 191] width 141 height 33
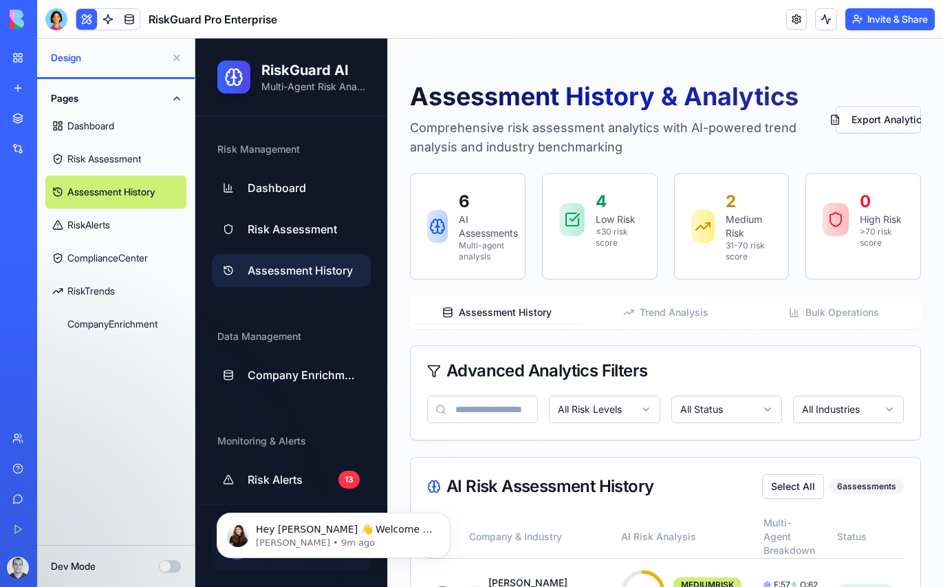
click at [84, 320] on link "CompanyEnrichment" at bounding box center [115, 324] width 141 height 33
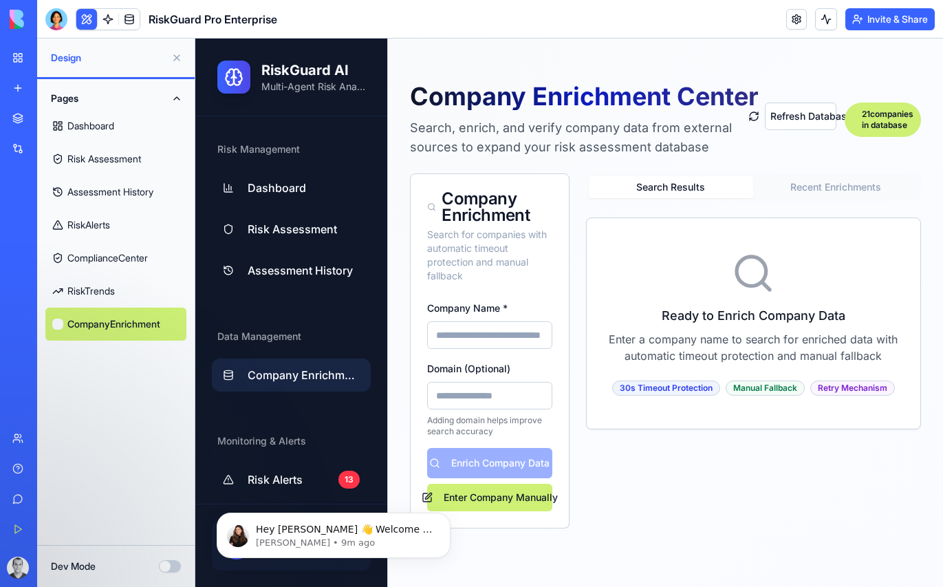
click at [91, 220] on link "RiskAlerts" at bounding box center [115, 224] width 141 height 33
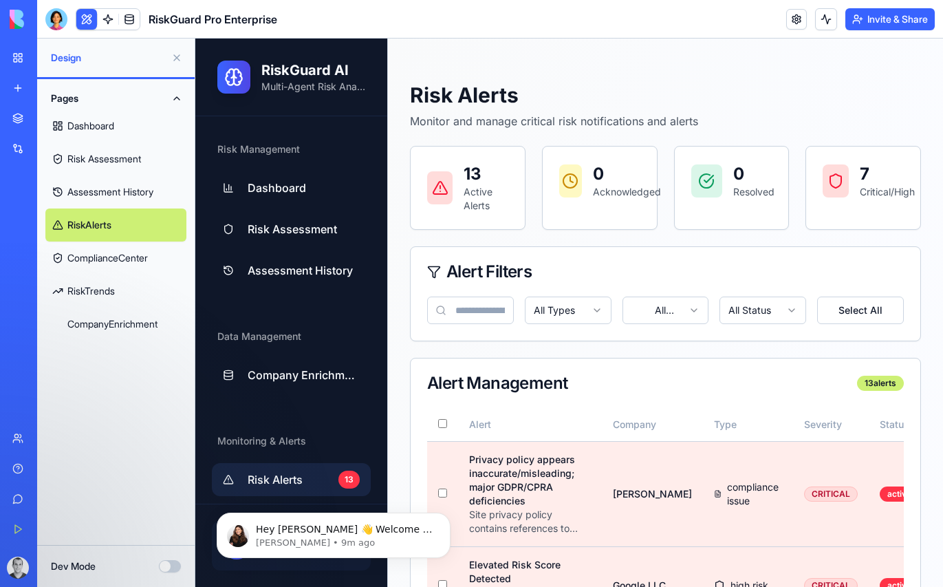
click at [173, 564] on button "Dev Mode" at bounding box center [170, 566] width 22 height 12
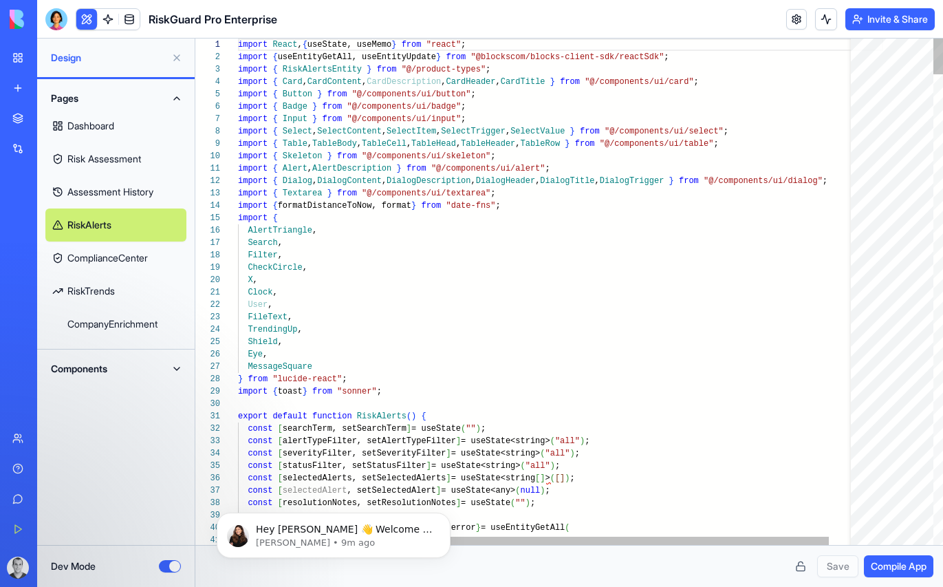
scroll to position [87, 0]
click at [142, 370] on button "Components" at bounding box center [115, 369] width 141 height 22
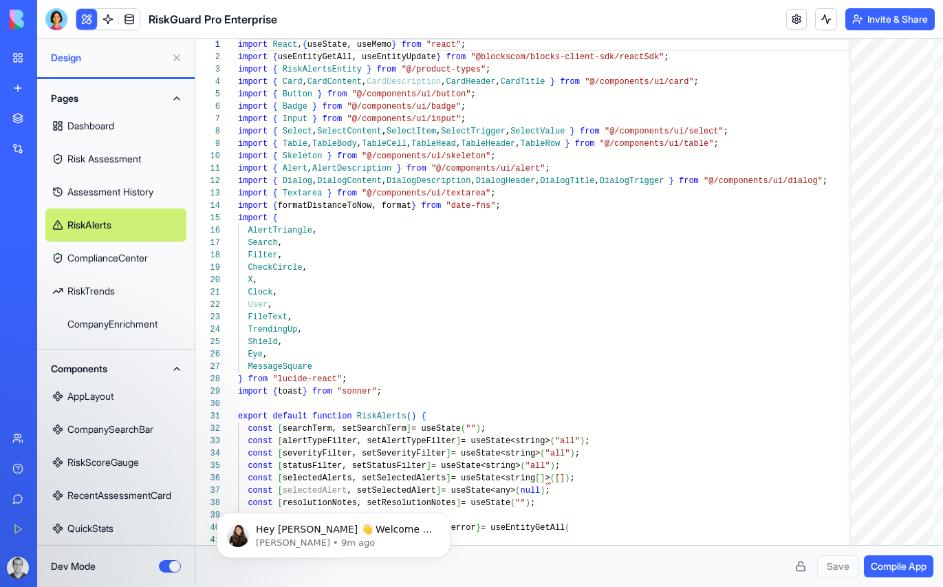
click at [127, 430] on link "CompanySearchBar" at bounding box center [115, 429] width 141 height 33
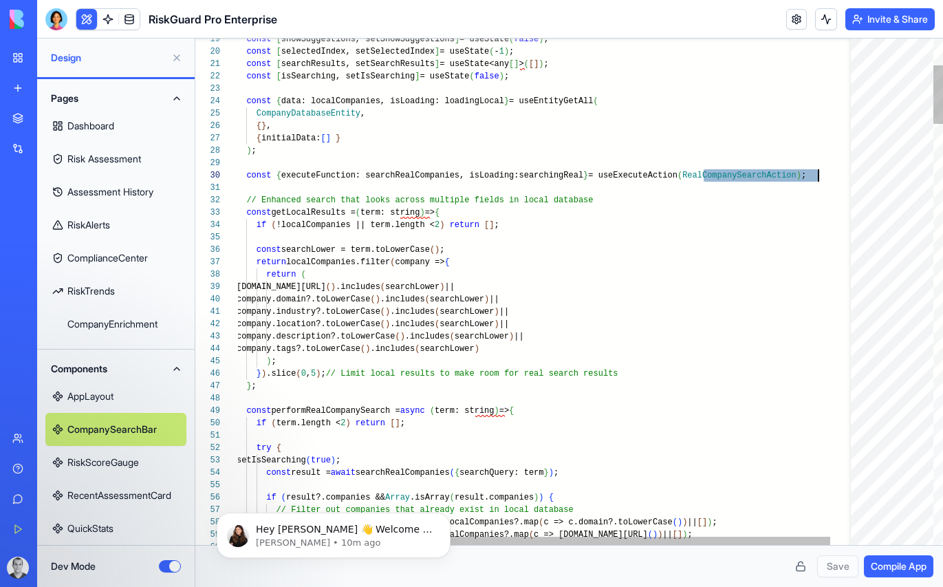
type textarea "**********"
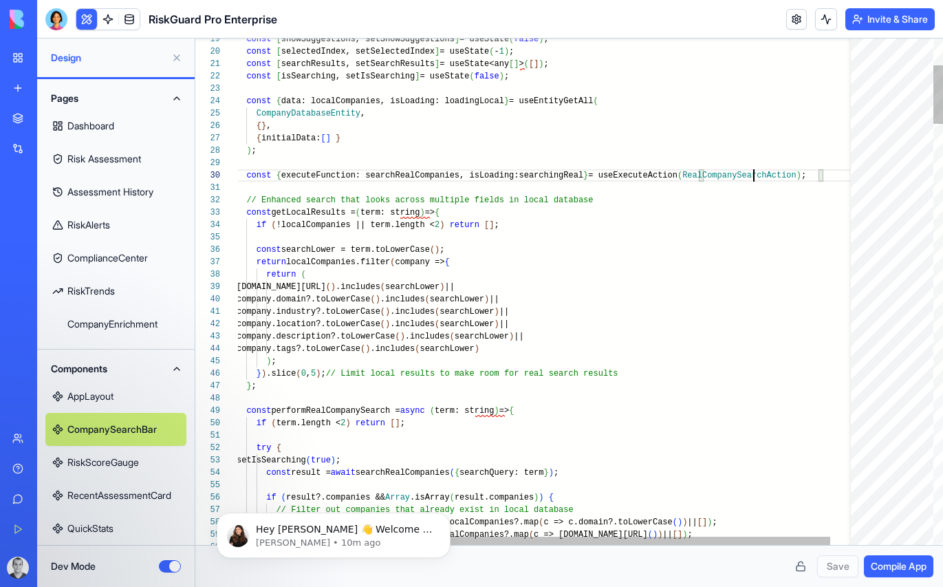
scroll to position [111, 582]
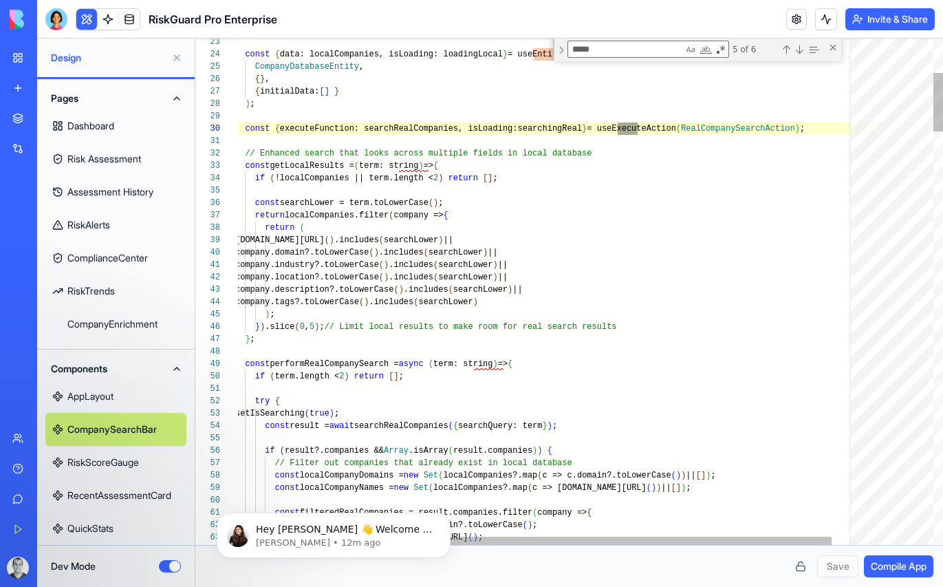
scroll to position [74, 408]
type textarea "**********"
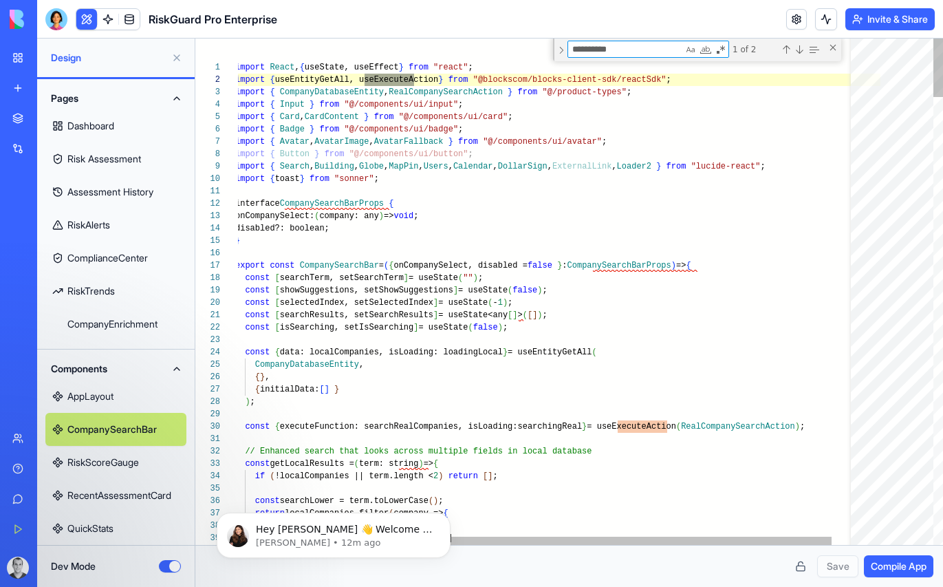
scroll to position [99, 179]
type textarea "**********"
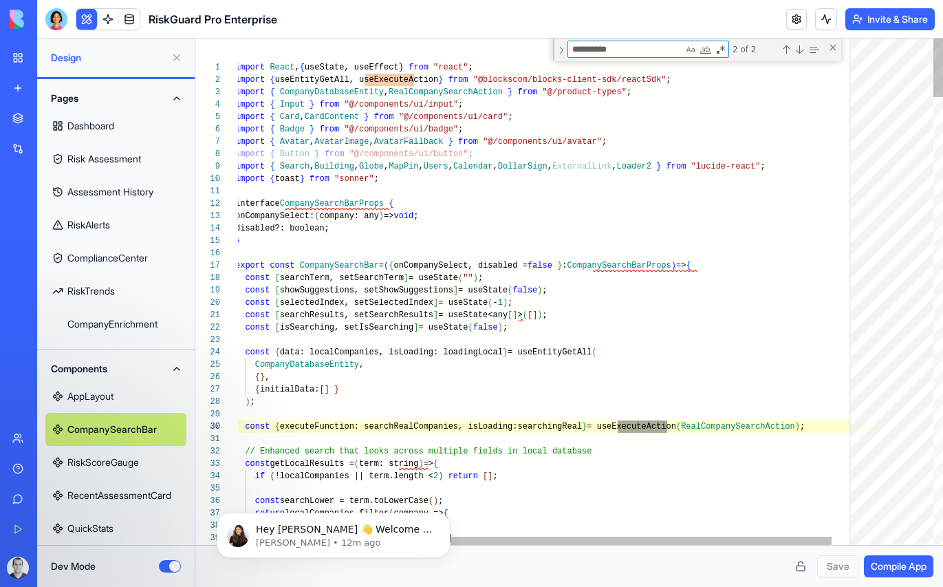
scroll to position [124, 433]
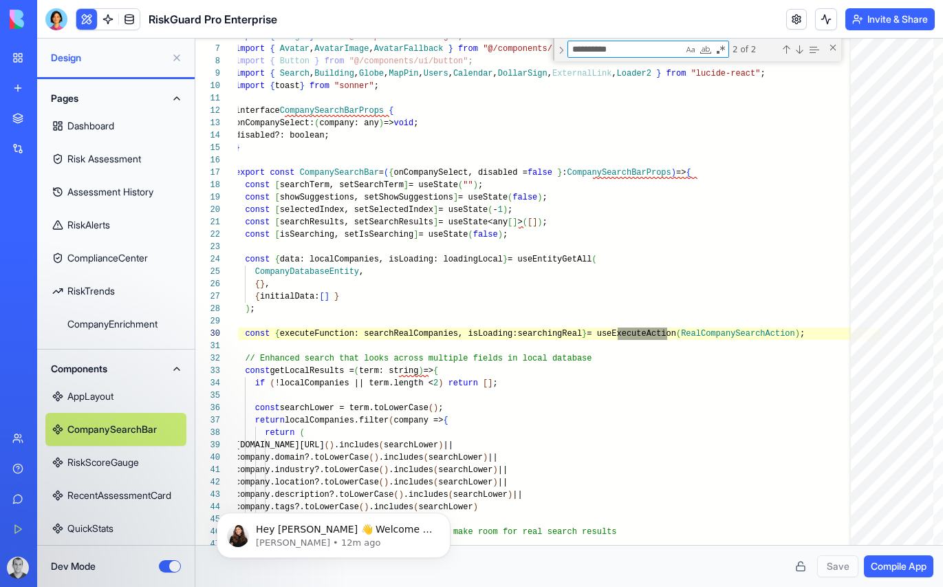
type textarea "**********"
click at [97, 392] on link "AppLayout" at bounding box center [115, 396] width 141 height 33
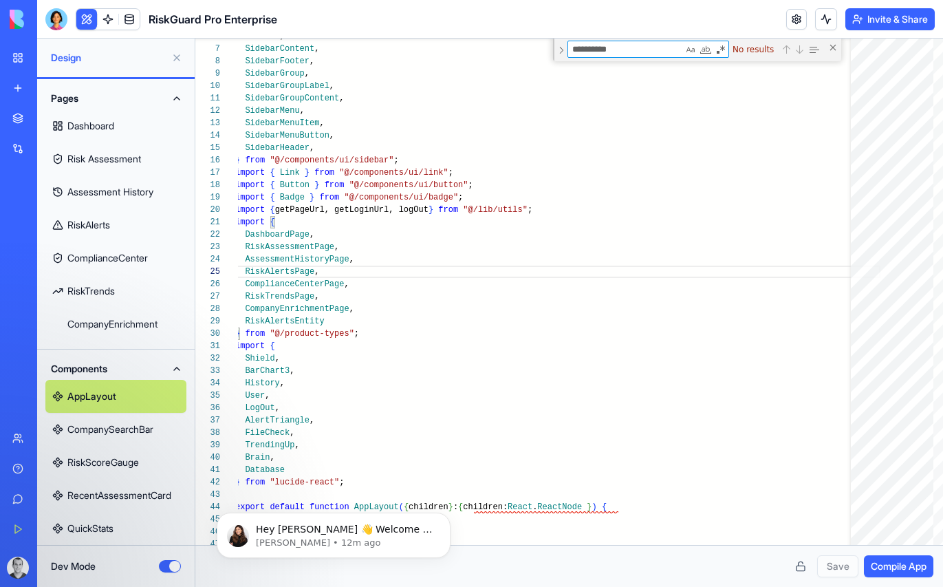
click at [115, 458] on link "RiskScoreGauge" at bounding box center [115, 462] width 141 height 33
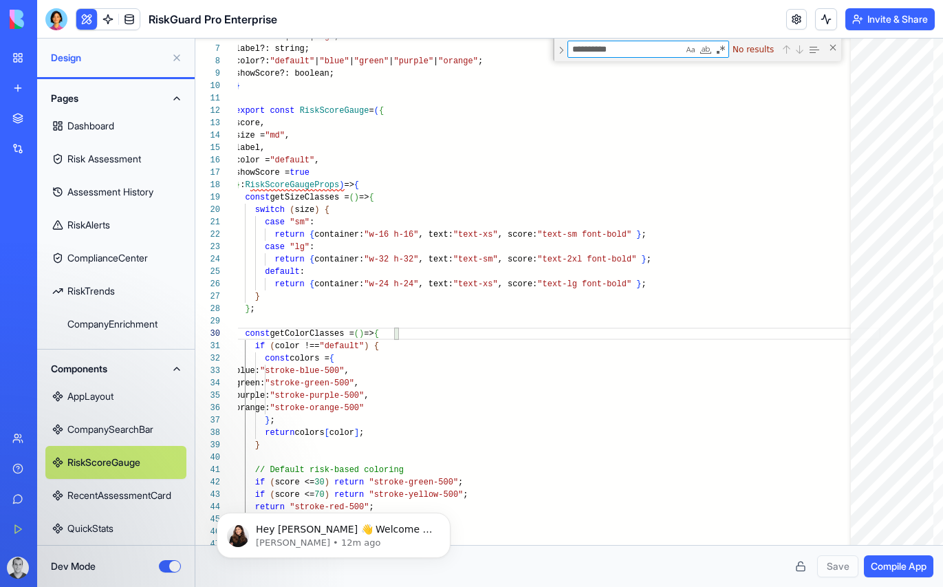
click at [108, 490] on link "RecentAssessmentCard" at bounding box center [115, 495] width 141 height 33
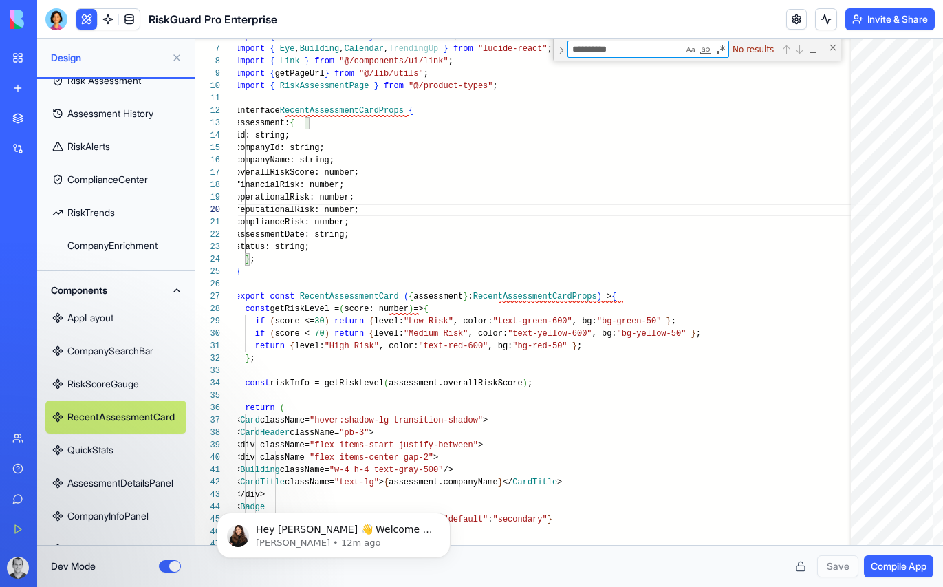
scroll to position [101, 0]
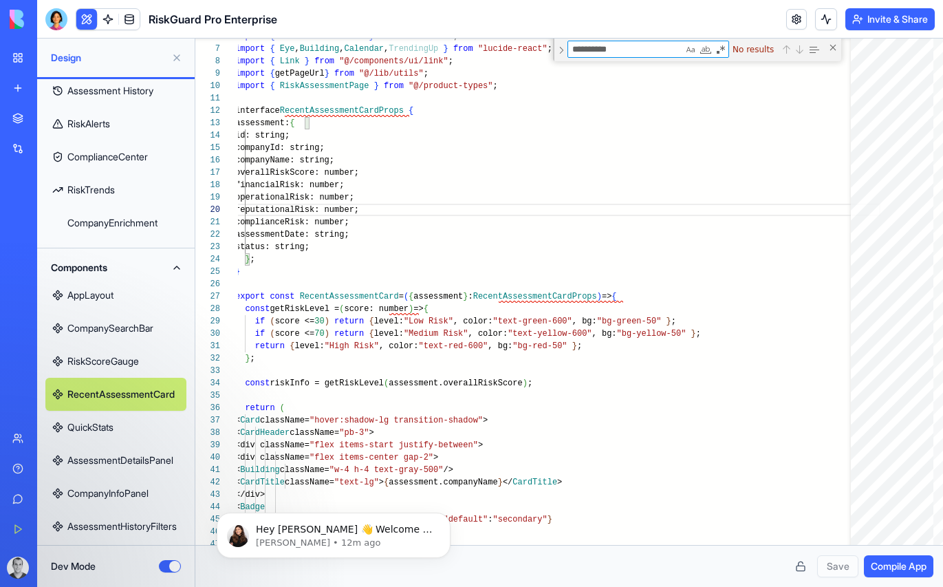
click at [95, 426] on link "QuickStats" at bounding box center [115, 427] width 141 height 33
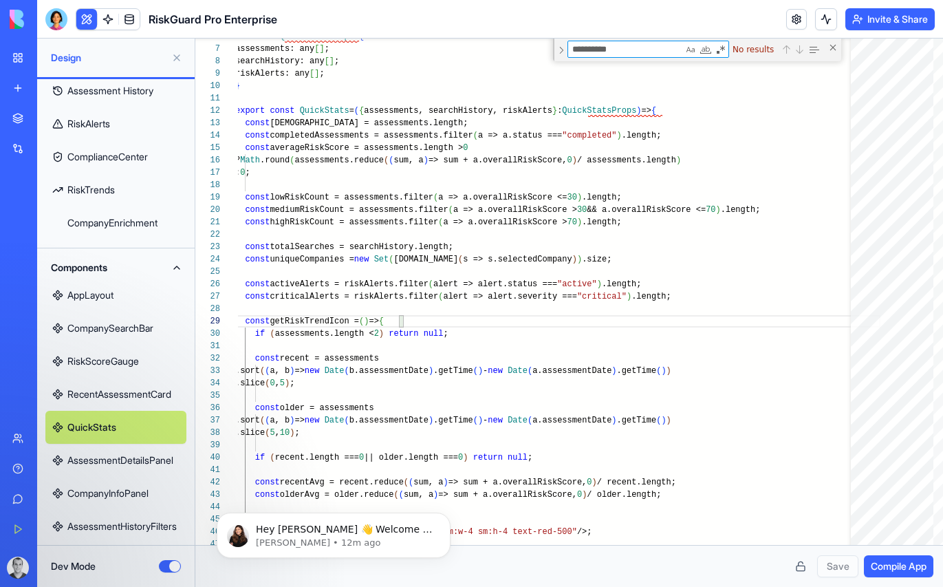
click at [106, 462] on link "AssessmentDetailsPanel" at bounding box center [115, 460] width 141 height 33
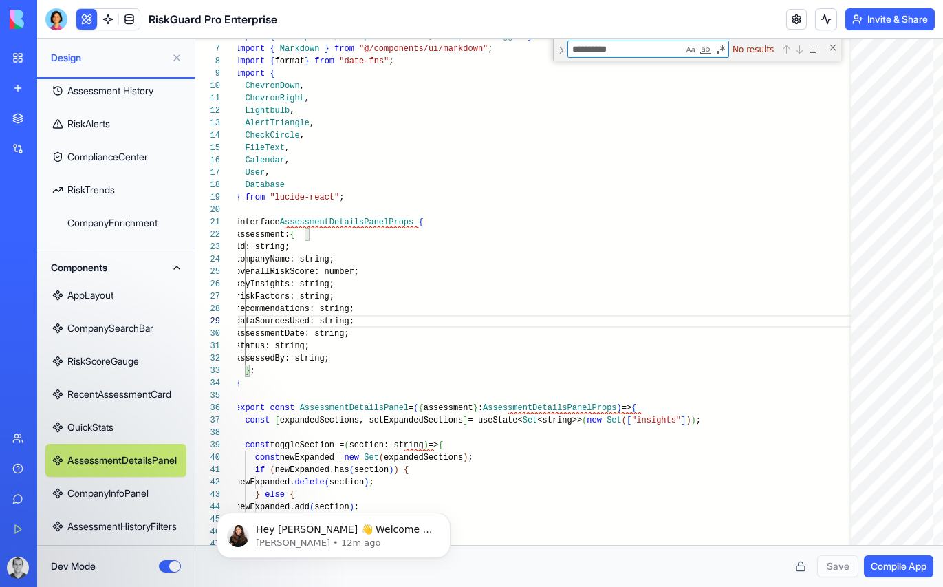
click at [103, 492] on link "CompanyInfoPanel" at bounding box center [115, 493] width 141 height 33
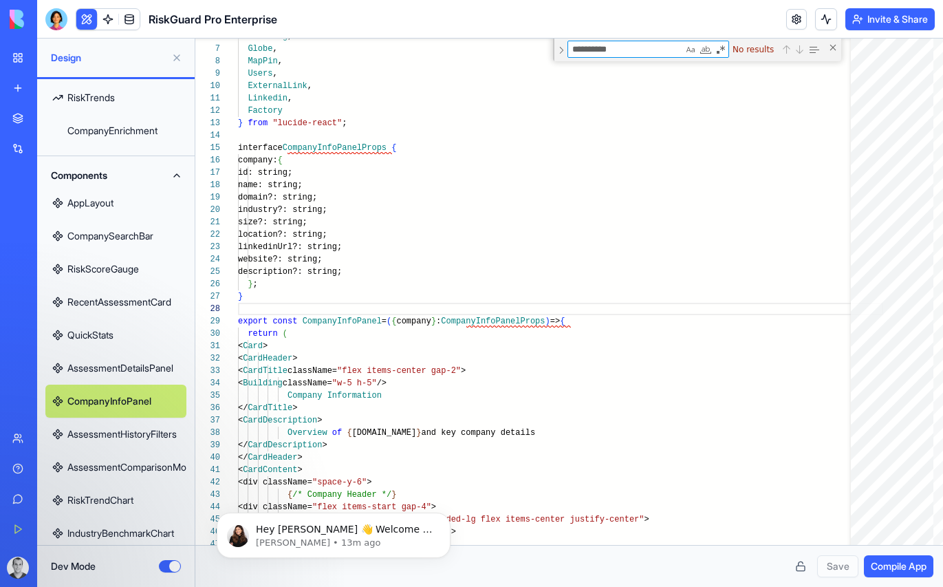
scroll to position [214, 0]
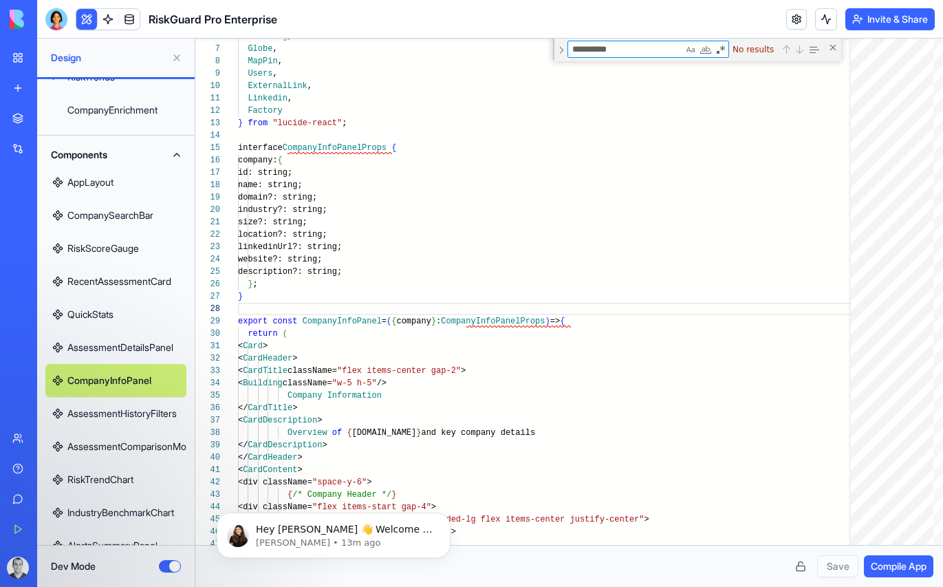
click at [106, 411] on link "AssessmentHistoryFilters" at bounding box center [115, 413] width 141 height 33
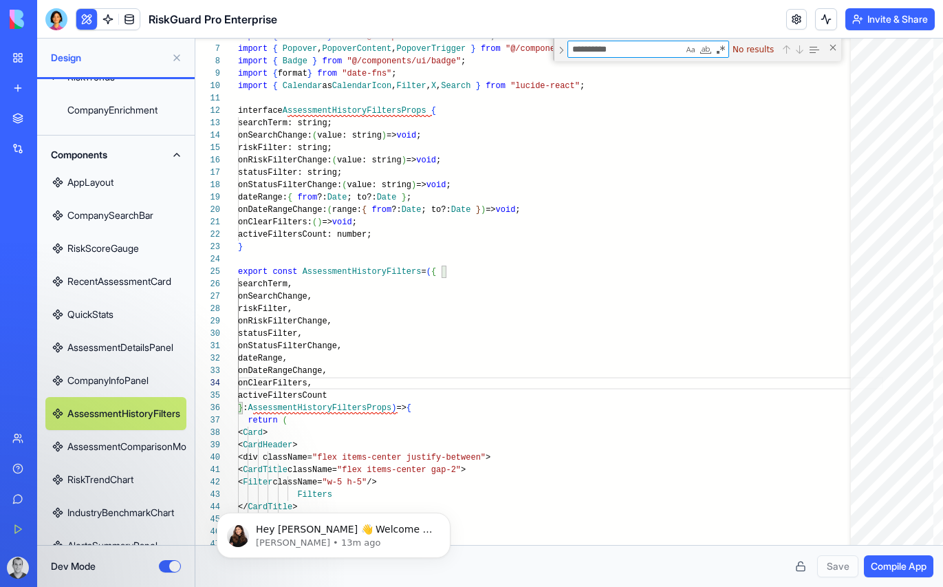
click at [152, 444] on link "AssessmentComparisonModal" at bounding box center [115, 446] width 141 height 33
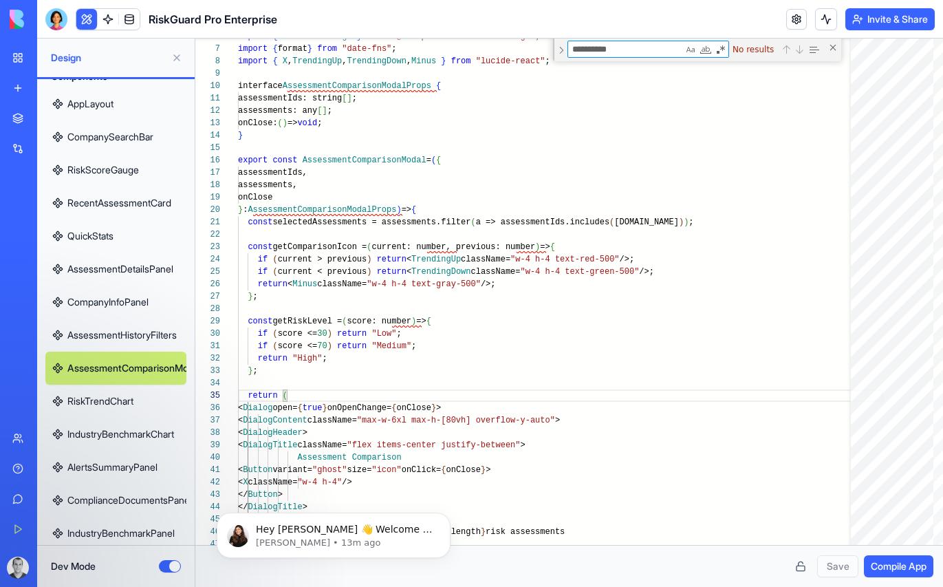
scroll to position [311, 0]
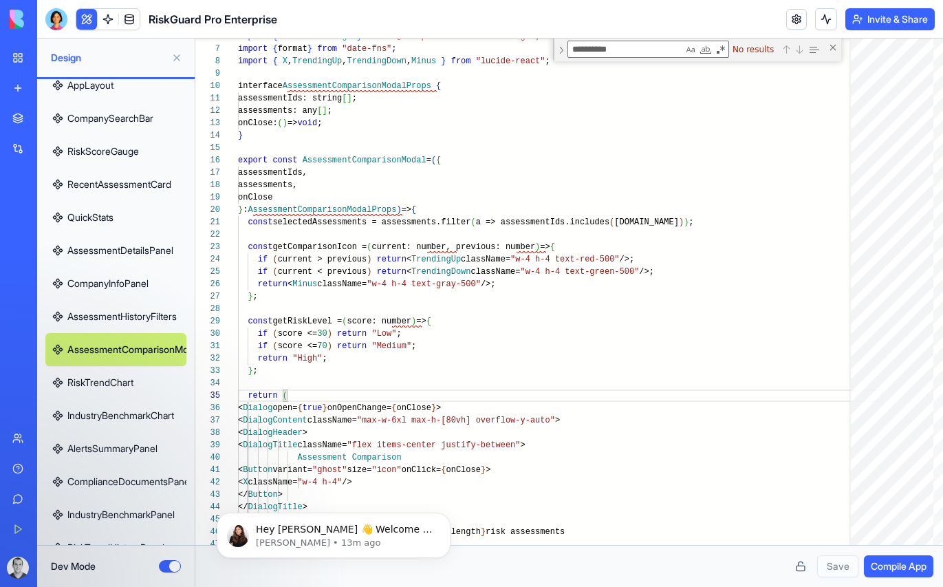
click at [118, 377] on link "RiskTrendChart" at bounding box center [115, 382] width 141 height 33
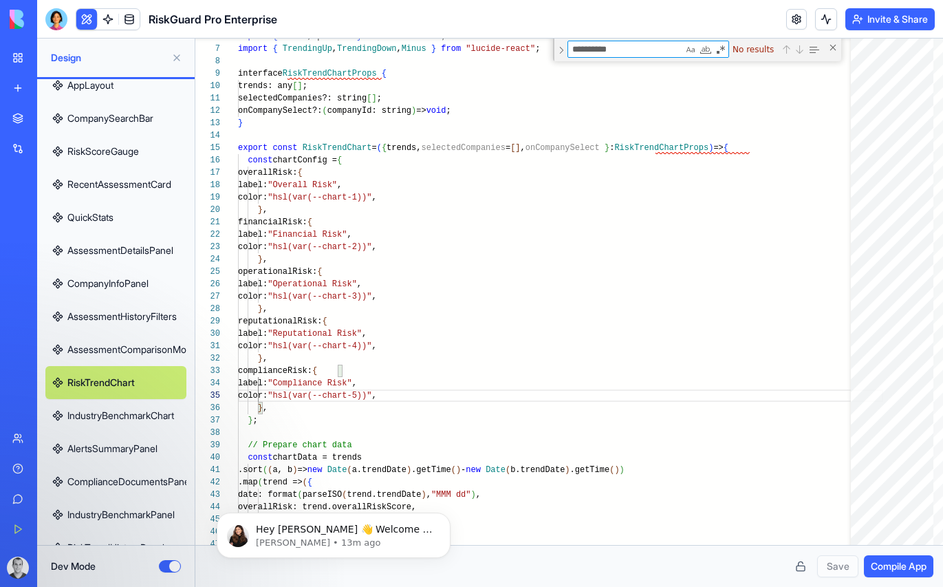
click at [89, 407] on link "IndustryBenchmarkChart" at bounding box center [115, 415] width 141 height 33
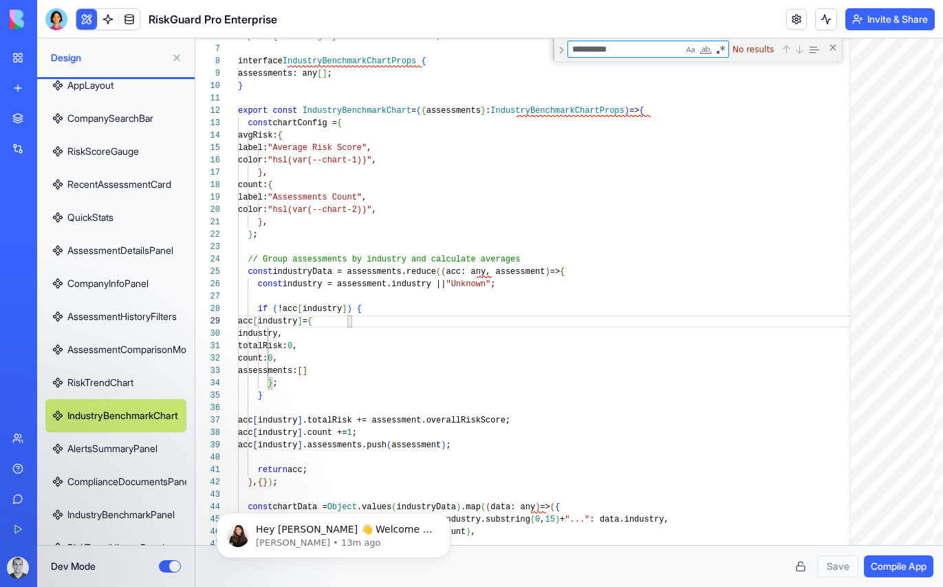
click at [127, 453] on link "AlertsSummaryPanel" at bounding box center [115, 448] width 141 height 33
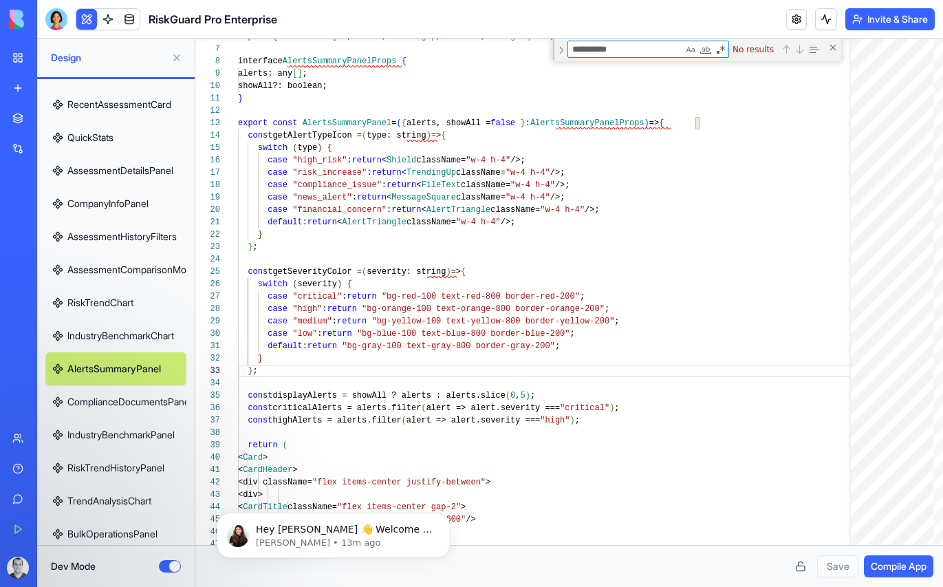
scroll to position [390, 0]
click at [114, 396] on link "ComplianceDocumentsPanel" at bounding box center [115, 402] width 141 height 33
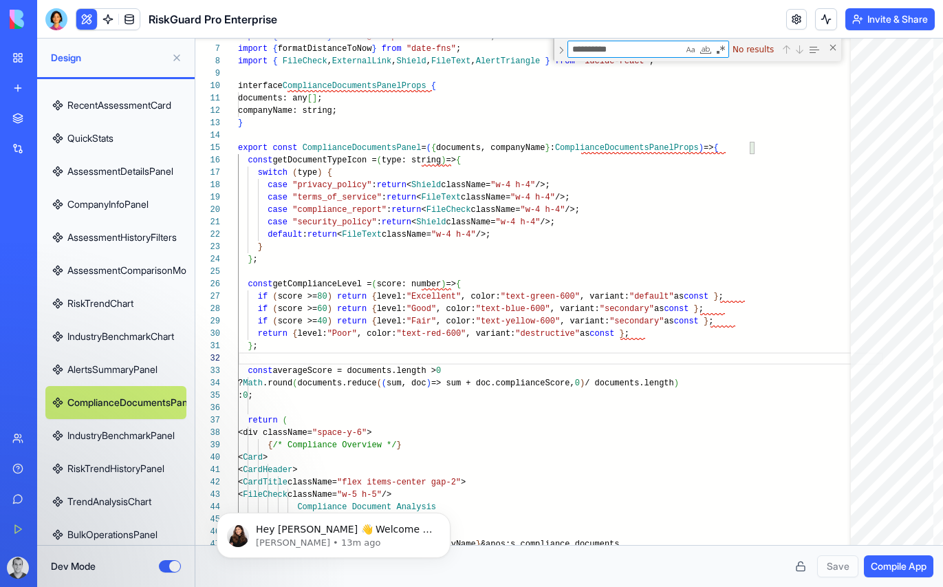
click at [105, 437] on link "IndustryBenchmarkPanel" at bounding box center [115, 435] width 141 height 33
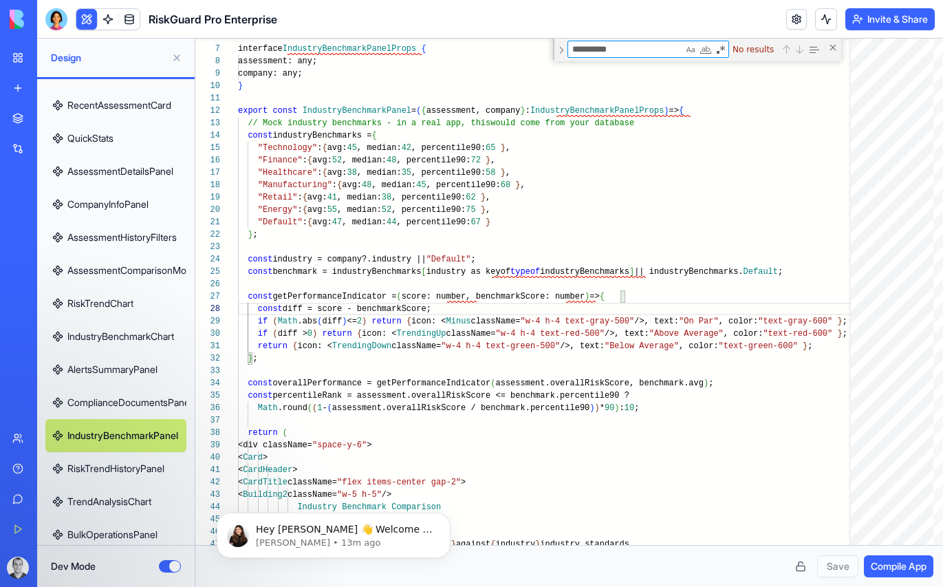
click at [138, 471] on link "RiskTrendHistoryPanel" at bounding box center [115, 468] width 141 height 33
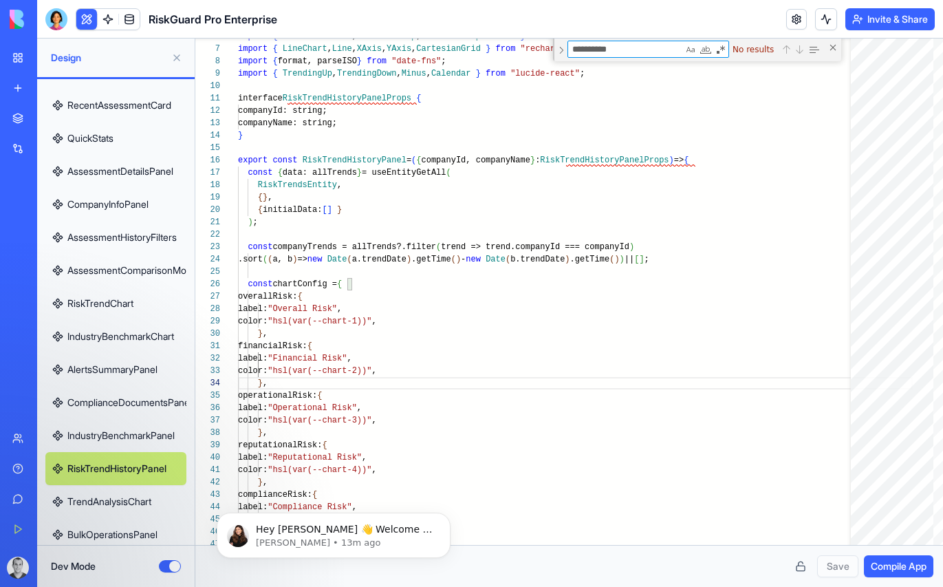
click at [112, 497] on link "TrendAnalysisChart" at bounding box center [115, 501] width 141 height 33
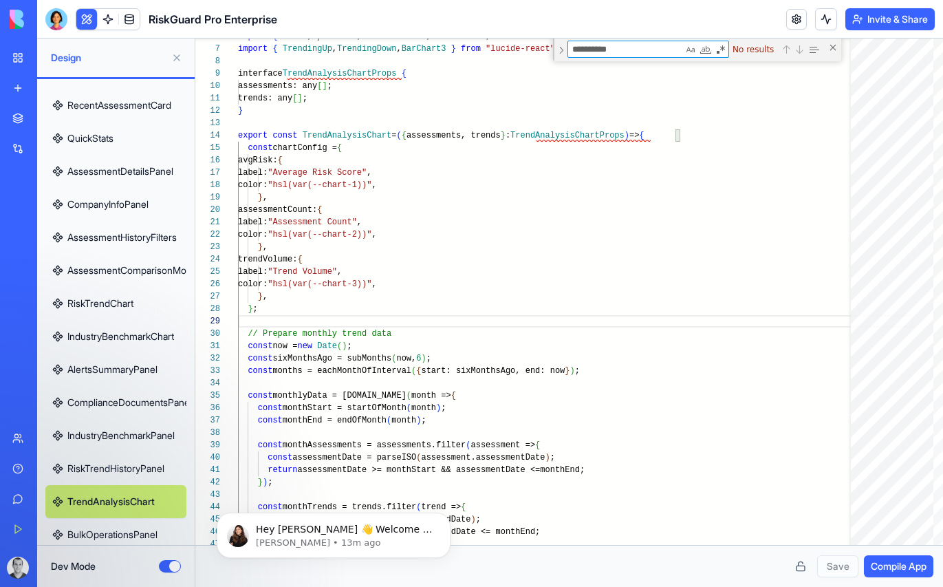
click at [120, 538] on link "BulkOperationsPanel" at bounding box center [115, 534] width 141 height 33
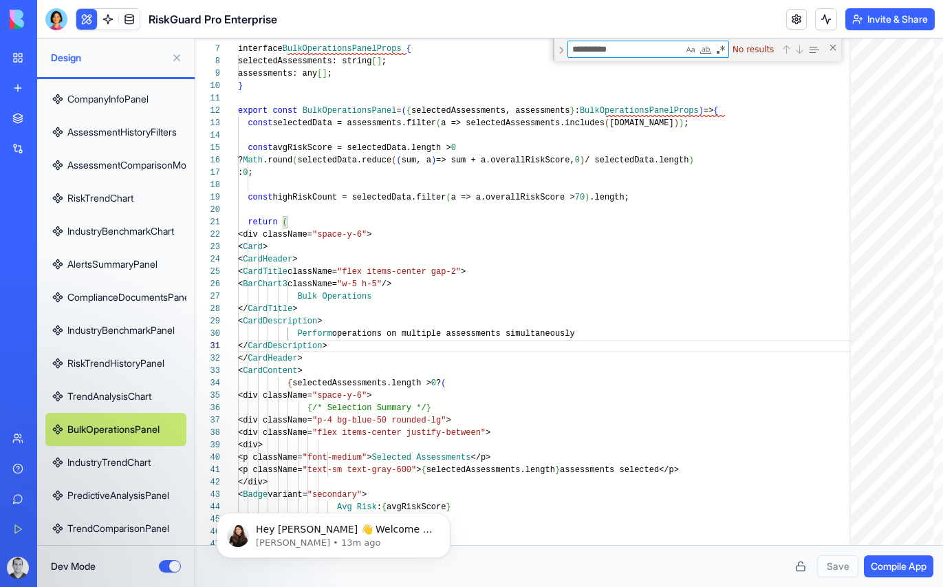
scroll to position [504, 0]
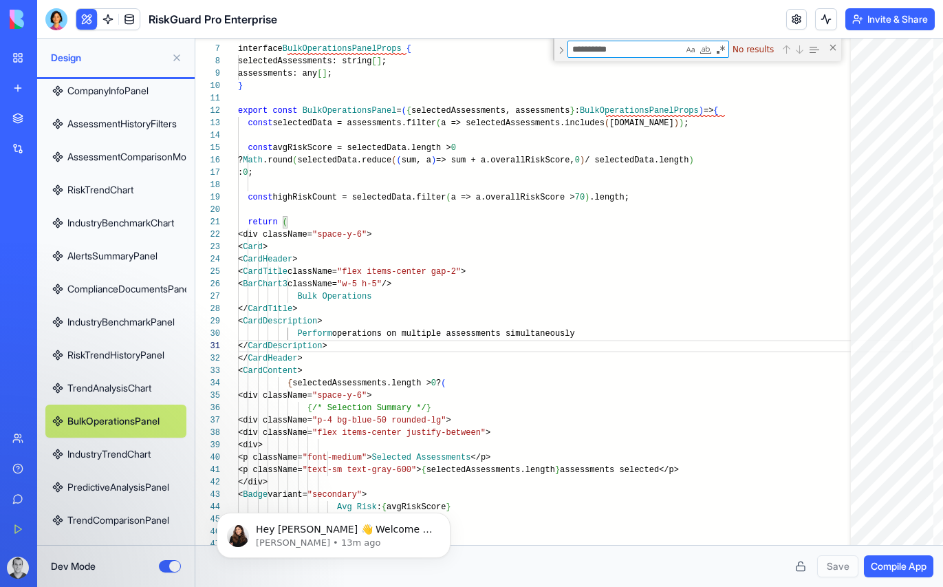
click at [109, 453] on link "IndustryTrendChart" at bounding box center [115, 454] width 141 height 33
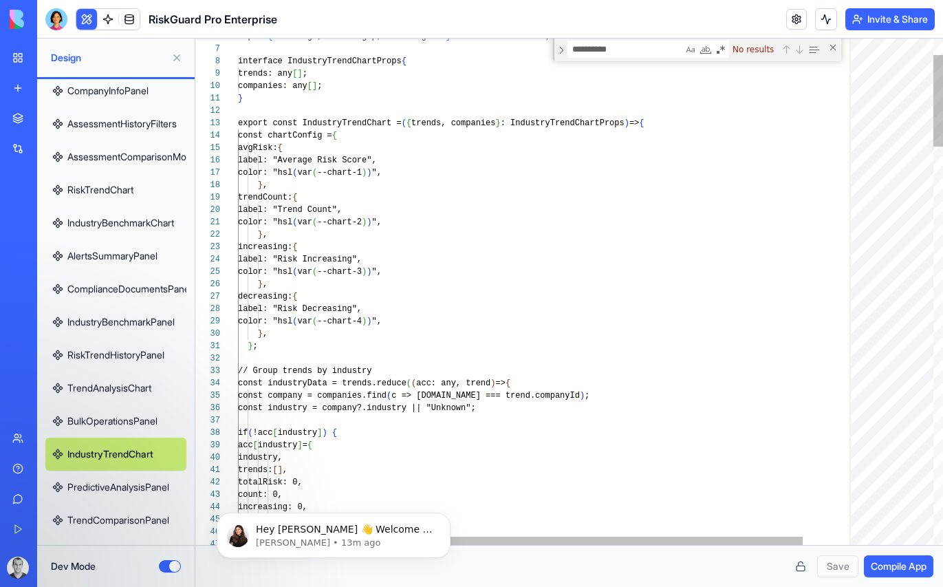
scroll to position [0, 58]
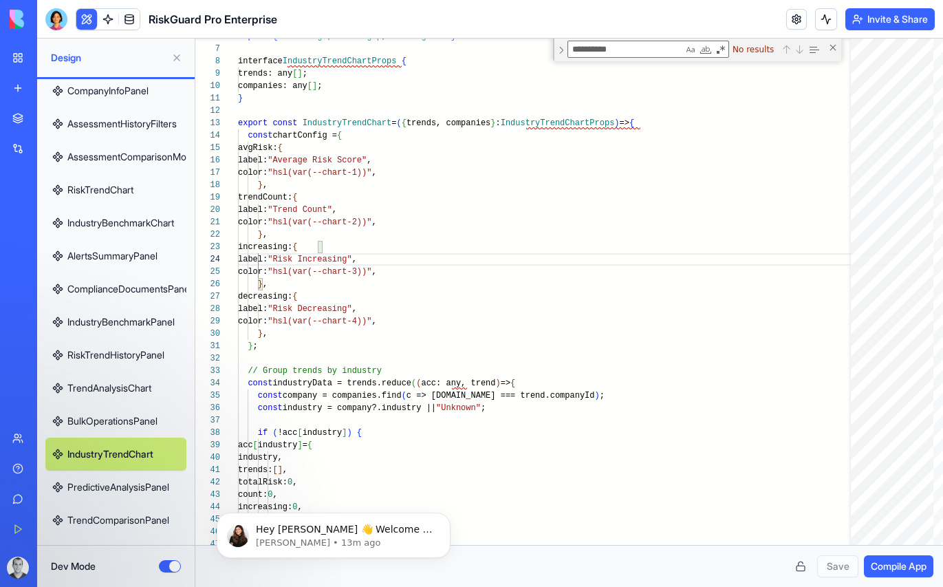
click at [142, 484] on link "PredictiveAnalysisPanel" at bounding box center [115, 487] width 141 height 33
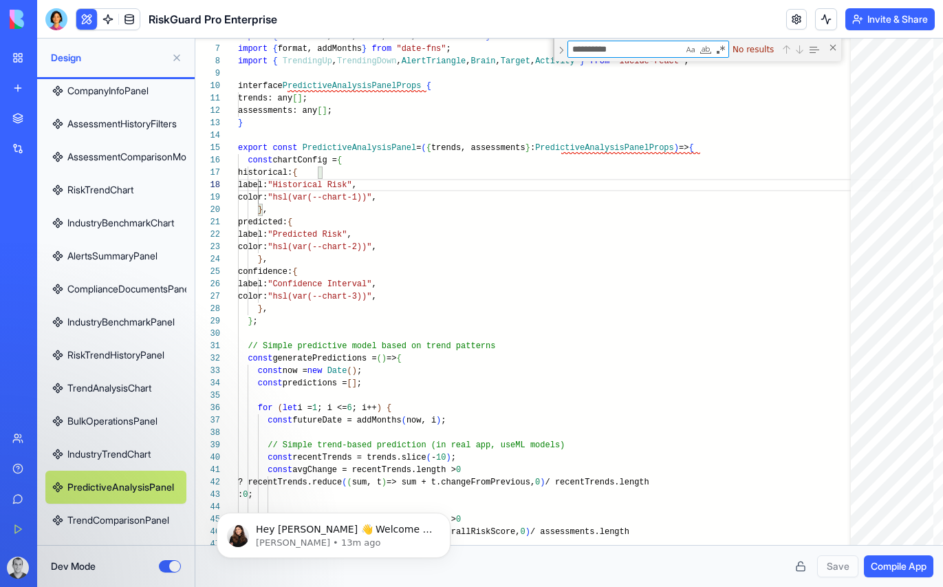
click at [100, 517] on link "TrendComparisonPanel" at bounding box center [115, 520] width 141 height 33
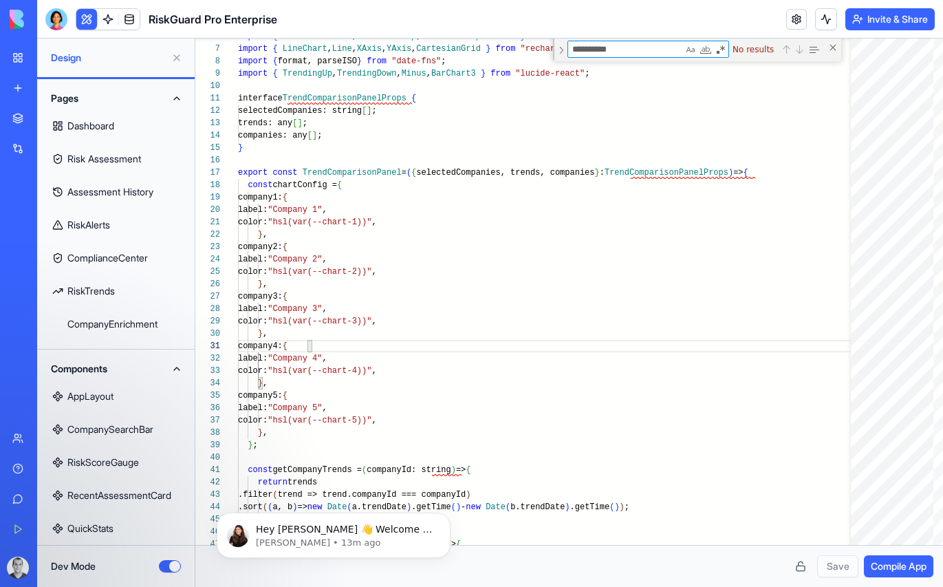
click at [113, 321] on link "CompanyEnrichment" at bounding box center [115, 324] width 141 height 33
type textarea "** *"
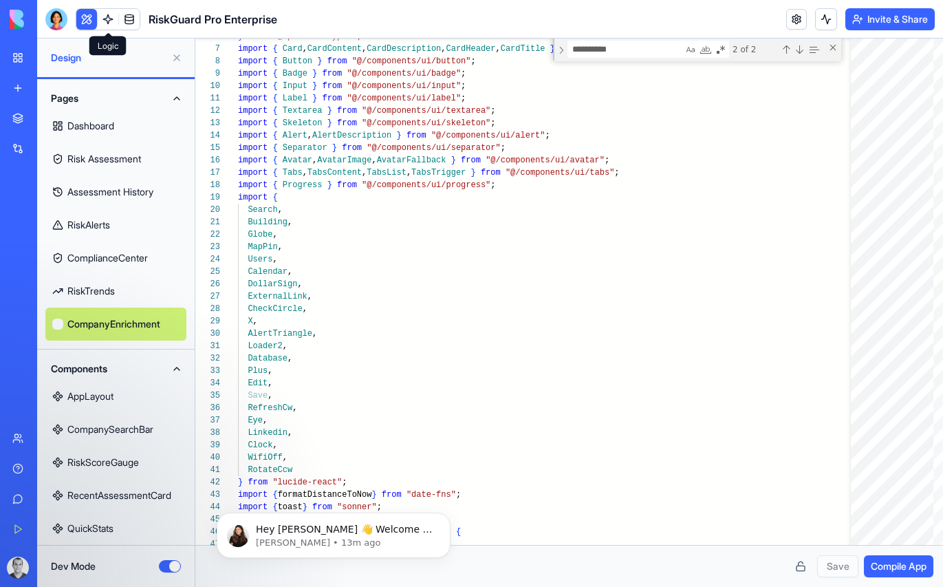
click at [106, 19] on link at bounding box center [108, 19] width 21 height 21
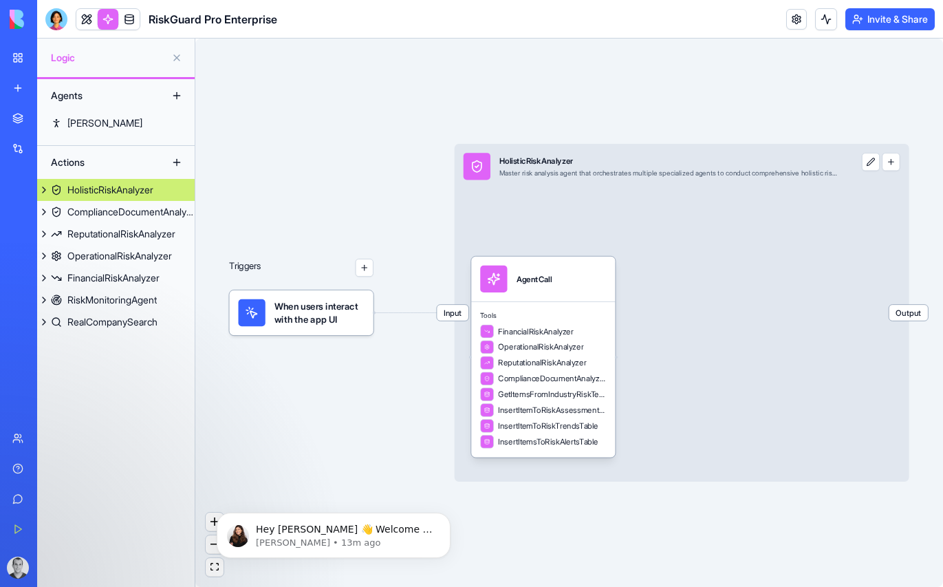
click at [312, 310] on span "When users interact with the app UI" at bounding box center [320, 312] width 90 height 27
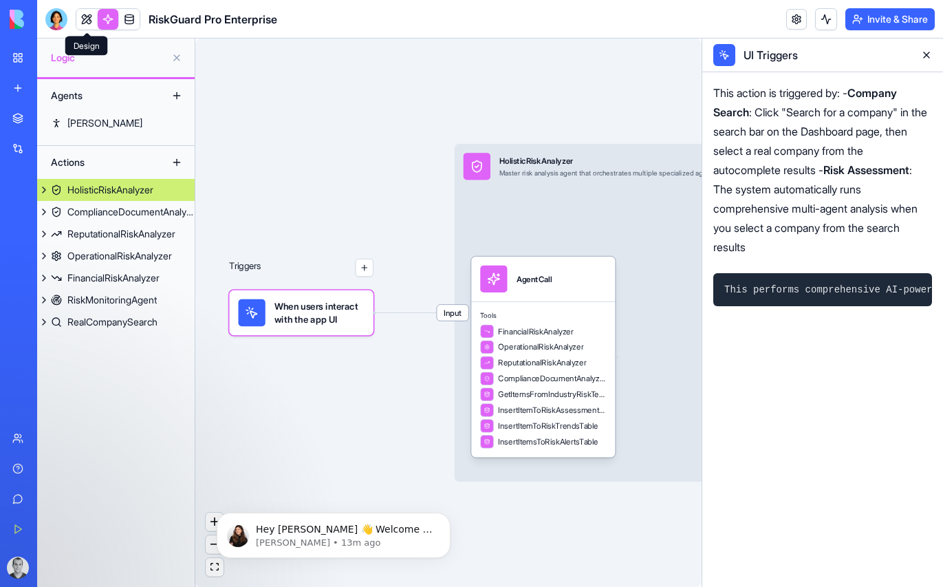
click at [84, 17] on link at bounding box center [86, 19] width 21 height 21
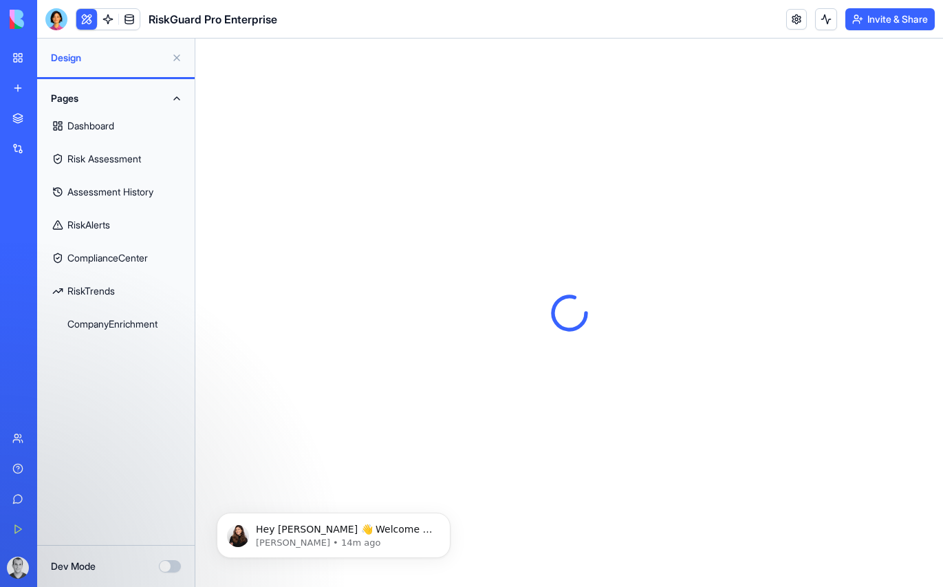
click at [100, 122] on link "Dashboard" at bounding box center [115, 125] width 141 height 33
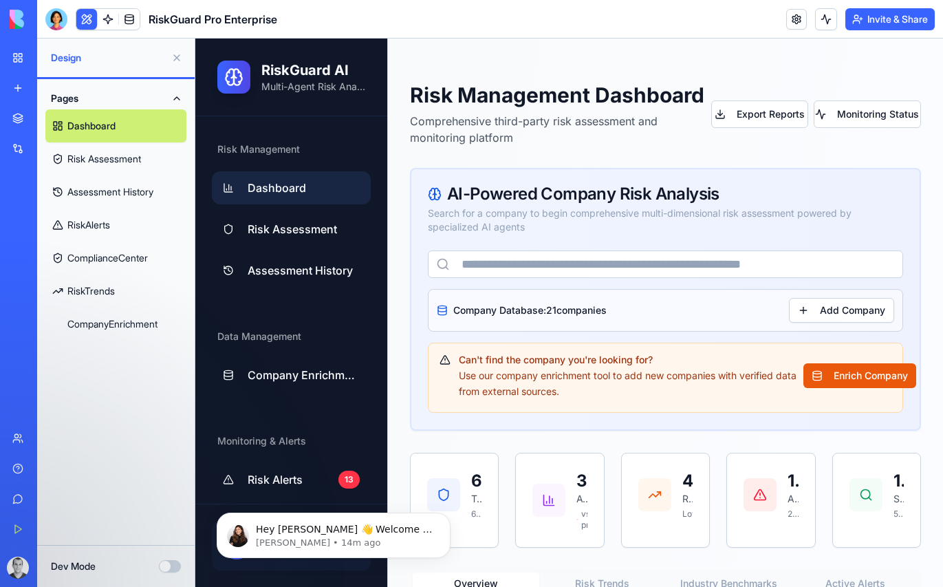
click at [577, 264] on input "text" at bounding box center [665, 264] width 475 height 28
type input "******"
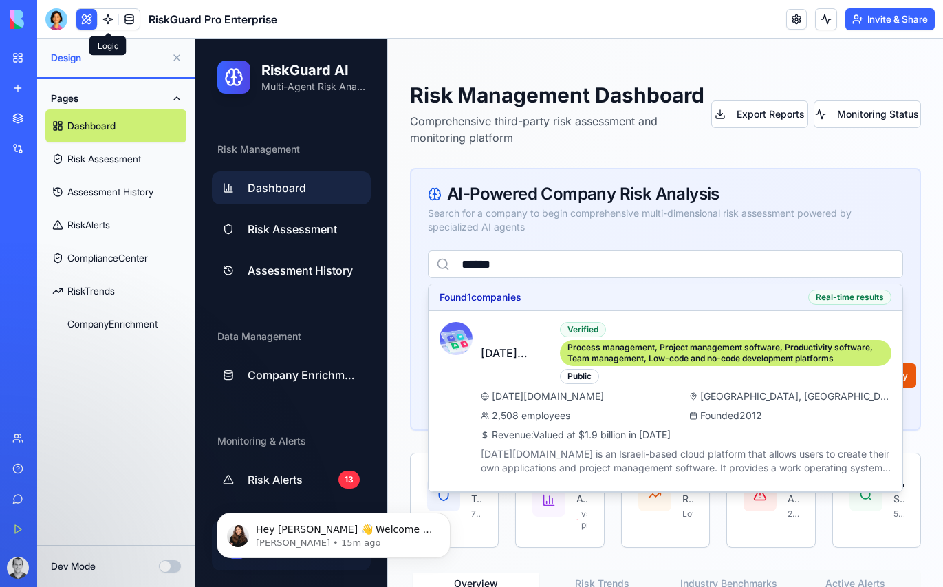
click at [107, 14] on link at bounding box center [108, 19] width 21 height 21
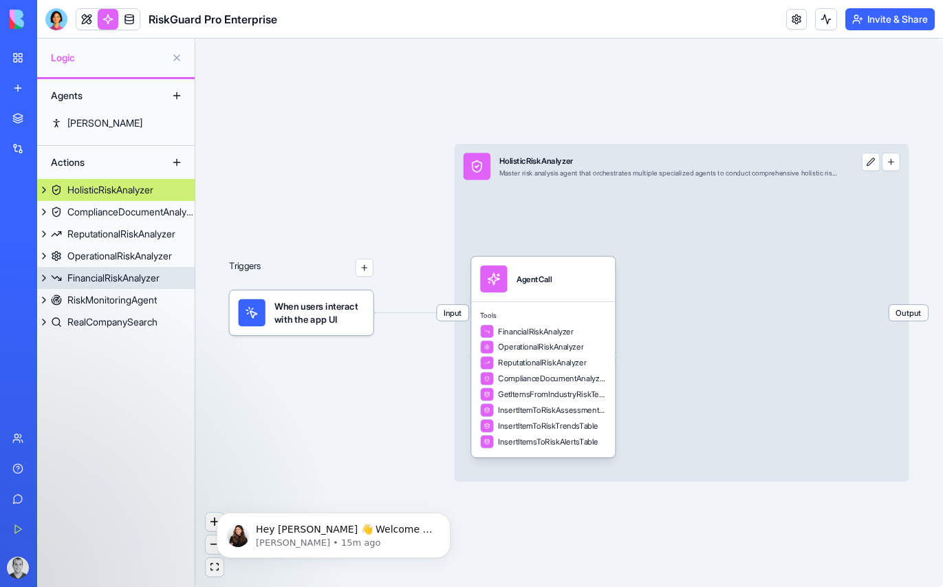
click at [107, 280] on div "FinancialRiskAnalyzer" at bounding box center [113, 278] width 92 height 14
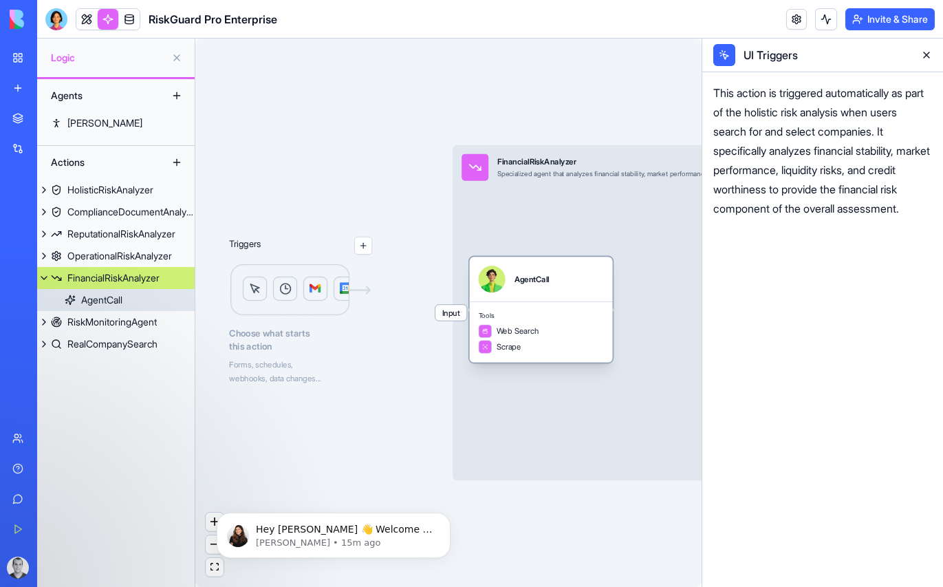
click at [569, 304] on div "Tools Web Search Scrape" at bounding box center [541, 331] width 143 height 61
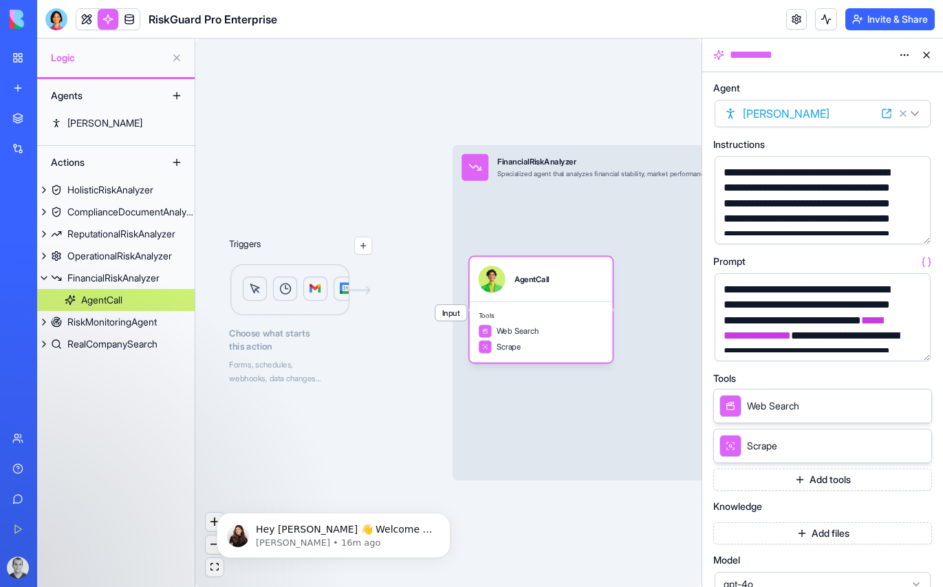
click at [920, 346] on button "button" at bounding box center [917, 347] width 22 height 22
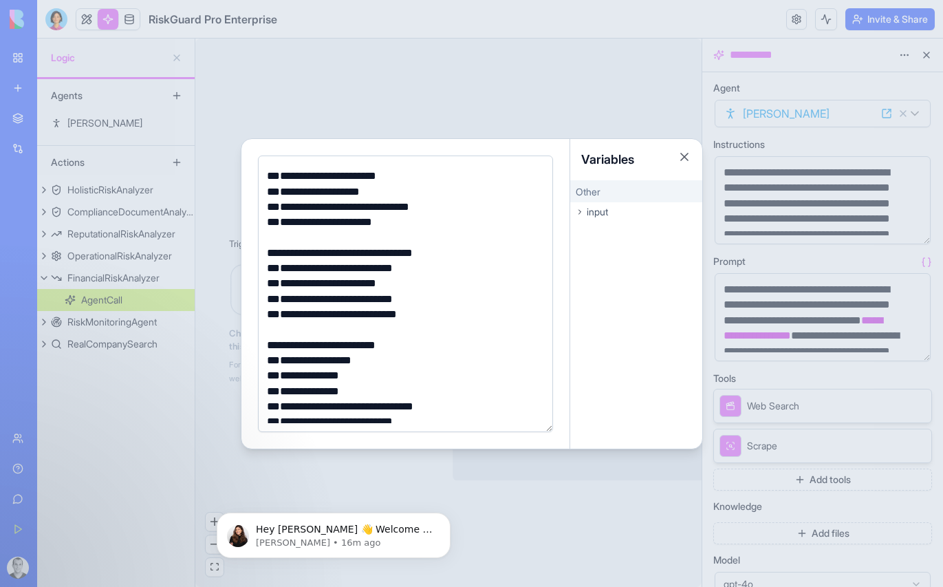
scroll to position [226, 0]
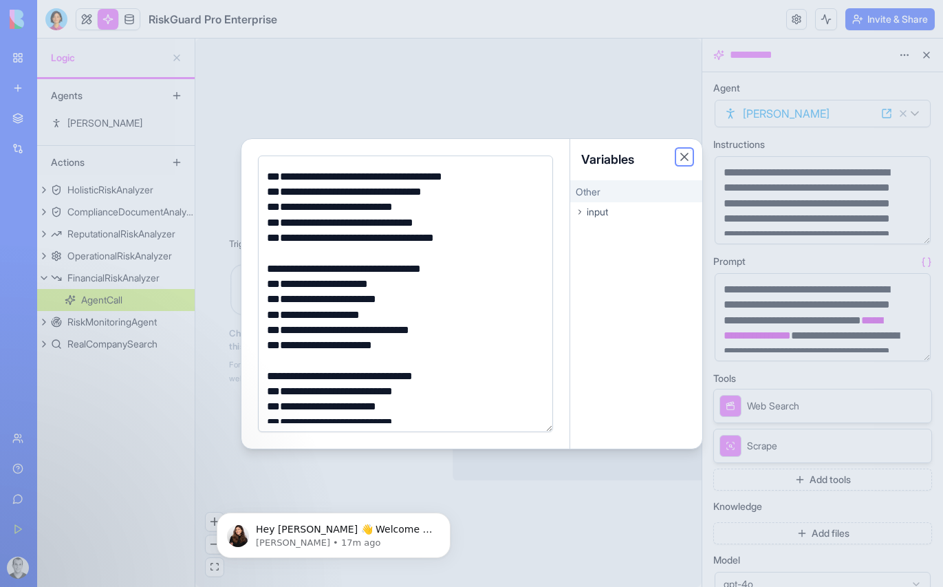
click at [690, 155] on button "Close" at bounding box center [685, 157] width 14 height 14
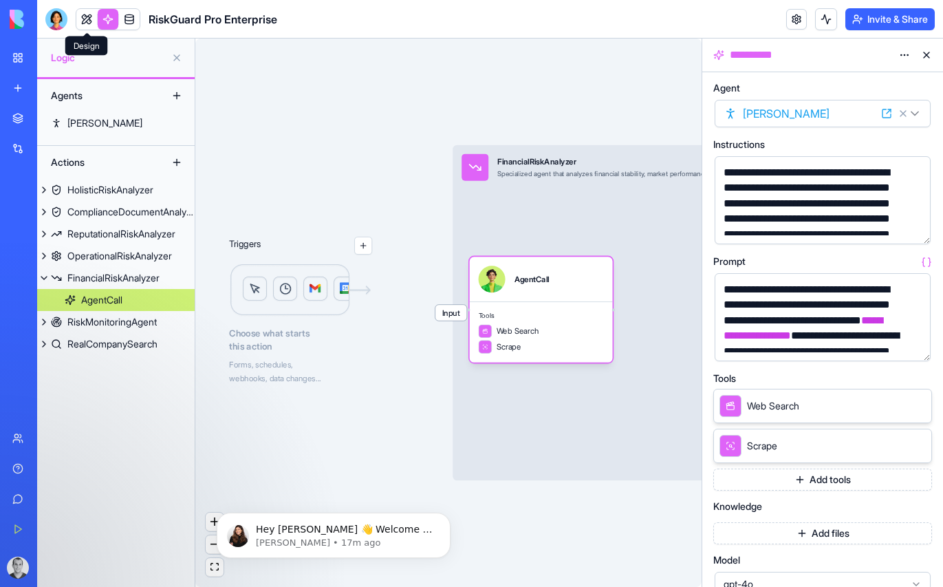
click at [85, 20] on link at bounding box center [86, 19] width 21 height 21
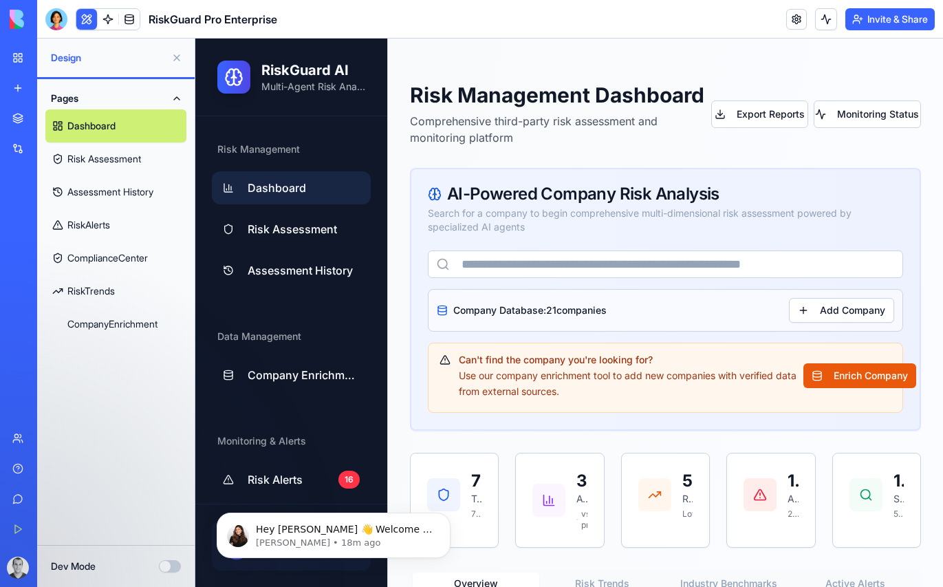
click at [597, 266] on input "text" at bounding box center [665, 264] width 475 height 28
type input "*****"
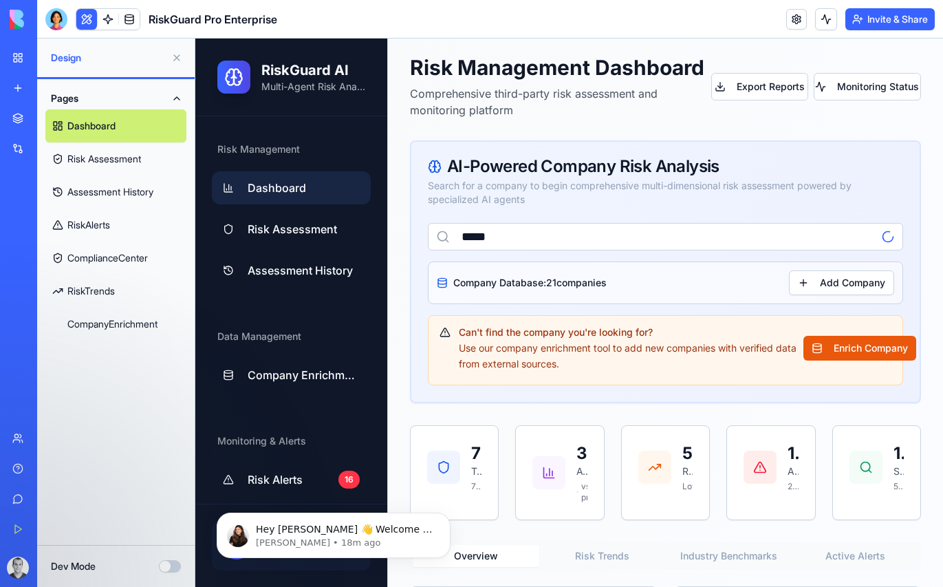
scroll to position [40, 0]
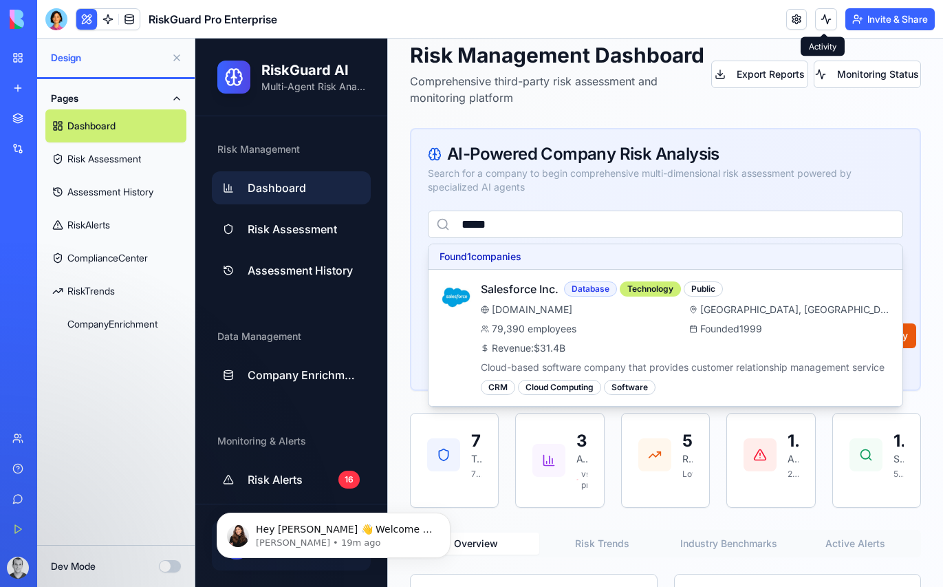
click at [831, 15] on button at bounding box center [826, 19] width 22 height 22
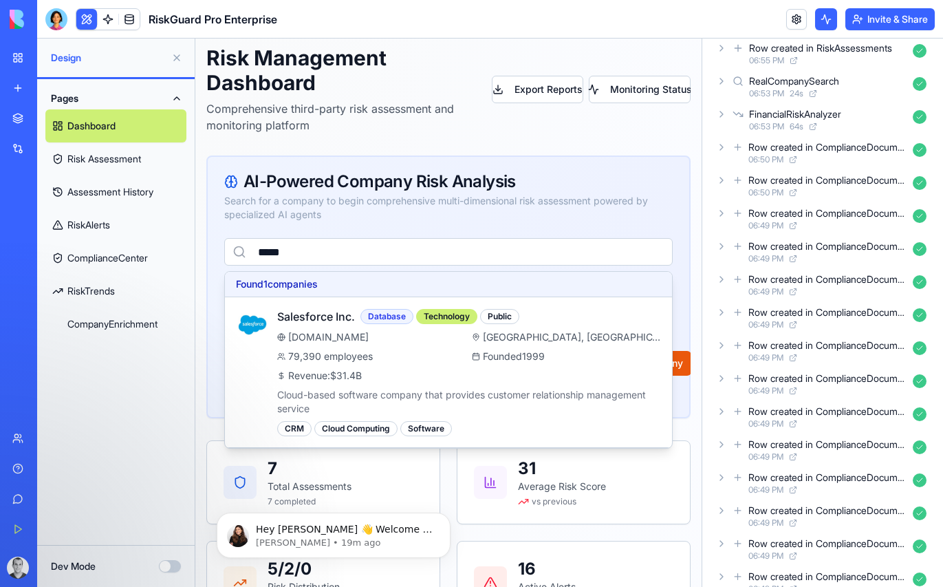
scroll to position [0, 0]
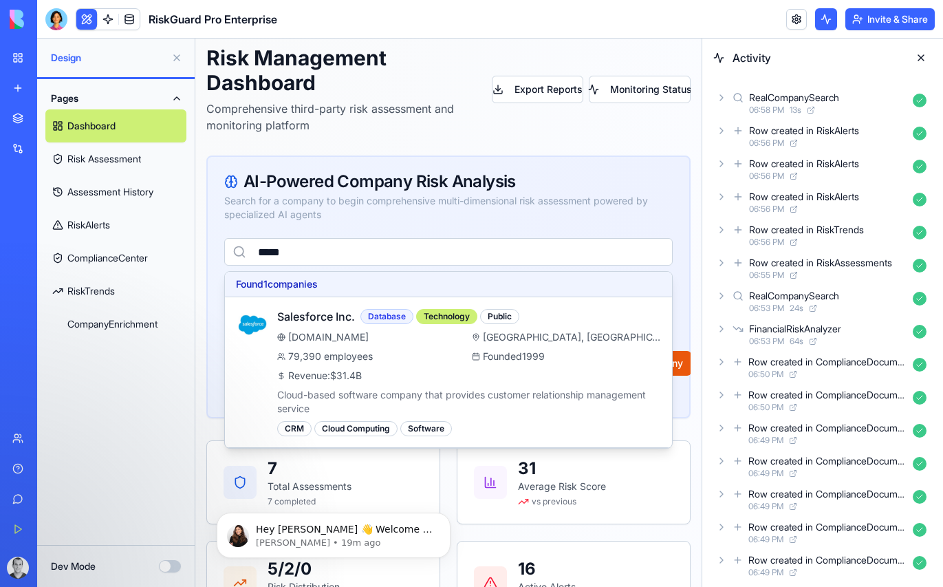
click at [316, 250] on input "*****" at bounding box center [448, 252] width 449 height 28
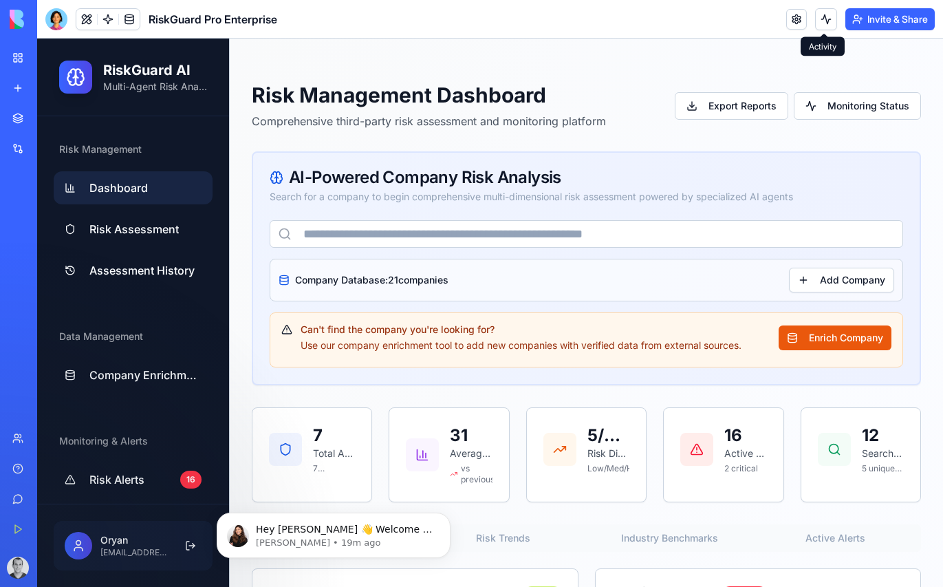
click at [829, 16] on button at bounding box center [826, 19] width 22 height 22
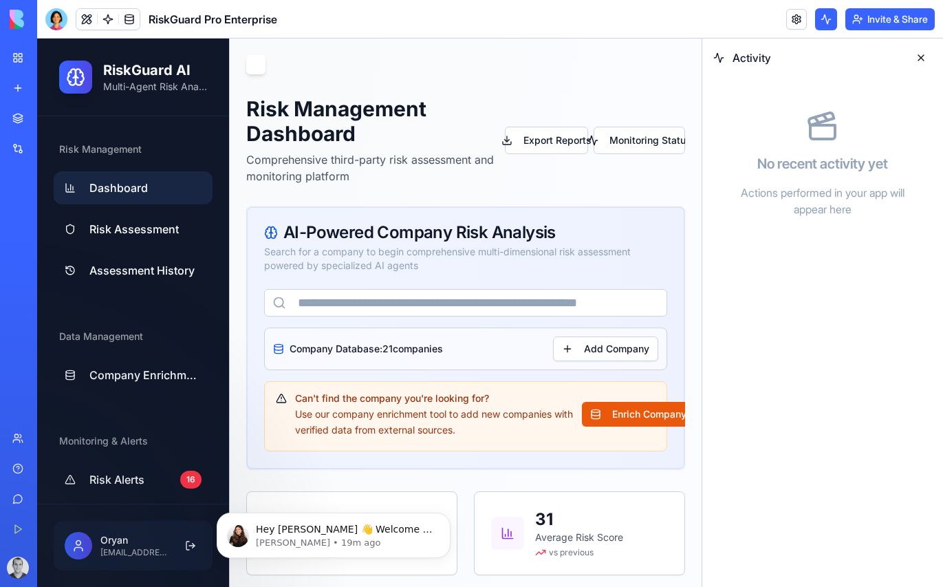
click at [358, 300] on input "text" at bounding box center [465, 303] width 403 height 28
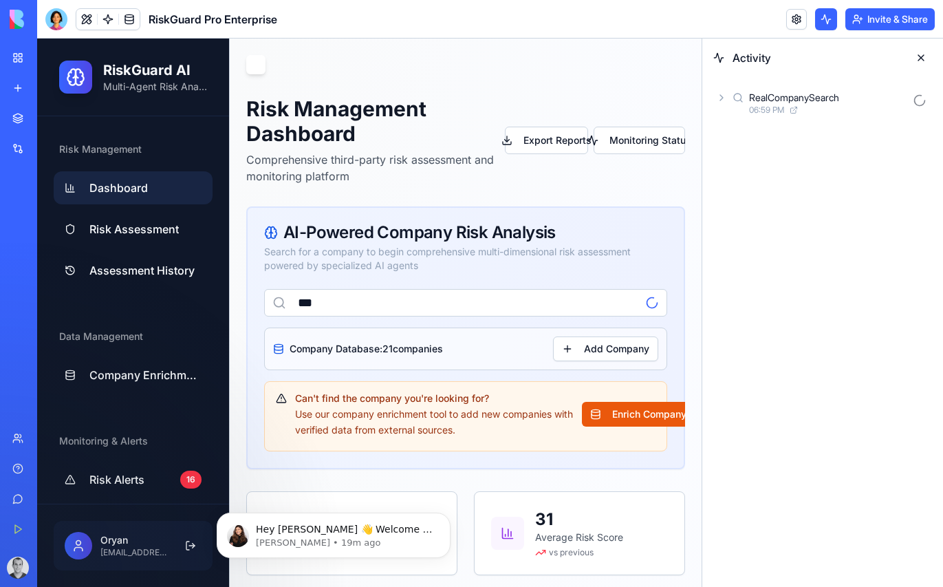
click at [823, 110] on div "06:59 PM" at bounding box center [828, 110] width 158 height 11
click at [826, 149] on div "AgentCall7 06:59 PM" at bounding box center [834, 164] width 196 height 30
click at [779, 224] on icon at bounding box center [783, 219] width 11 height 17
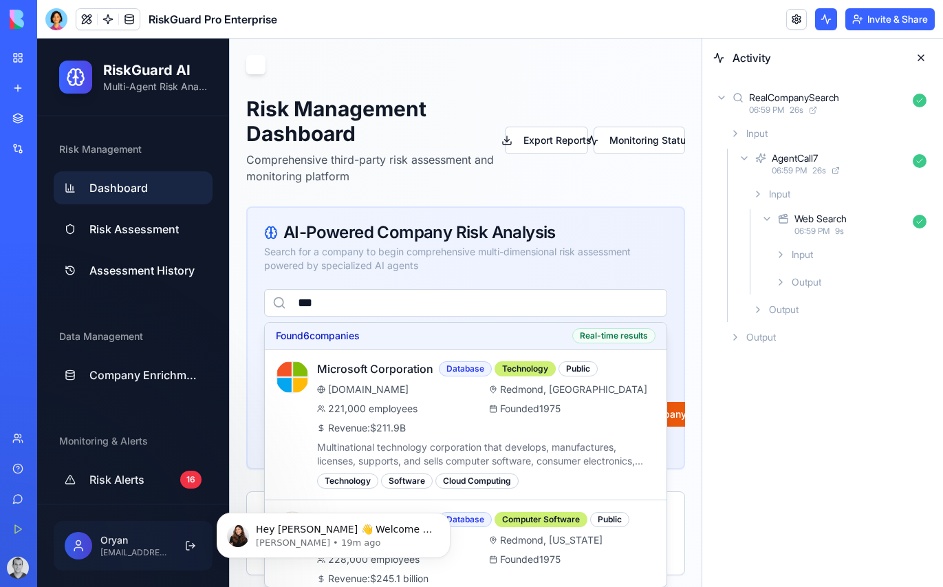
click at [779, 224] on icon at bounding box center [783, 219] width 11 height 17
click at [775, 166] on span "06:59 PM" at bounding box center [789, 170] width 35 height 11
click at [762, 104] on div "RealCompanySearch" at bounding box center [794, 98] width 90 height 14
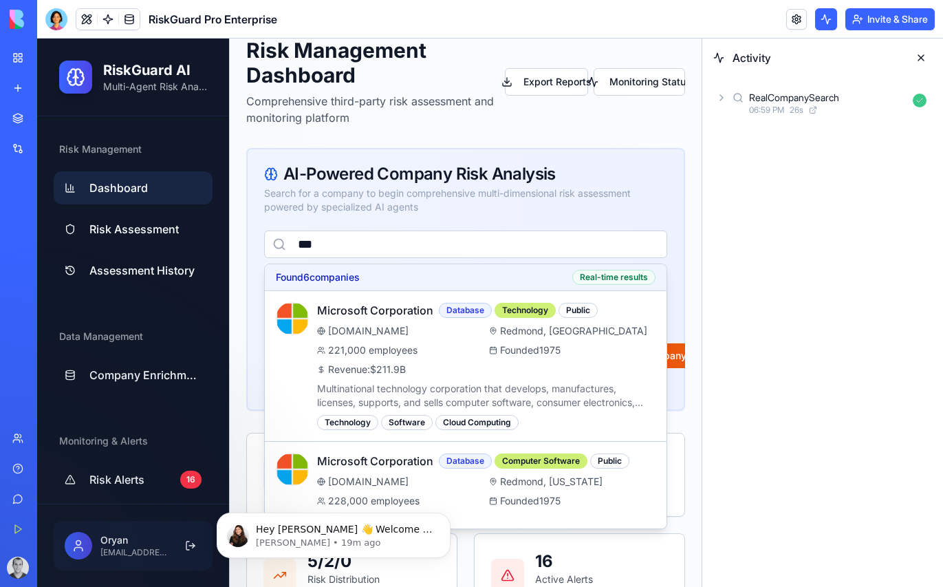
scroll to position [57, 0]
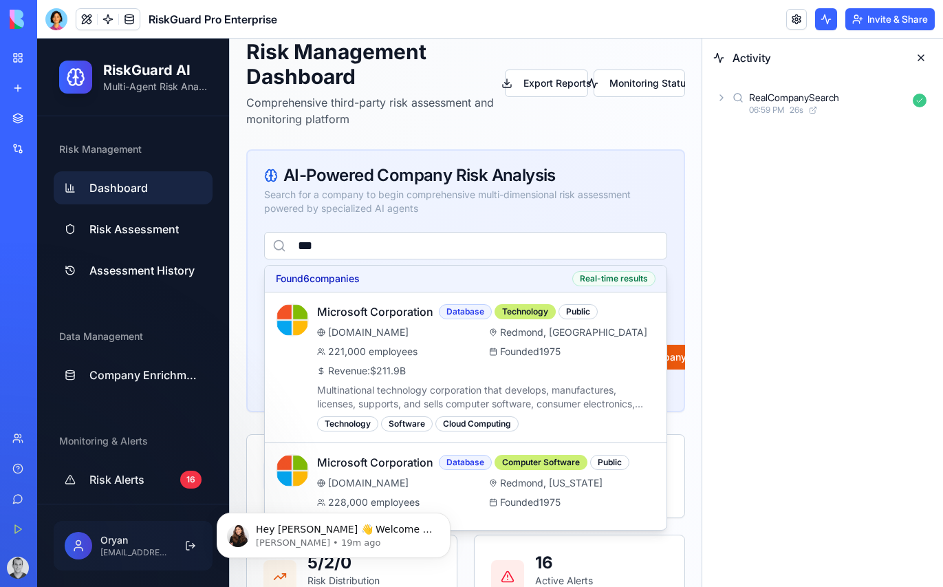
click at [633, 183] on div "AI-Powered Company Risk Analysis" at bounding box center [465, 175] width 403 height 17
click at [674, 303] on div "*** Found 6 companies Real-time results Microsoft Corporation Database Technolo…" at bounding box center [466, 321] width 436 height 179
click at [746, 312] on div "Activity RealCompanySearch 06:59 PM 26 s" at bounding box center [822, 313] width 241 height 548
click at [656, 103] on div "Risk Management Dashboard Comprehensive third-party risk assessment and monitor…" at bounding box center [465, 83] width 439 height 88
click at [629, 169] on div "AI-Powered Company Risk Analysis" at bounding box center [465, 175] width 403 height 17
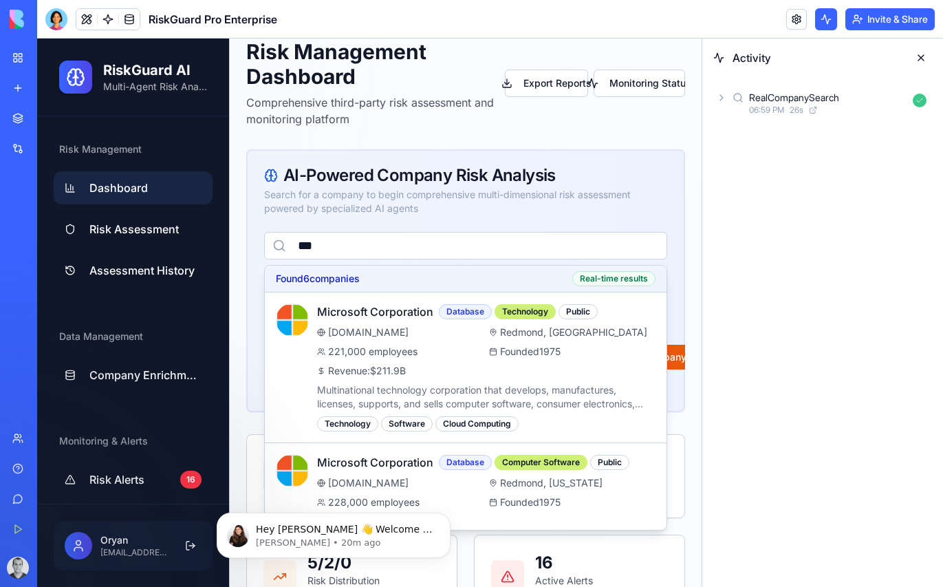
click at [549, 249] on input "***" at bounding box center [465, 246] width 403 height 28
type input "*"
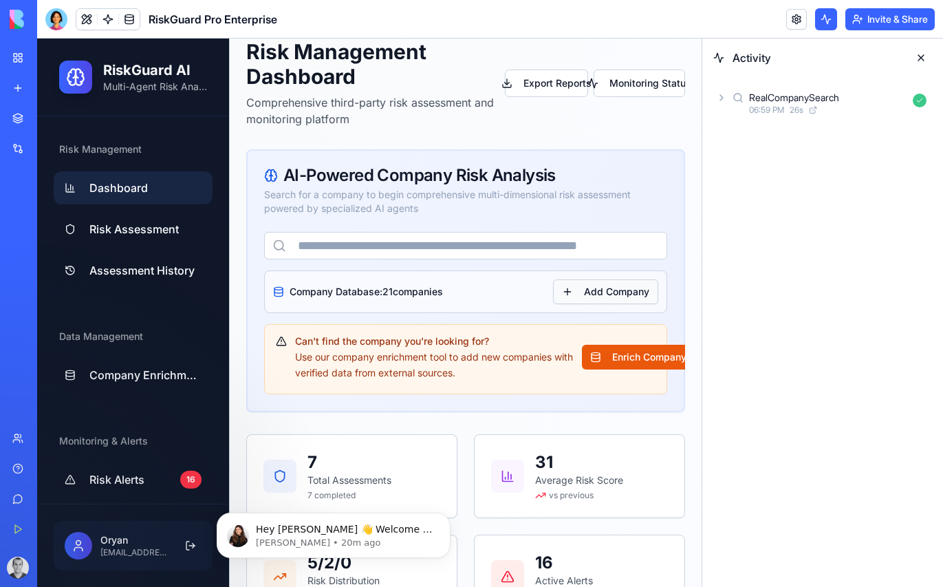
click at [612, 292] on button "Add Company" at bounding box center [605, 291] width 105 height 25
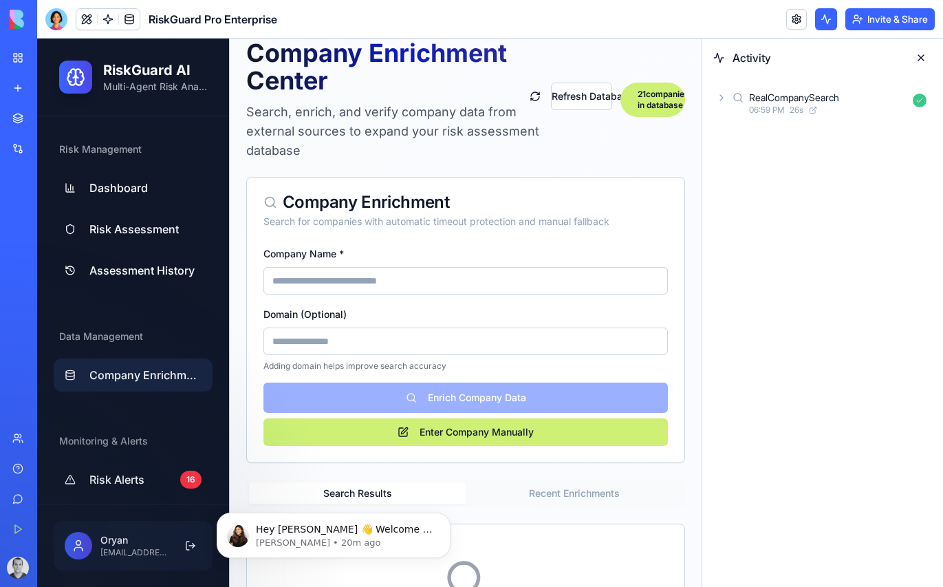
click at [389, 286] on input "Company Name *" at bounding box center [466, 281] width 405 height 28
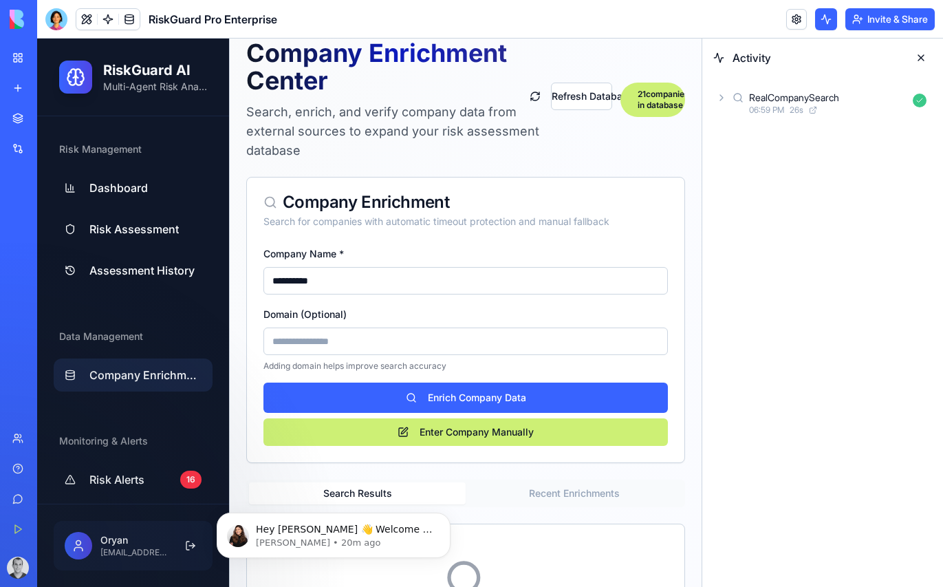
type input "**********"
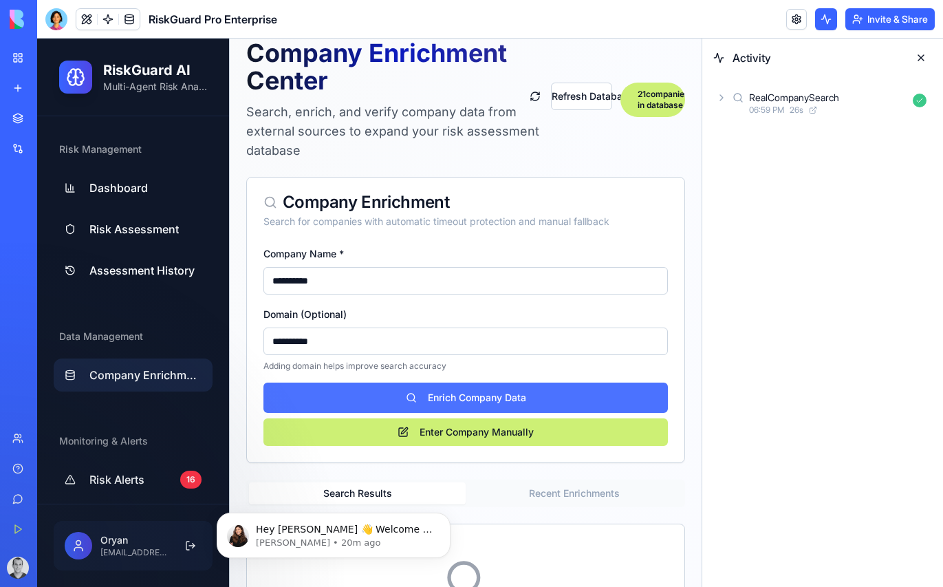
type input "**********"
click at [484, 396] on button "Enrich Company Data" at bounding box center [466, 398] width 405 height 30
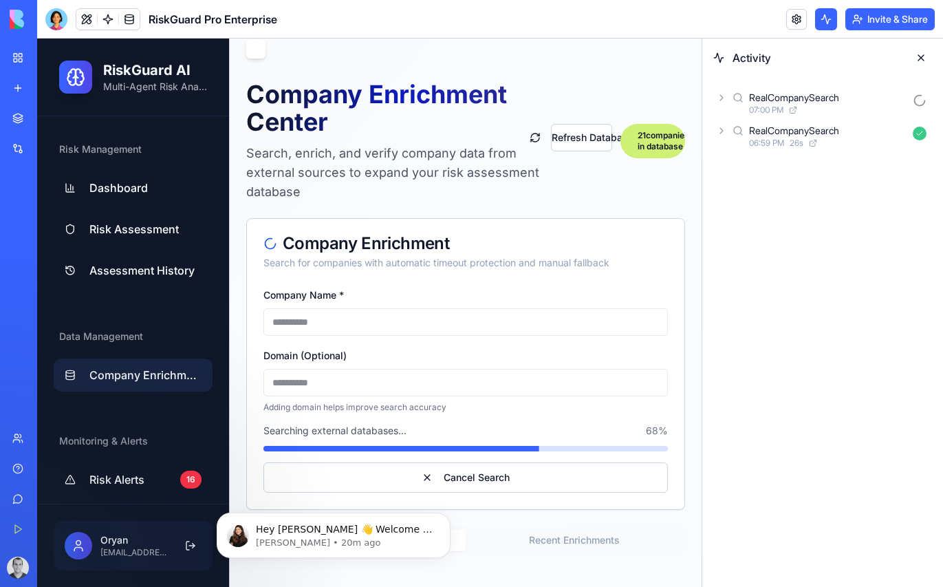
click at [765, 109] on span "07:00 PM" at bounding box center [766, 110] width 34 height 11
click at [767, 109] on span "07:00 PM" at bounding box center [766, 110] width 34 height 11
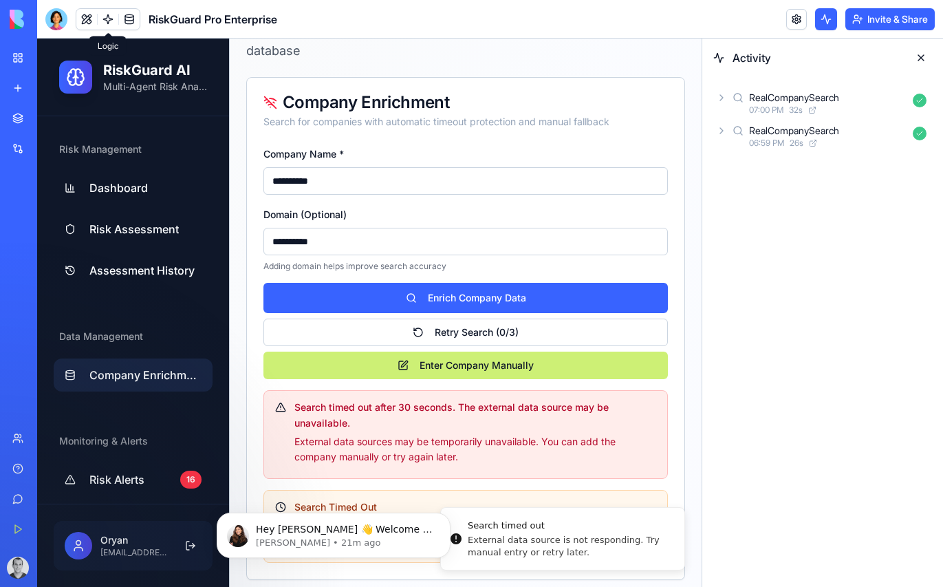
scroll to position [0, 0]
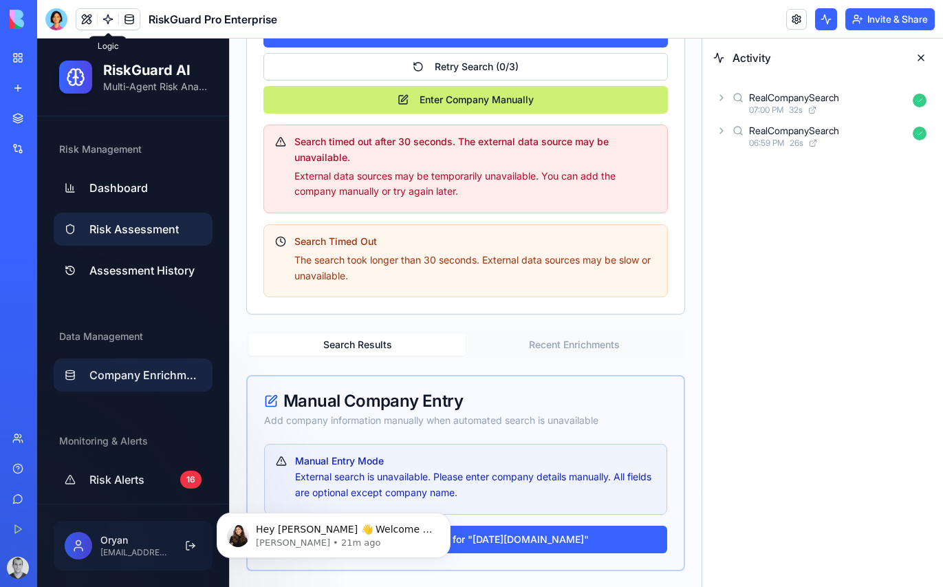
click at [127, 224] on span "Risk Assessment" at bounding box center [133, 229] width 89 height 17
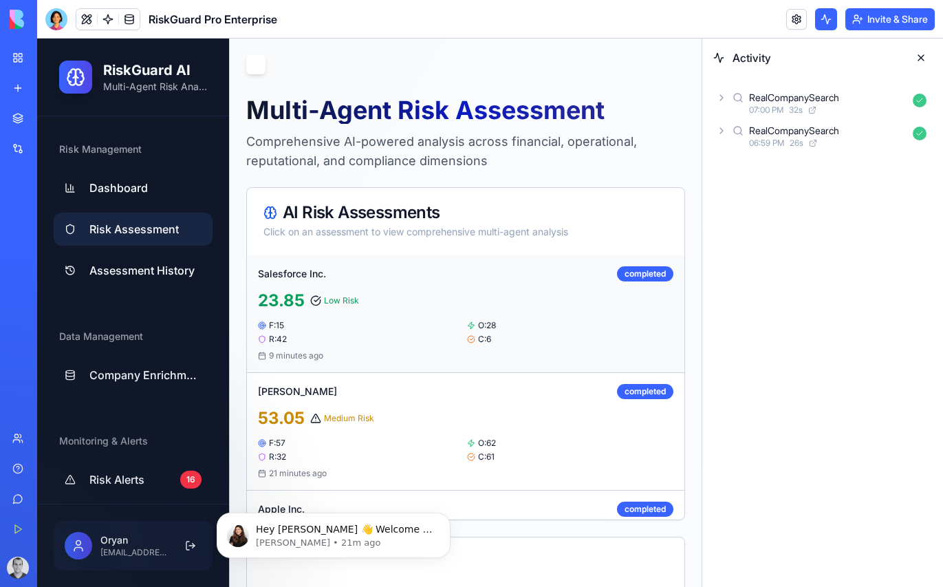
click at [382, 277] on div "Salesforce Inc. completed" at bounding box center [466, 273] width 416 height 15
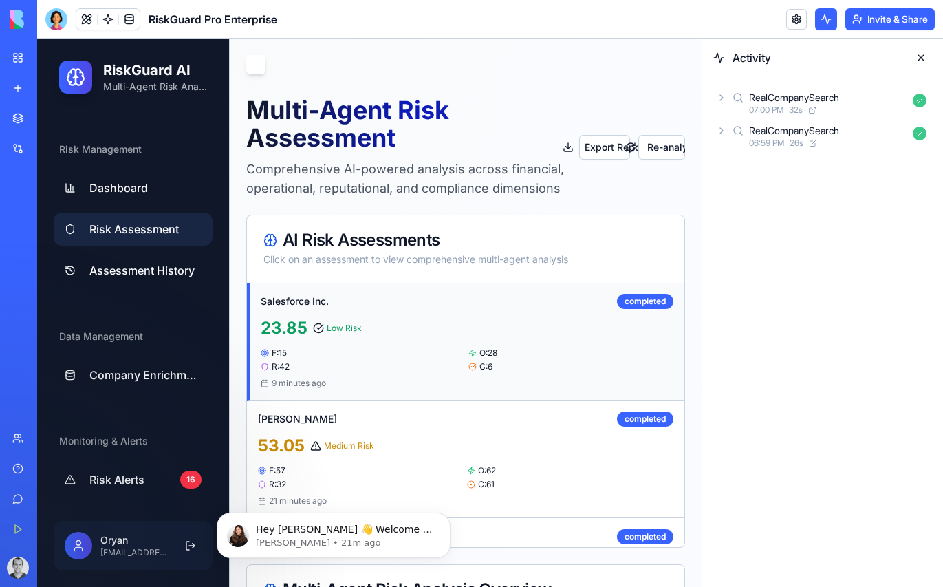
click at [379, 324] on div "23.85 Low Risk" at bounding box center [467, 328] width 413 height 22
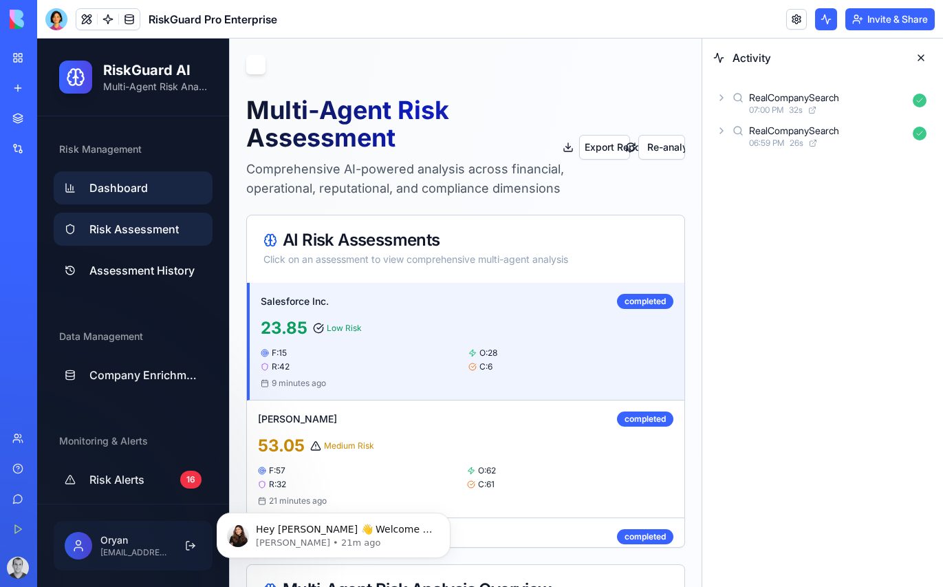
click at [118, 190] on span "Dashboard" at bounding box center [118, 188] width 58 height 17
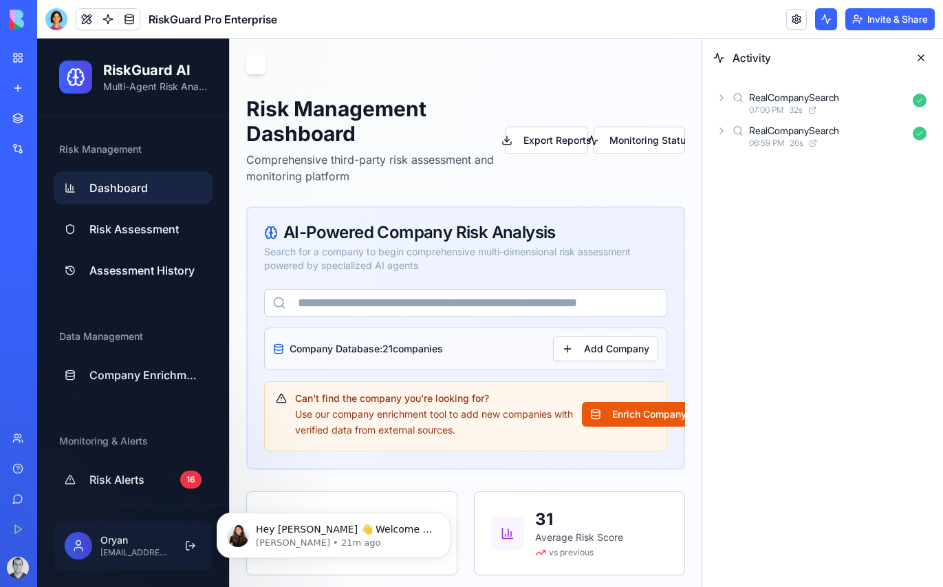
click at [412, 310] on input "text" at bounding box center [465, 303] width 403 height 28
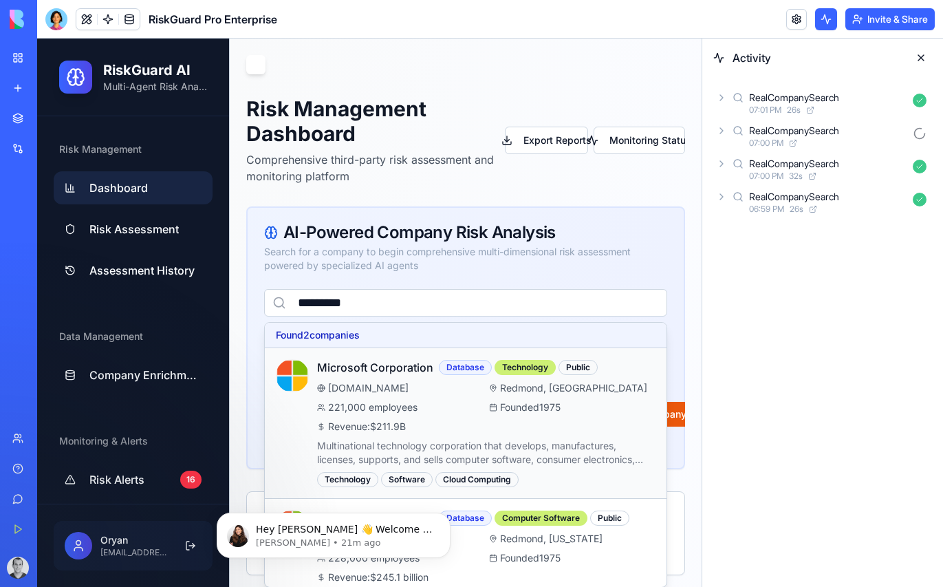
click at [420, 408] on div "221,000 employees" at bounding box center [400, 407] width 167 height 14
type input "**********"
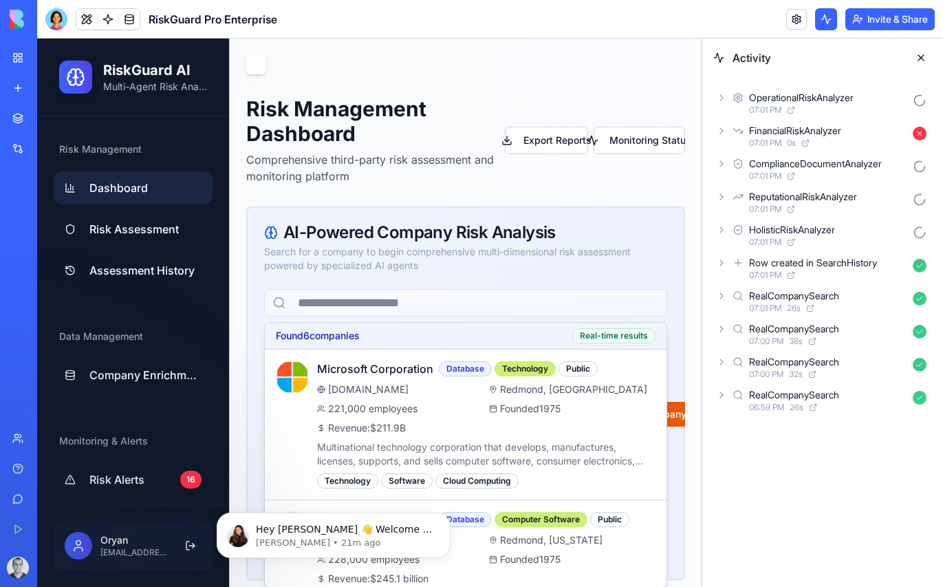
click at [886, 230] on div "HolisticRiskAnalyzer" at bounding box center [828, 230] width 158 height 14
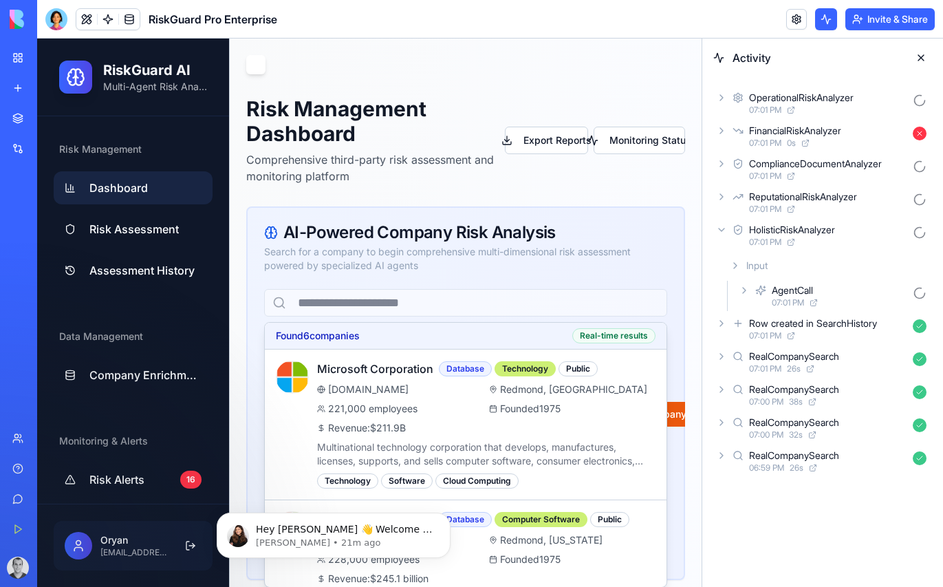
click at [865, 287] on div "AgentCall" at bounding box center [840, 290] width 136 height 14
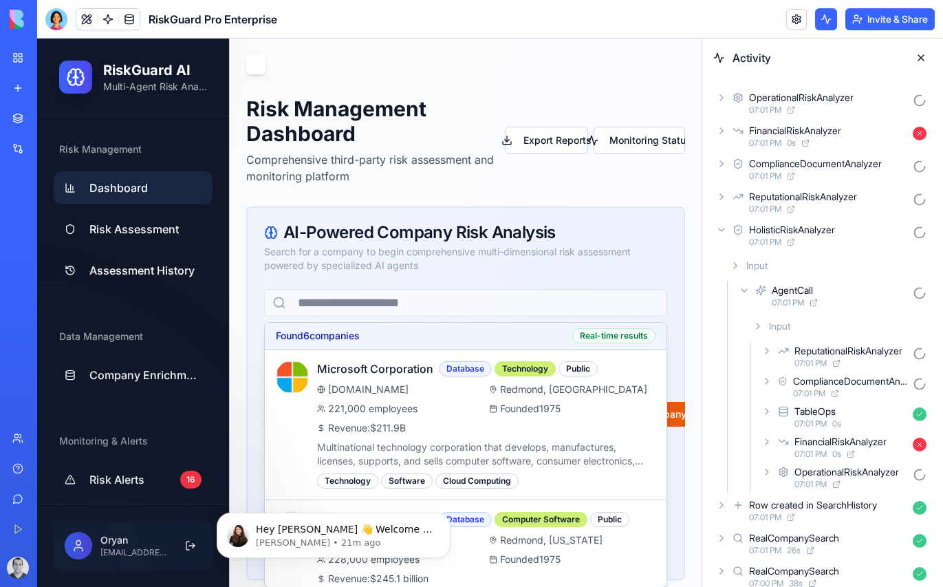
click at [847, 210] on div "07:01 PM" at bounding box center [828, 209] width 158 height 11
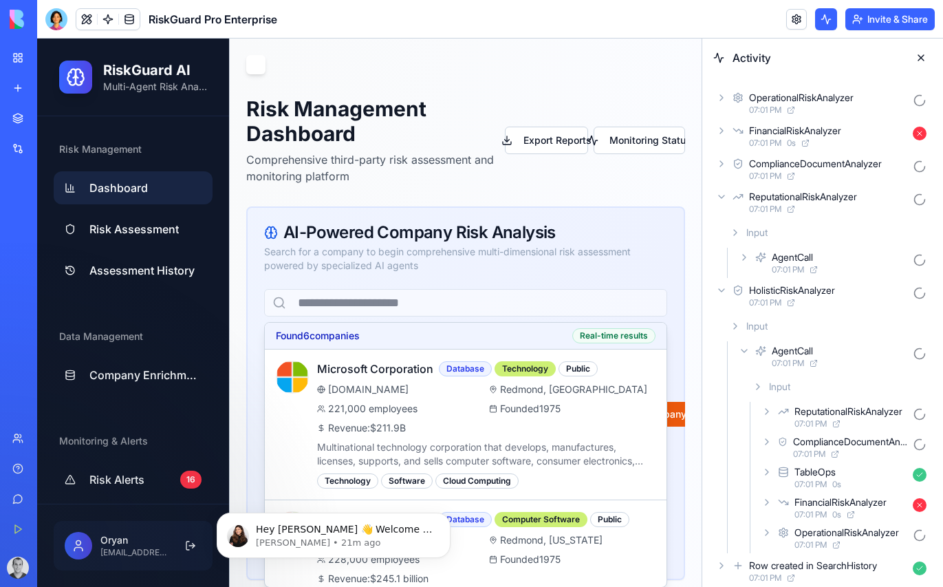
click at [838, 173] on div "07:01 PM" at bounding box center [828, 176] width 158 height 11
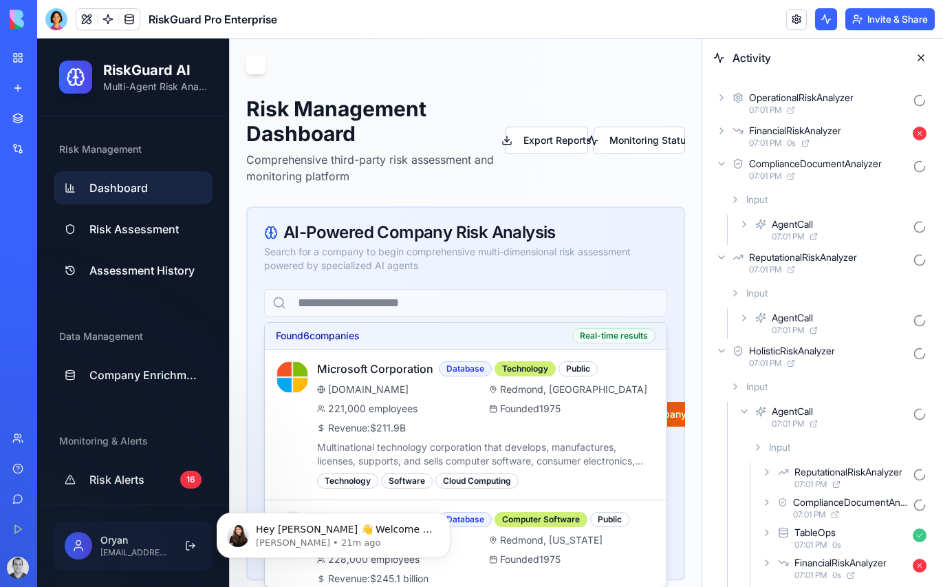
click at [822, 105] on div "07:01 PM" at bounding box center [828, 110] width 158 height 11
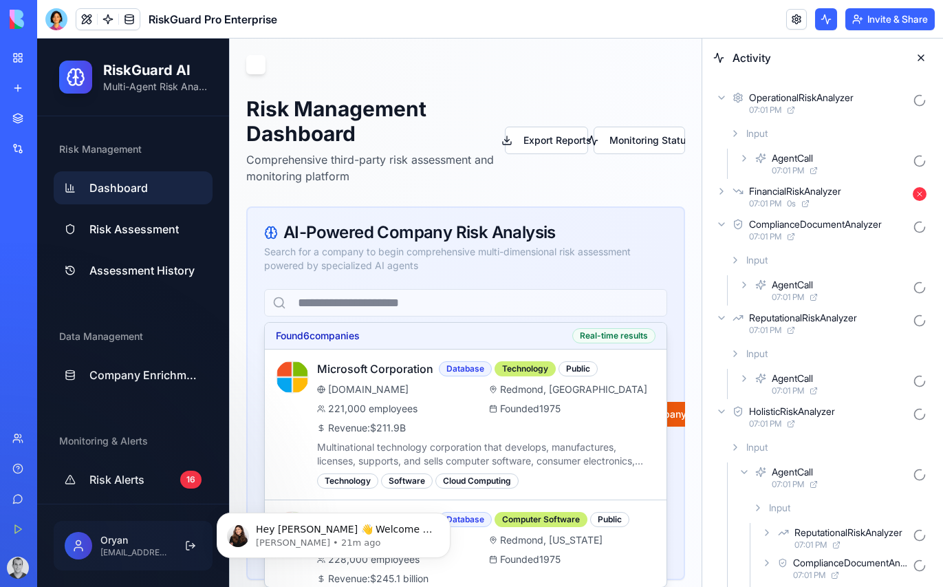
click at [720, 191] on icon at bounding box center [721, 191] width 11 height 11
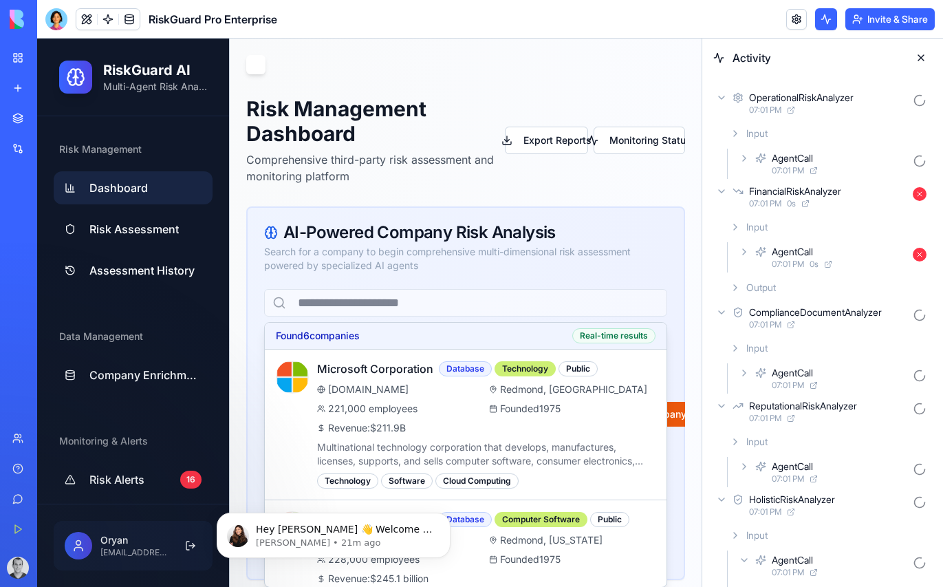
click at [744, 253] on icon at bounding box center [744, 252] width 3 height 6
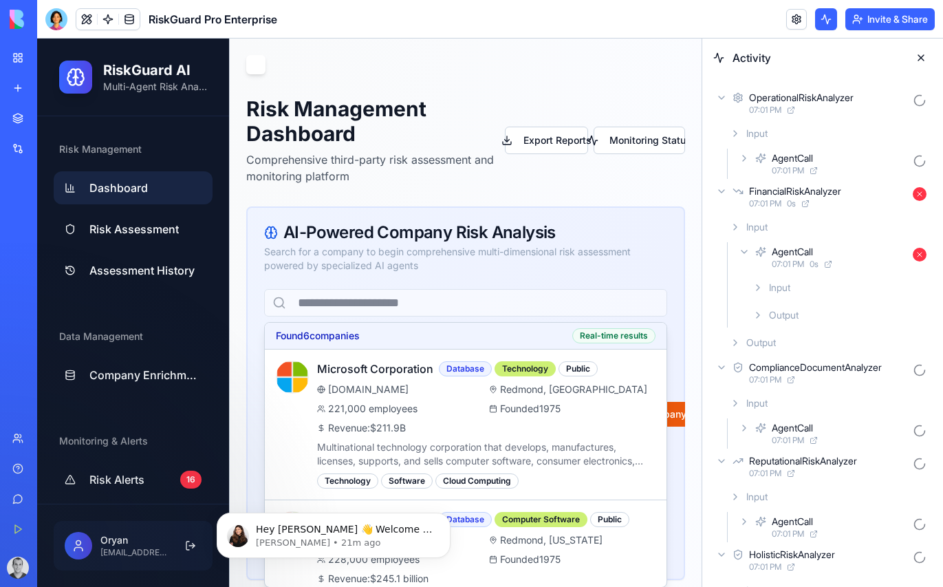
click at [778, 319] on span "Output" at bounding box center [784, 315] width 30 height 14
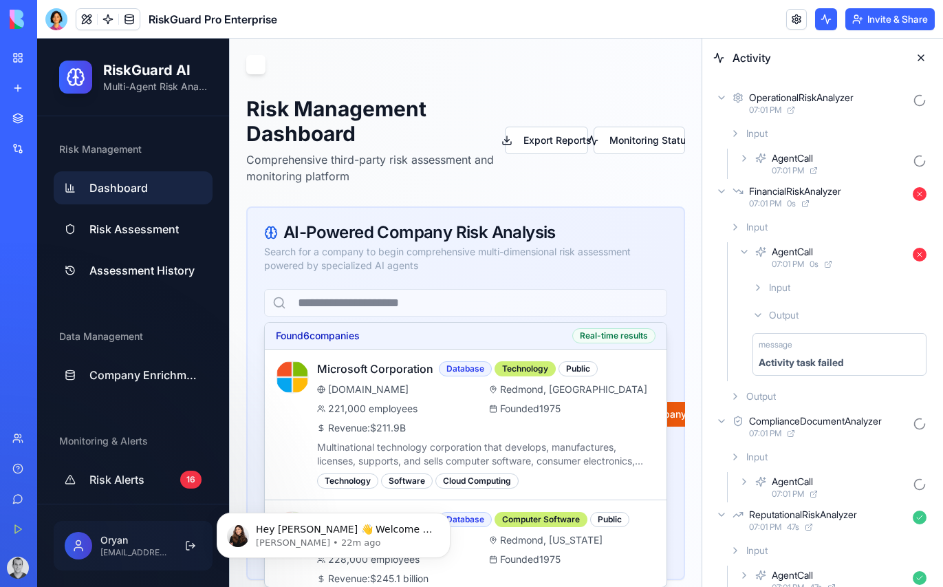
click at [703, 406] on div "OperationalRiskAnalyzer 07:01 PM Input AgentCall 07:01 PM FinancialRiskAnalyzer…" at bounding box center [822, 576] width 241 height 998
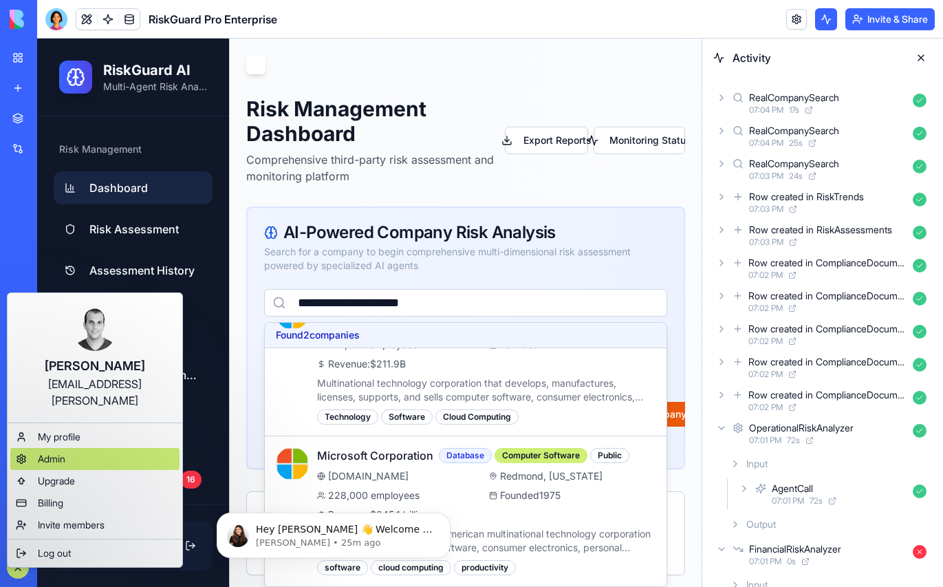
click at [69, 448] on div "Admin" at bounding box center [94, 459] width 169 height 22
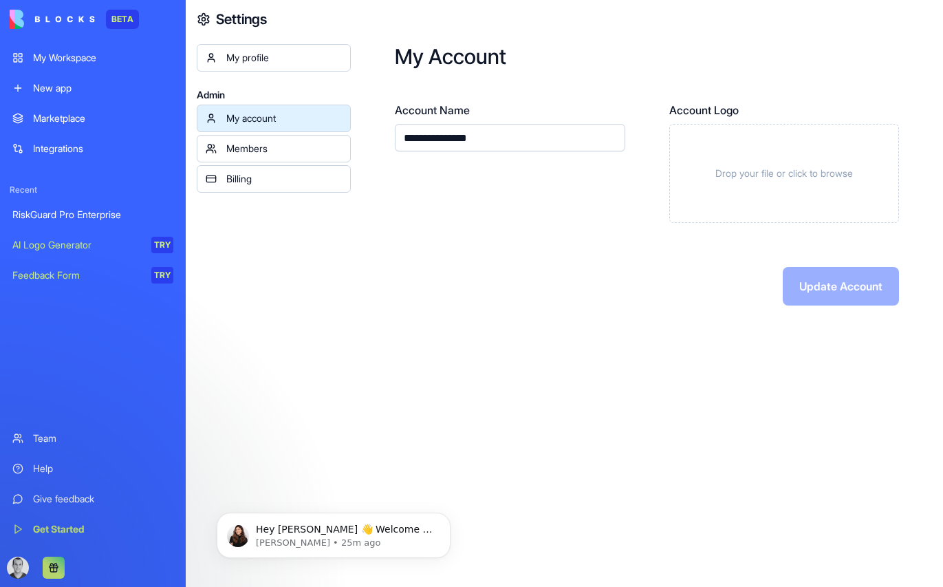
click at [283, 180] on div "Billing" at bounding box center [284, 179] width 116 height 14
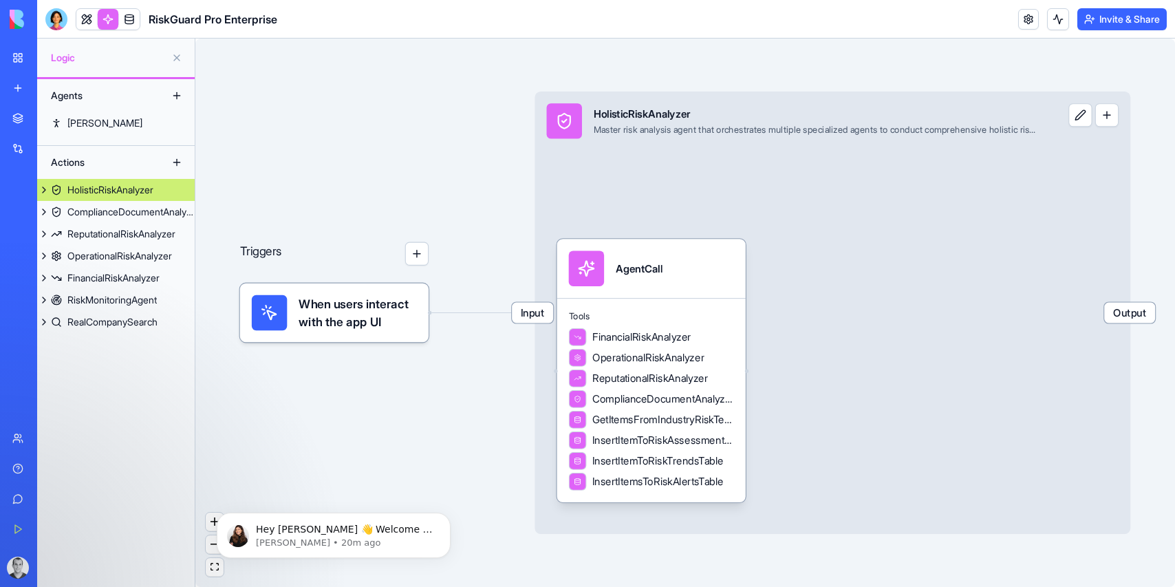
click at [297, 315] on div "When users interact with the app UI" at bounding box center [334, 312] width 165 height 35
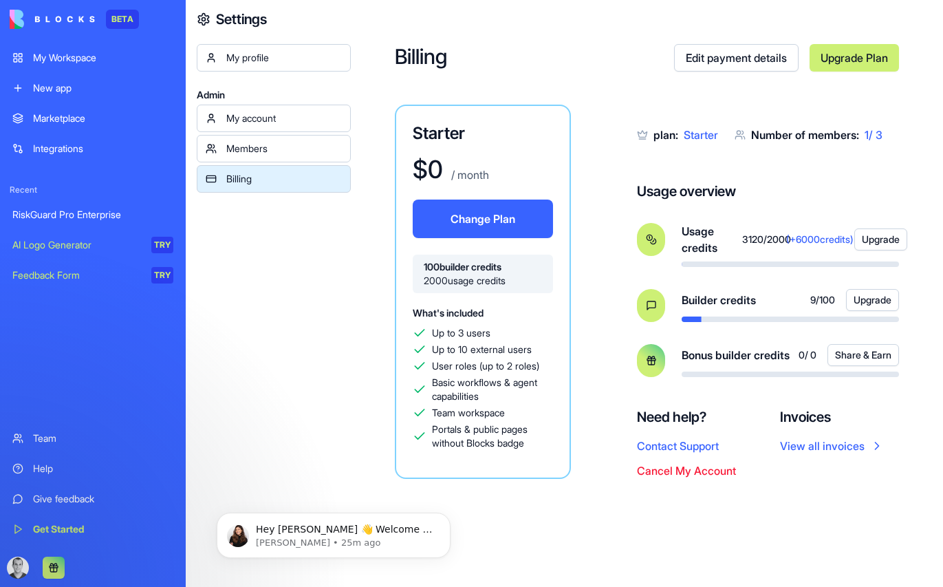
click at [255, 151] on div "Members" at bounding box center [284, 149] width 116 height 14
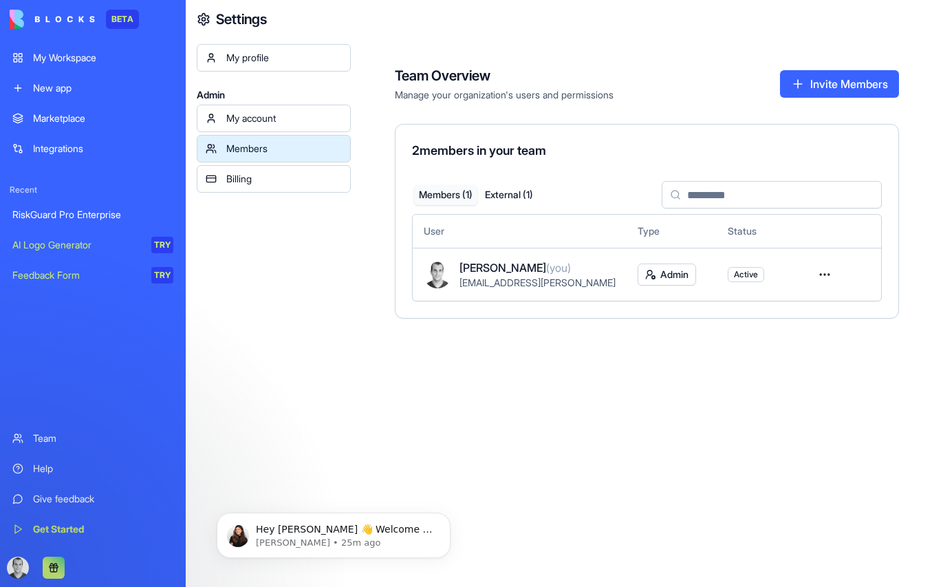
click at [252, 173] on div "Billing" at bounding box center [284, 179] width 116 height 14
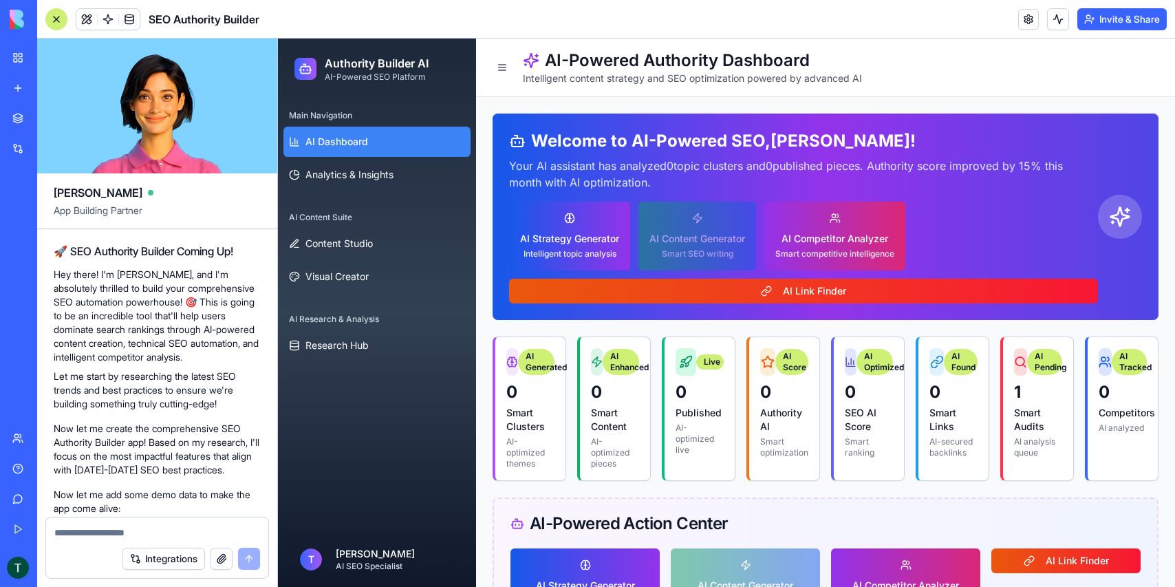
scroll to position [194, 0]
